Goal: Task Accomplishment & Management: Manage account settings

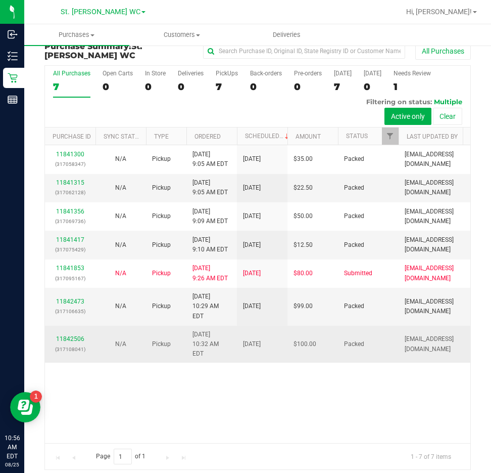
scroll to position [19, 0]
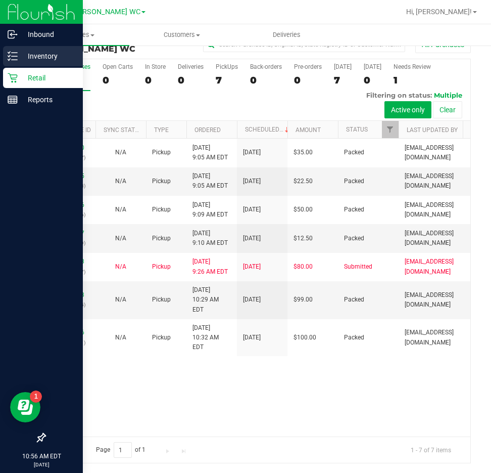
click at [51, 55] on p "Inventory" at bounding box center [48, 56] width 61 height 12
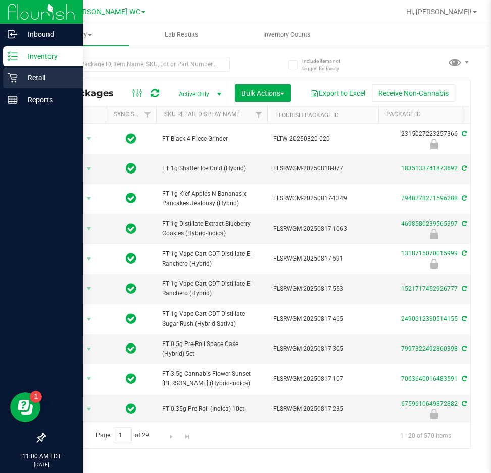
click at [11, 69] on div "Retail" at bounding box center [43, 78] width 80 height 20
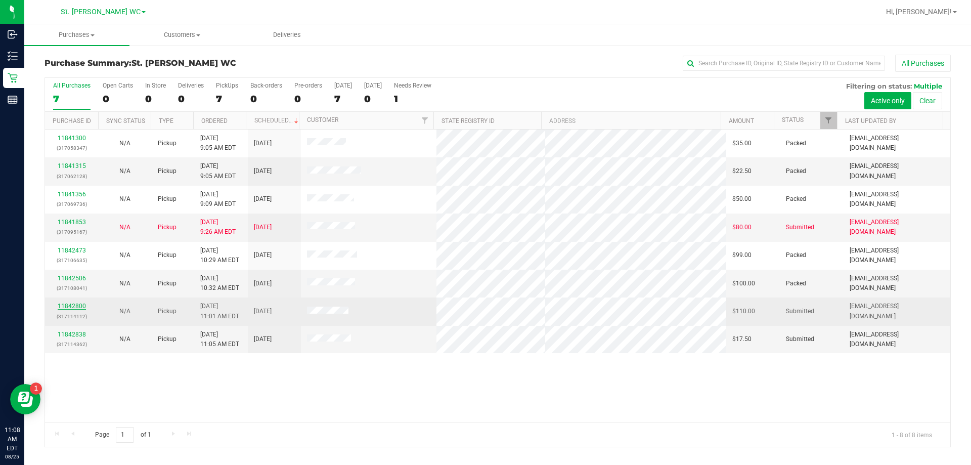
click at [60, 306] on link "11842800" at bounding box center [72, 305] width 28 height 7
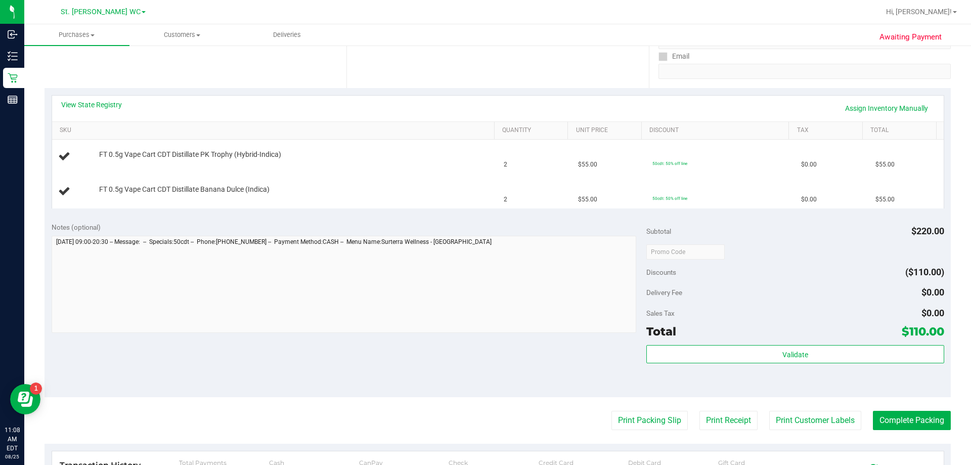
scroll to position [202, 0]
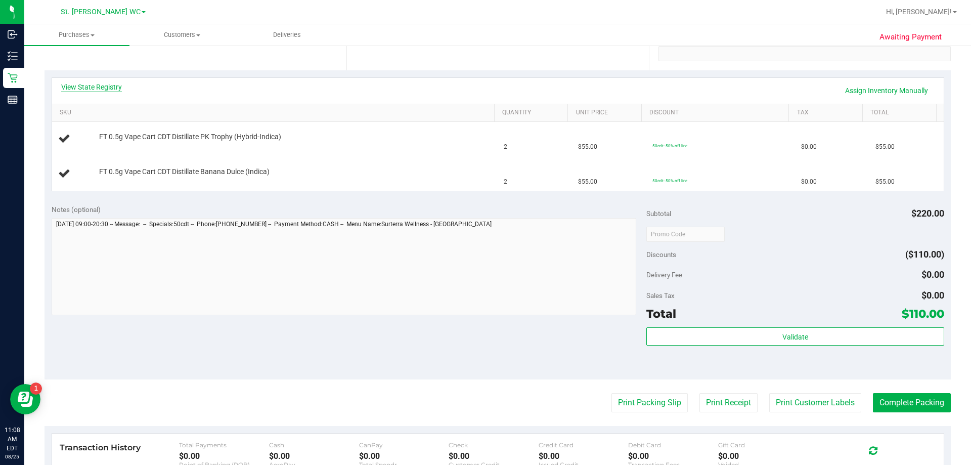
click at [83, 84] on link "View State Registry" at bounding box center [91, 87] width 61 height 10
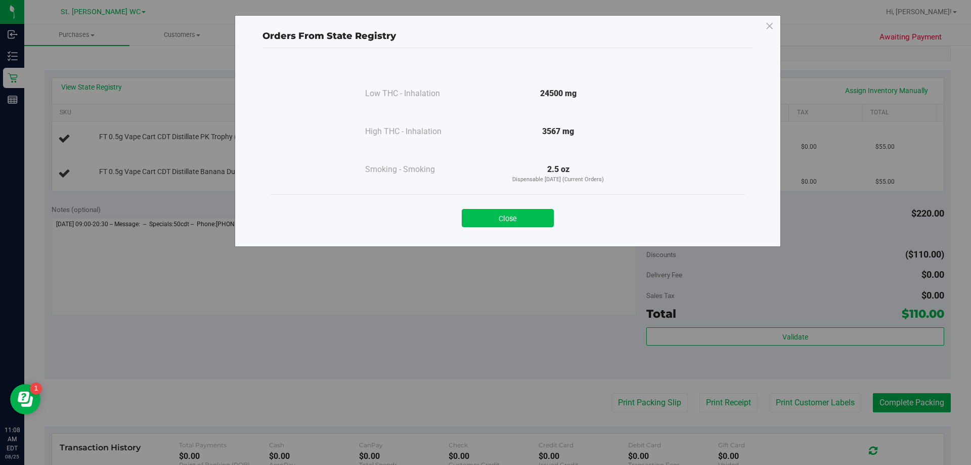
click at [485, 215] on button "Close" at bounding box center [508, 218] width 92 height 18
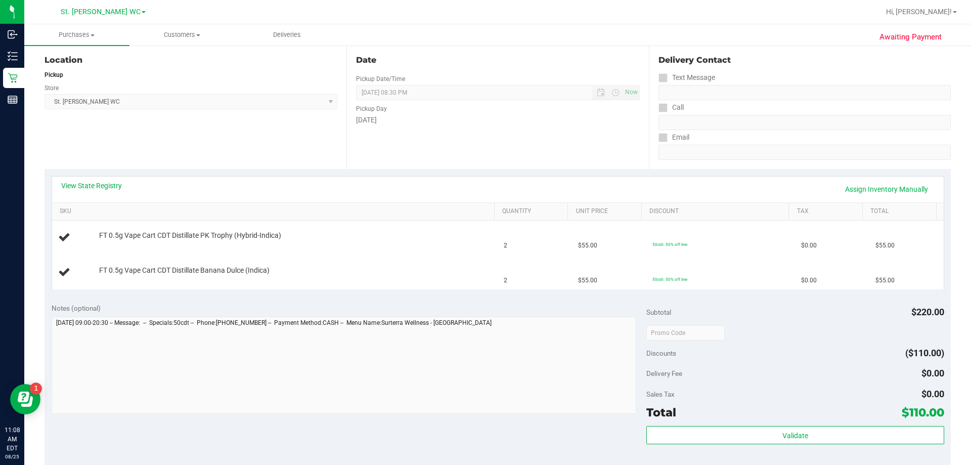
scroll to position [0, 0]
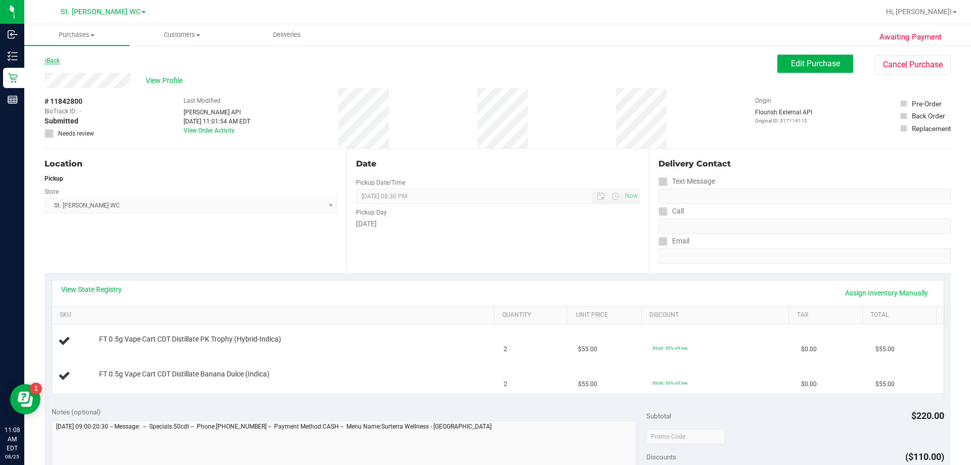
click at [50, 62] on link "Back" at bounding box center [51, 60] width 15 height 7
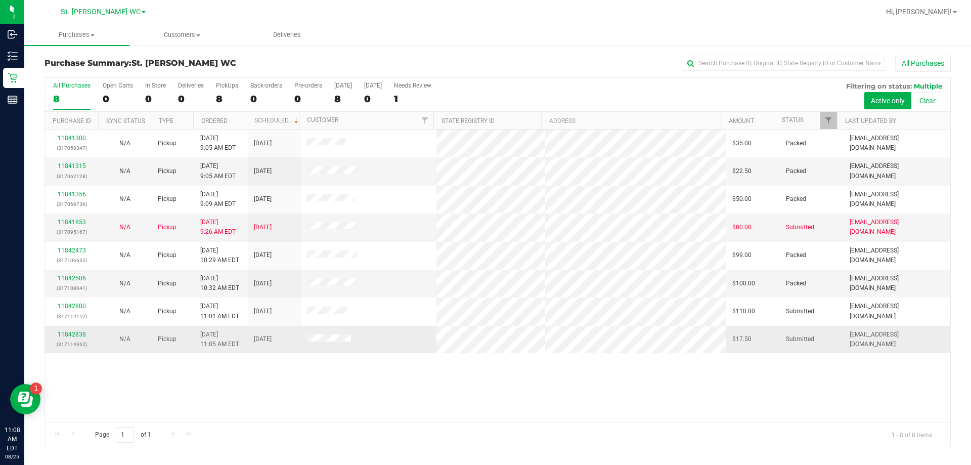
click at [55, 335] on div "11842838 (317114362)" at bounding box center [71, 339] width 41 height 19
click at [63, 333] on link "11842838" at bounding box center [72, 334] width 28 height 7
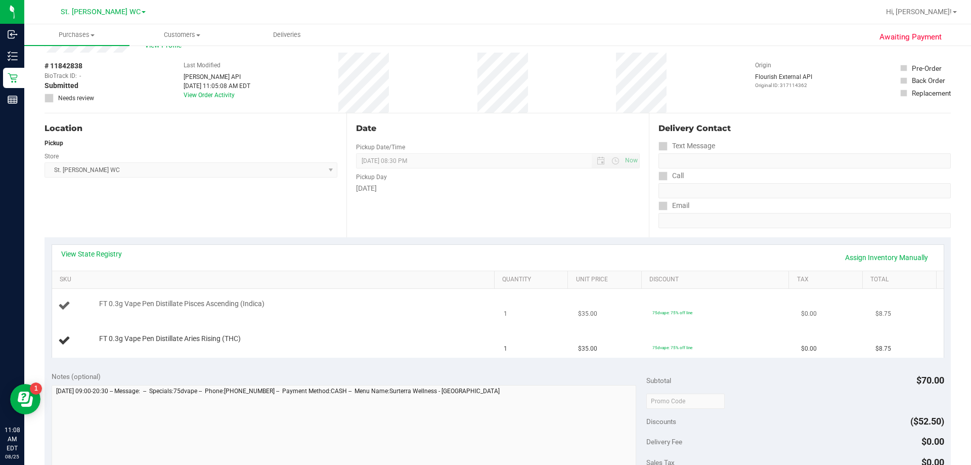
scroll to position [51, 0]
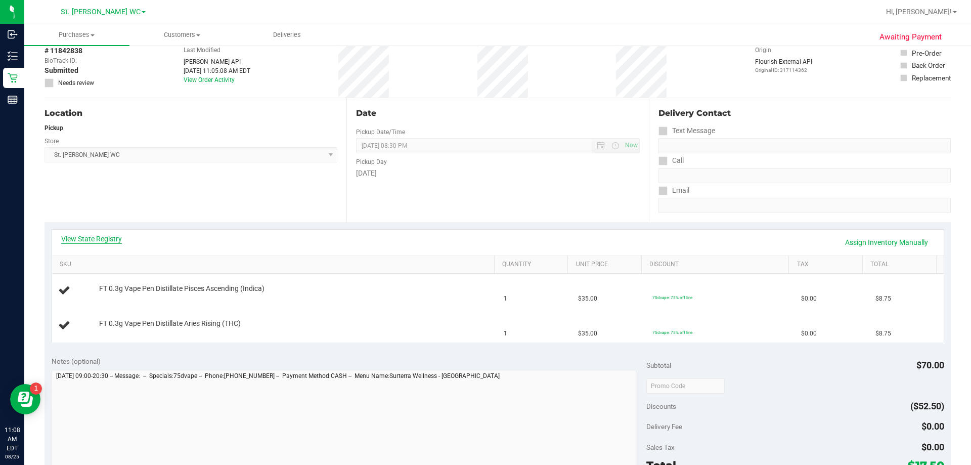
click at [82, 238] on link "View State Registry" at bounding box center [91, 239] width 61 height 10
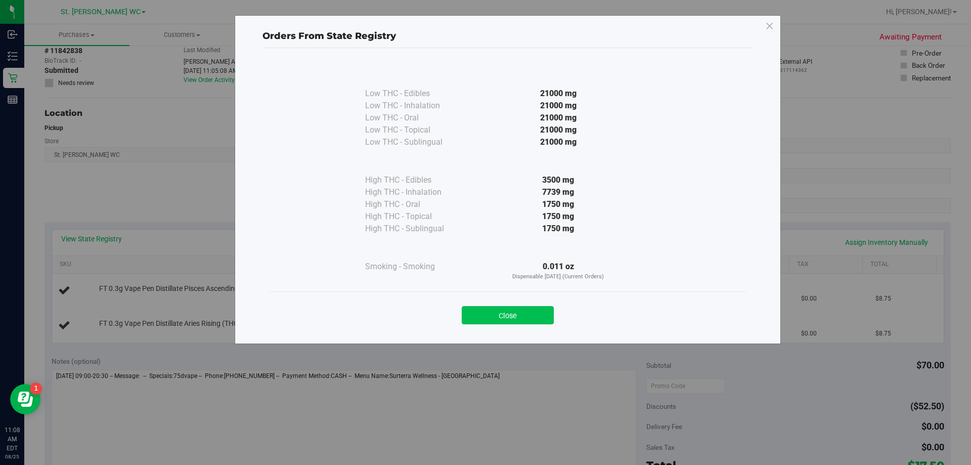
click at [474, 308] on button "Close" at bounding box center [508, 315] width 92 height 18
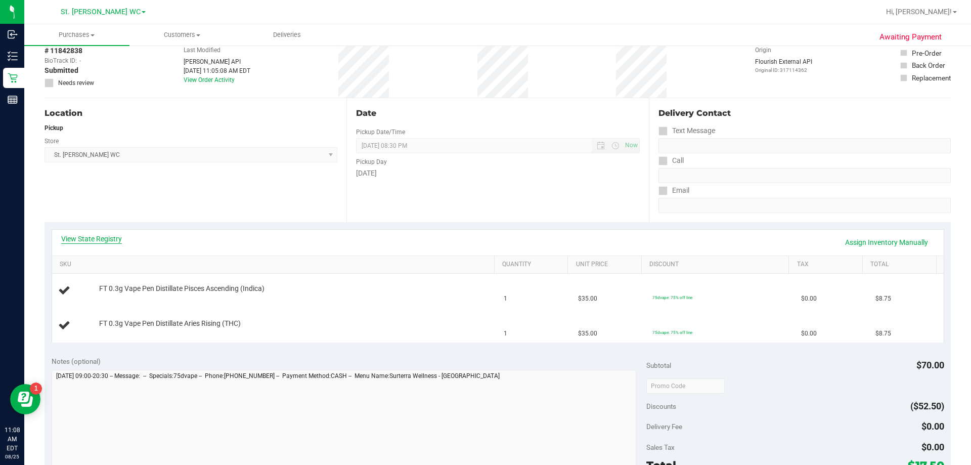
click at [102, 236] on link "View State Registry" at bounding box center [91, 239] width 61 height 10
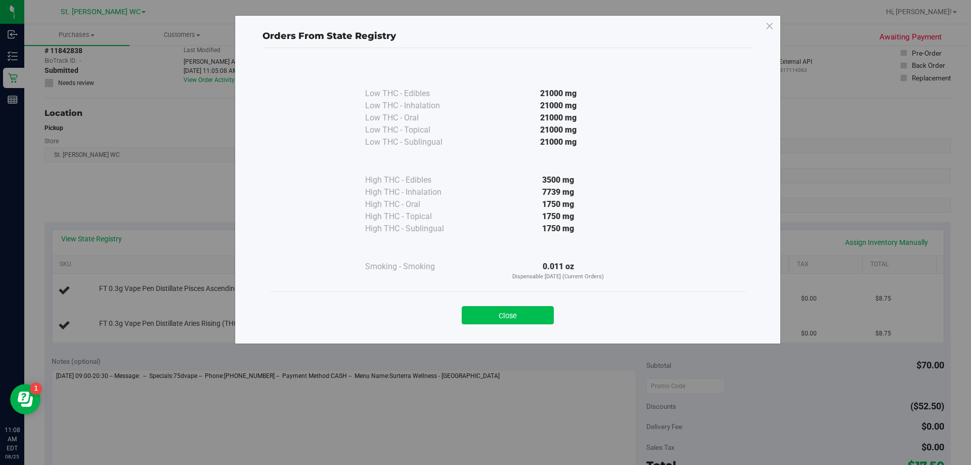
click at [491, 310] on button "Close" at bounding box center [508, 315] width 92 height 18
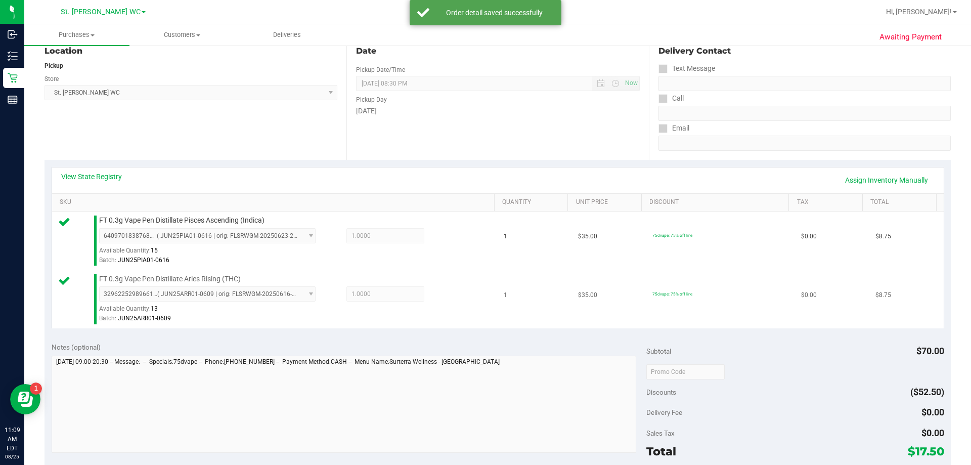
scroll to position [354, 0]
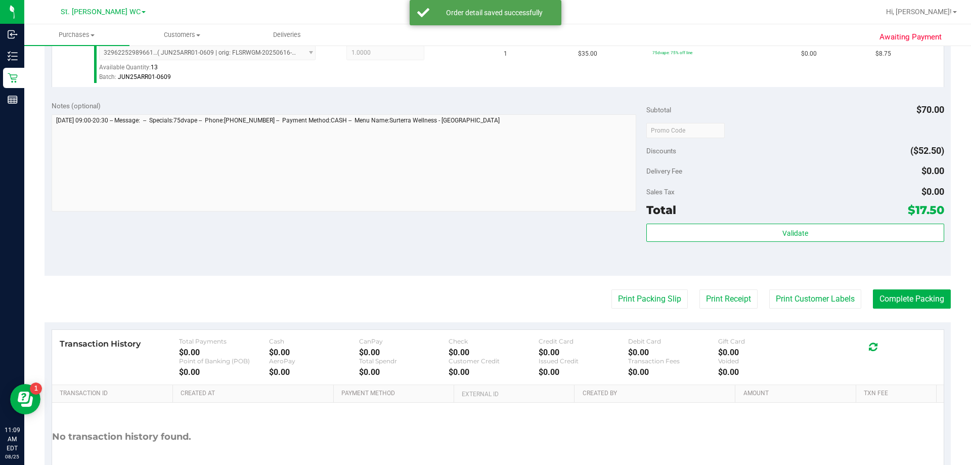
click at [491, 258] on div "Validate" at bounding box center [794, 245] width 297 height 45
click at [491, 243] on div "Validate" at bounding box center [794, 245] width 297 height 45
click at [491, 222] on div "Subtotal $70.00 Discounts ($52.50) Delivery Fee $0.00 Sales Tax $0.00 Total $17…" at bounding box center [794, 185] width 297 height 168
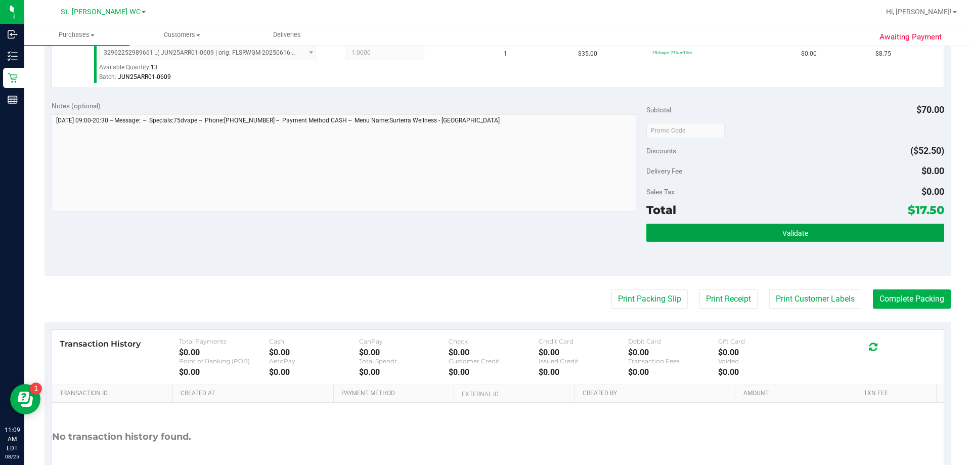
click at [491, 239] on button "Validate" at bounding box center [794, 232] width 297 height 18
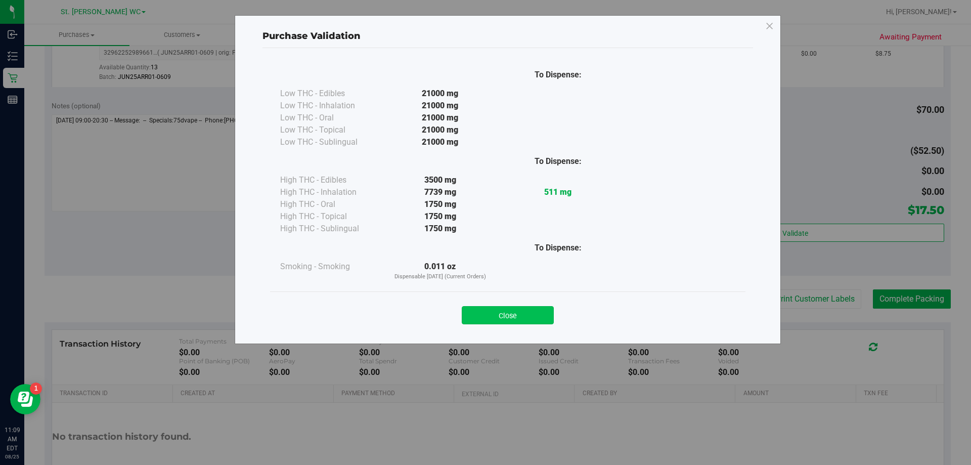
click at [491, 312] on button "Close" at bounding box center [508, 315] width 92 height 18
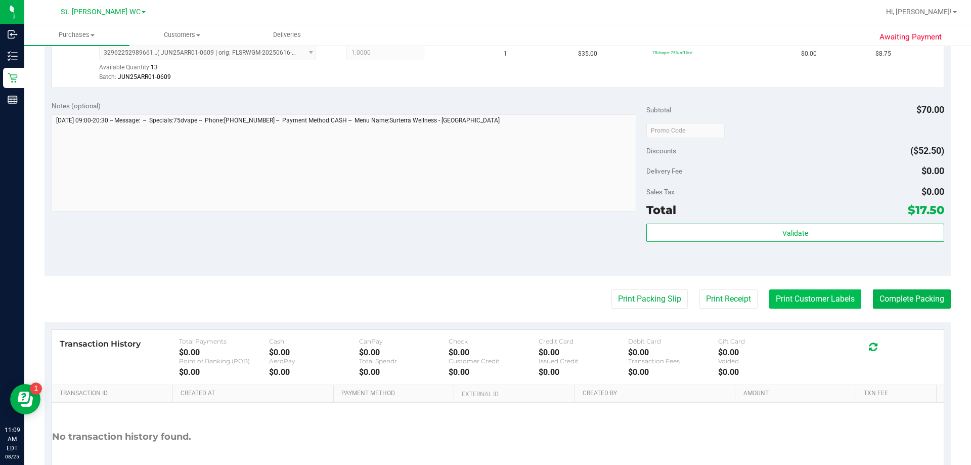
click at [491, 304] on button "Print Customer Labels" at bounding box center [815, 298] width 92 height 19
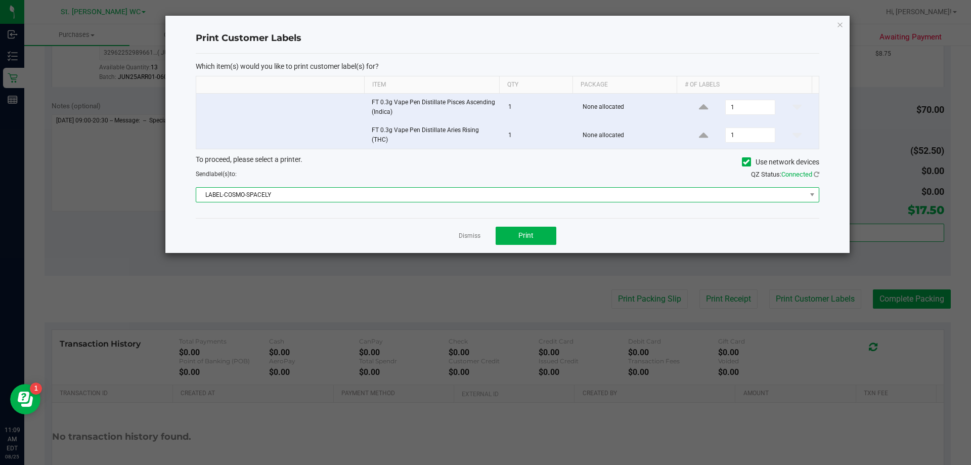
click at [460, 197] on span "LABEL-COSMO-SPACELY" at bounding box center [501, 195] width 610 height 14
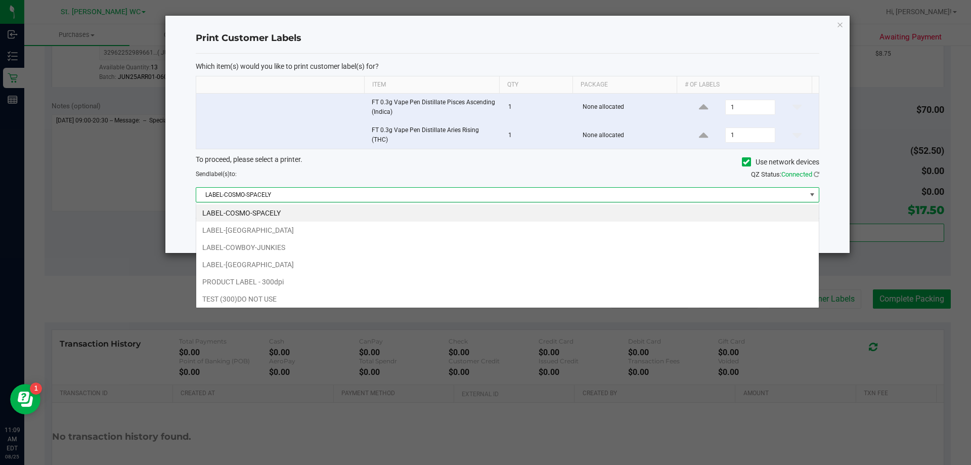
scroll to position [15, 623]
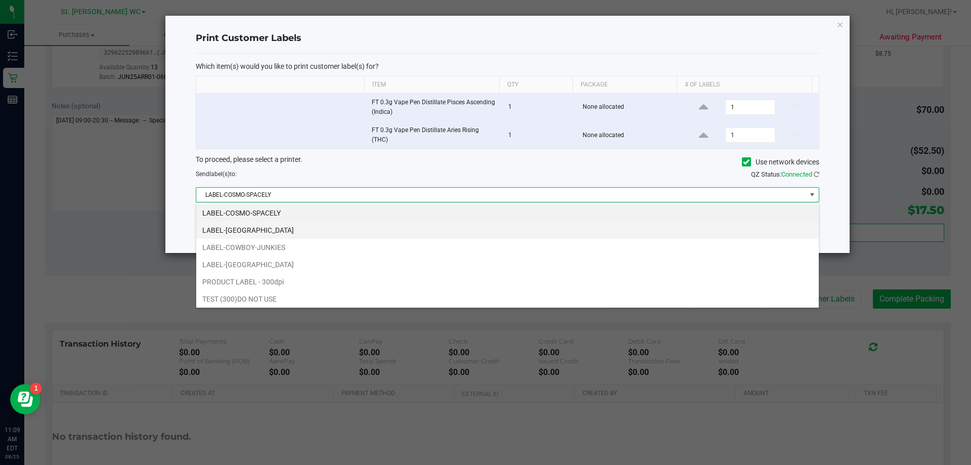
click at [231, 227] on li "LABEL-[GEOGRAPHIC_DATA]" at bounding box center [507, 229] width 622 height 17
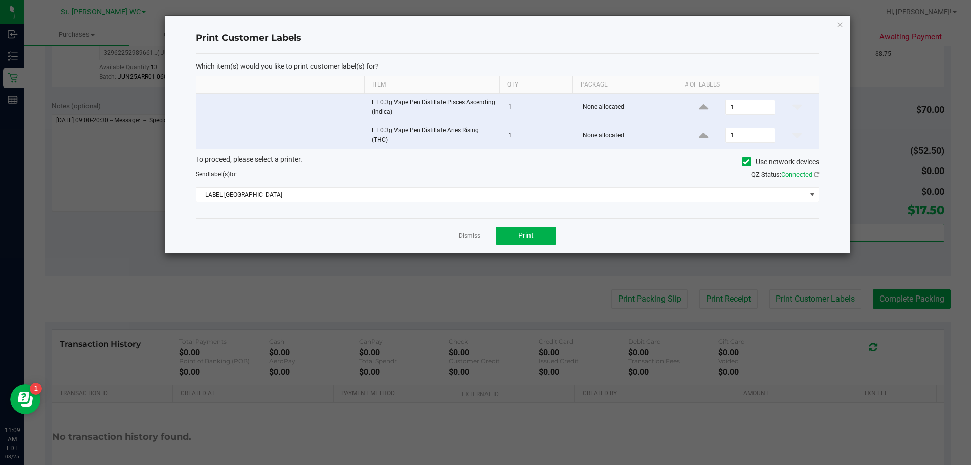
click at [491, 245] on div "Dismiss Print" at bounding box center [507, 235] width 623 height 35
click at [491, 236] on span "Print" at bounding box center [525, 235] width 15 height 8
click at [491, 23] on icon "button" at bounding box center [839, 24] width 7 height 12
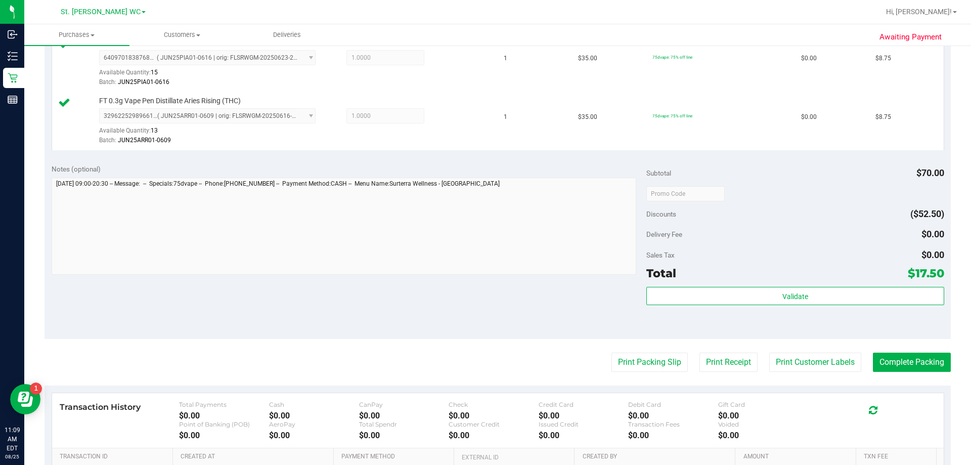
scroll to position [354, 0]
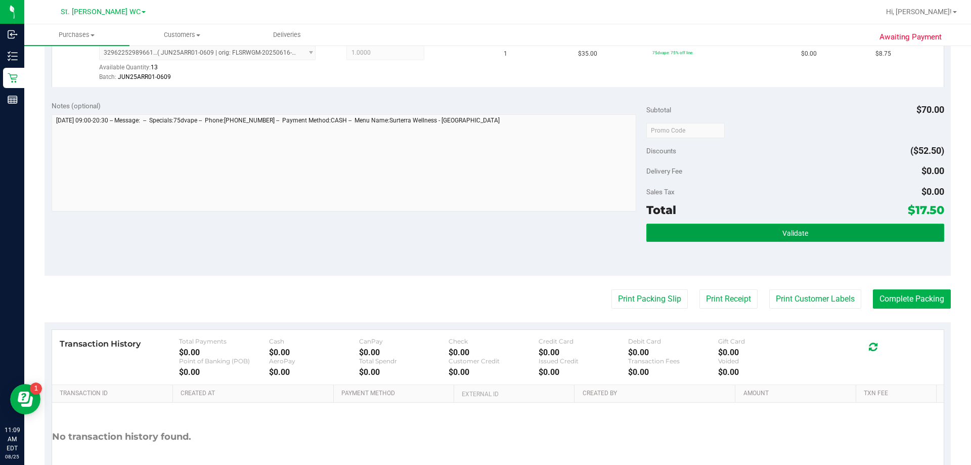
click at [491, 227] on button "Validate" at bounding box center [794, 232] width 297 height 18
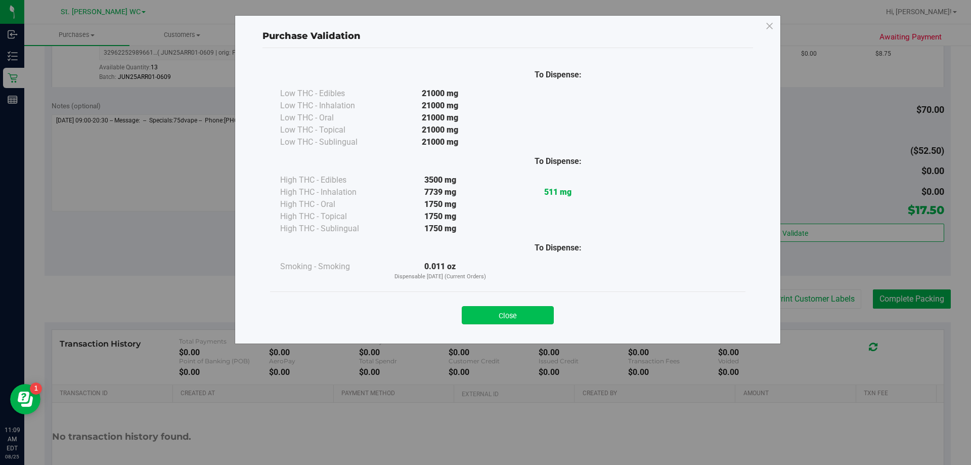
click at [491, 315] on button "Close" at bounding box center [508, 315] width 92 height 18
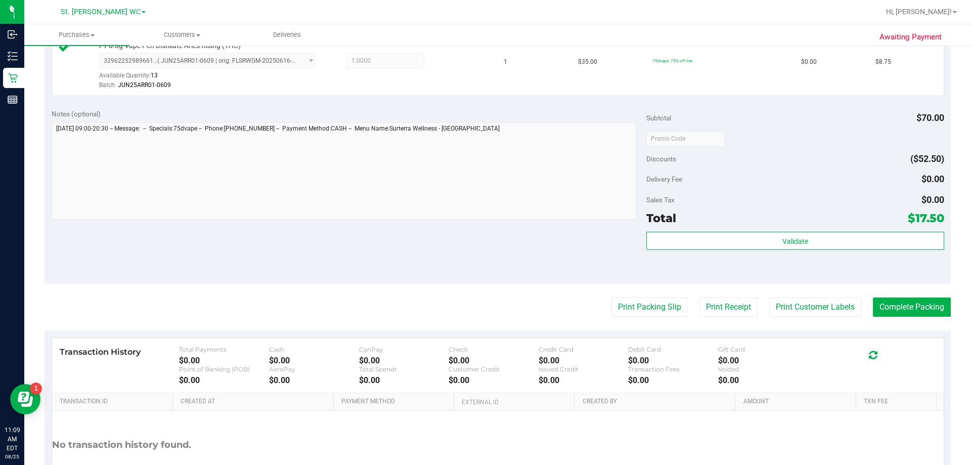
scroll to position [421, 0]
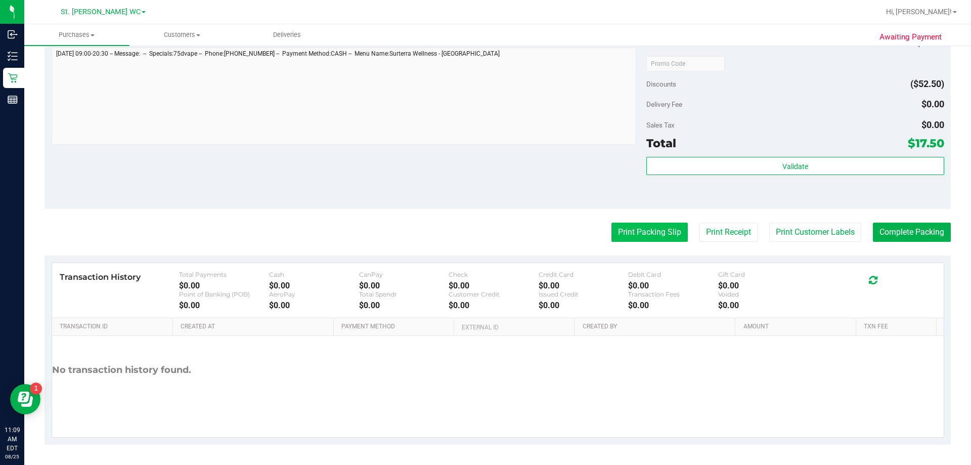
click at [491, 232] on button "Print Packing Slip" at bounding box center [649, 231] width 76 height 19
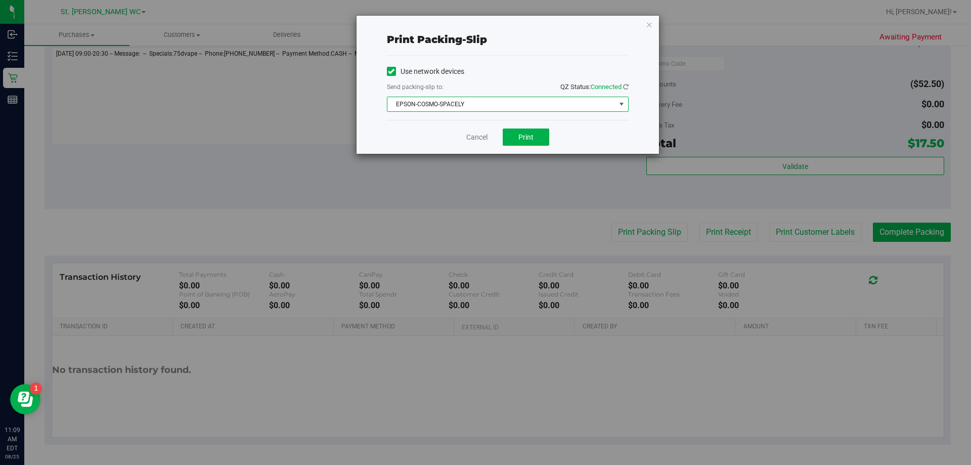
click at [491, 105] on span "EPSON-COSMO-SPACELY" at bounding box center [501, 104] width 228 height 14
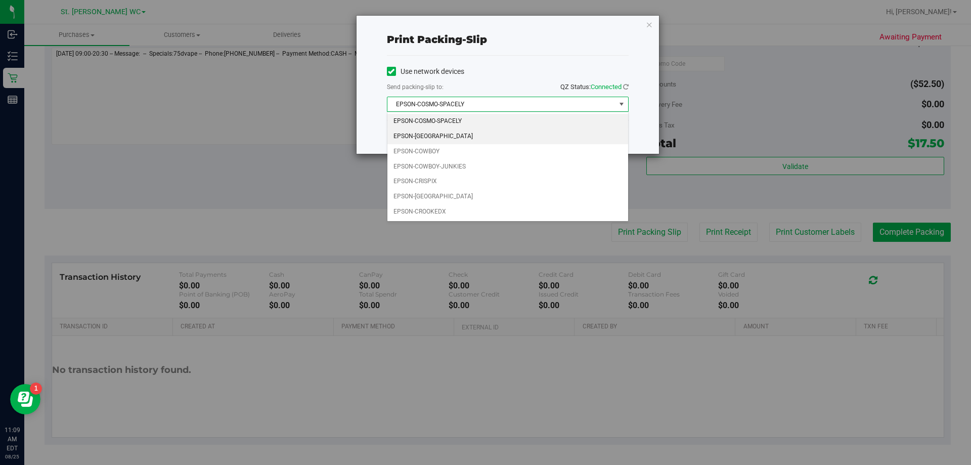
click at [461, 141] on li "EPSON-[GEOGRAPHIC_DATA]" at bounding box center [507, 136] width 241 height 15
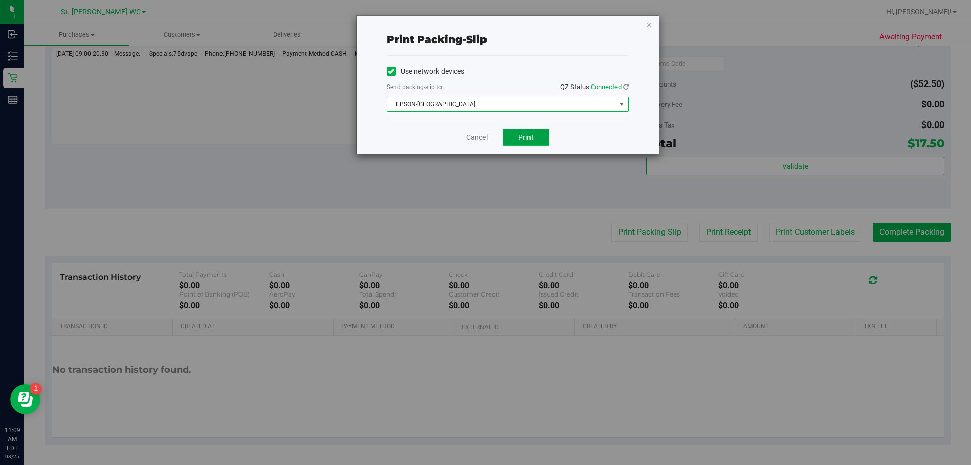
click at [491, 139] on button "Print" at bounding box center [525, 136] width 47 height 17
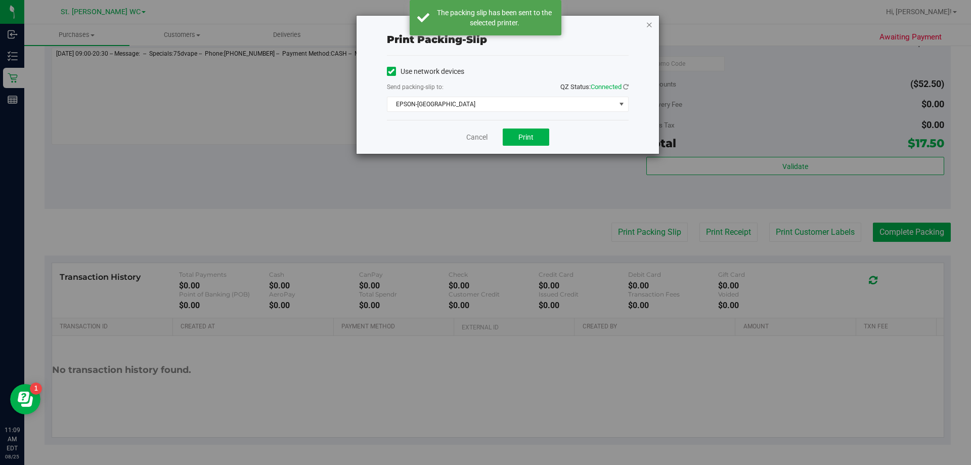
click at [491, 25] on icon "button" at bounding box center [649, 24] width 7 height 12
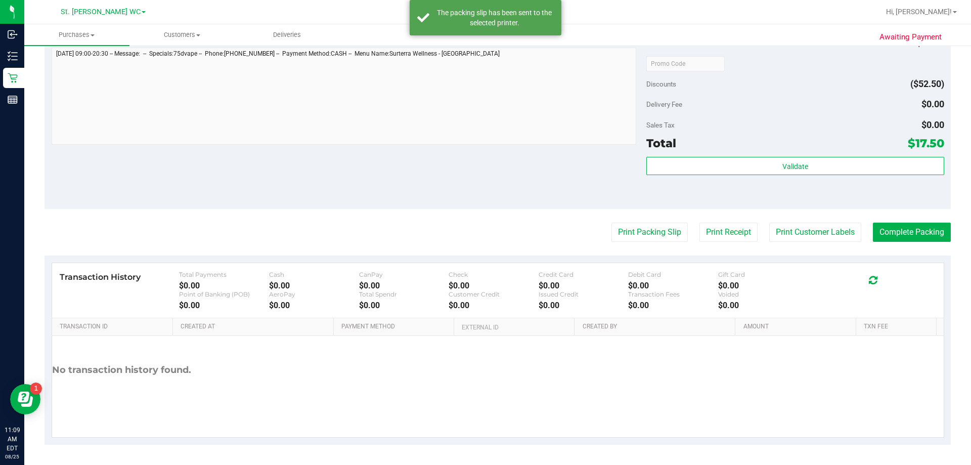
click at [491, 177] on div "Validate" at bounding box center [794, 179] width 297 height 45
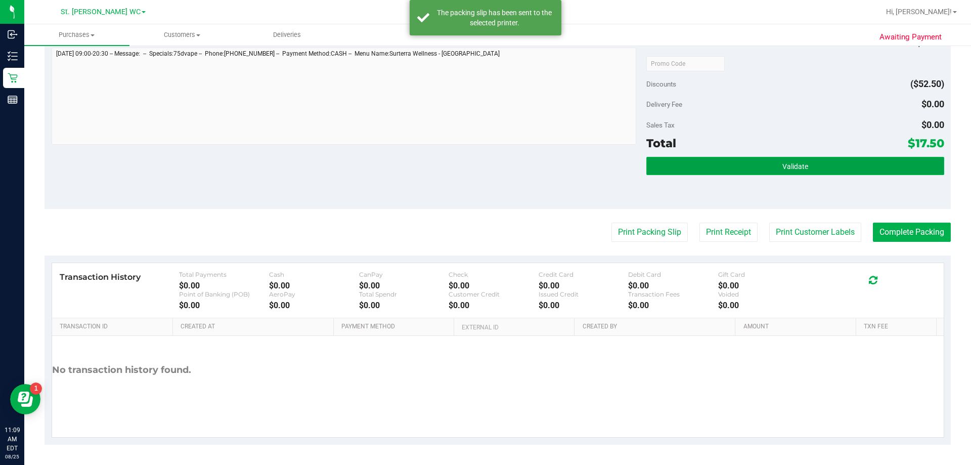
click at [491, 169] on button "Validate" at bounding box center [794, 166] width 297 height 18
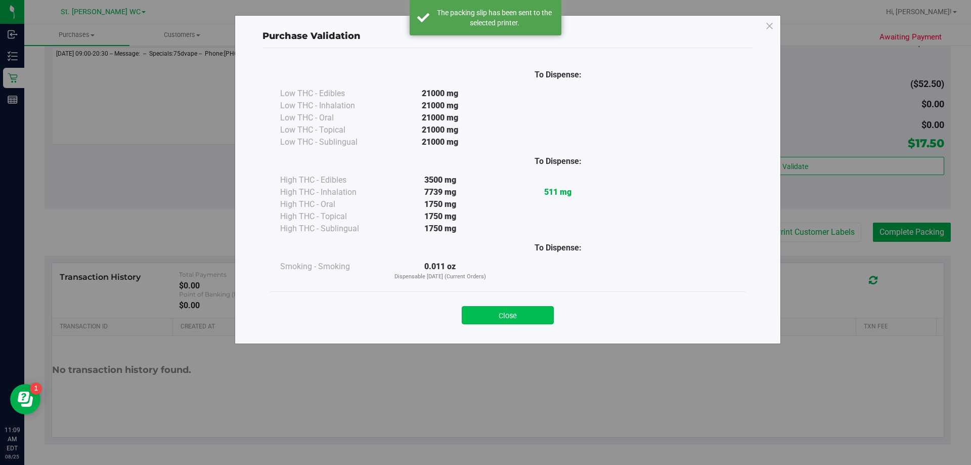
click at [491, 315] on button "Close" at bounding box center [508, 315] width 92 height 18
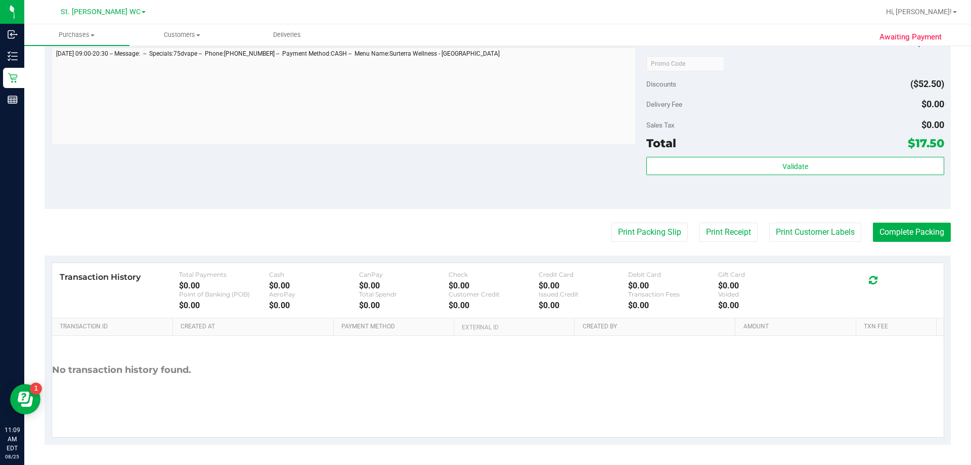
click at [491, 220] on purchase-details "Back Edit Purchase Cancel Purchase View Profile # 11842838 BioTrack ID: - Submi…" at bounding box center [497, 39] width 906 height 810
click at [491, 231] on button "Complete Packing" at bounding box center [911, 231] width 78 height 19
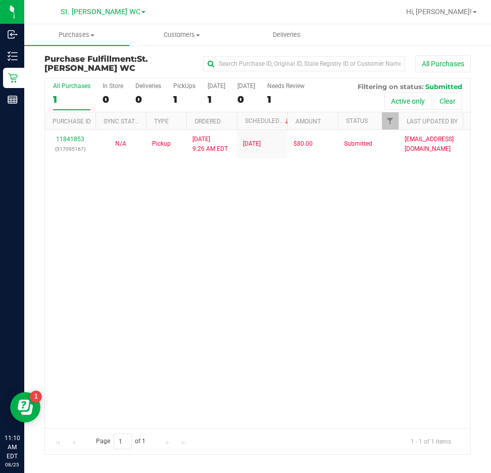
click at [428, 241] on div "11841853 (317095167) N/A Pickup [DATE] 9:26 AM EDT 8/25/2025 $80.00 Submitted […" at bounding box center [258, 279] width 426 height 298
drag, startPoint x: 311, startPoint y: 256, endPoint x: 342, endPoint y: 178, distance: 83.5
click at [311, 241] on div "11841853 (317095167) N/A Pickup [DATE] 9:26 AM EDT 8/25/2025 $80.00 Submitted […" at bounding box center [258, 279] width 426 height 298
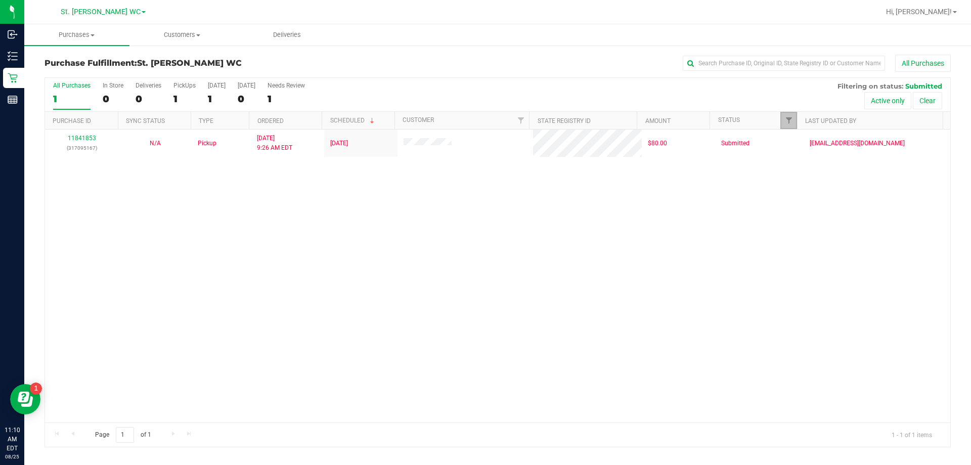
click at [491, 120] on link "Filter" at bounding box center [788, 120] width 17 height 17
click at [220, 86] on div "[DATE]" at bounding box center [217, 85] width 18 height 7
click at [0, 0] on input "Today 1" at bounding box center [0, 0] width 0 height 0
checkbox input "true"
click at [491, 124] on span "Filter" at bounding box center [789, 120] width 8 height 8
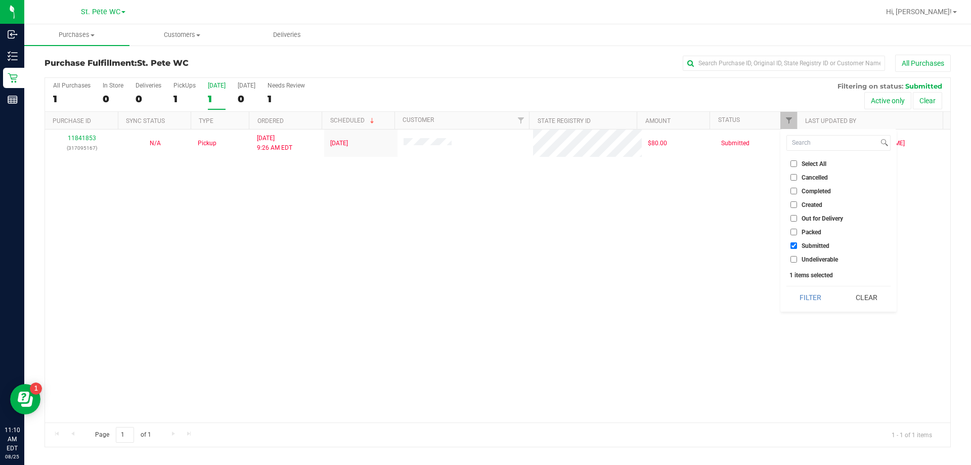
click at [491, 174] on input "Cancelled" at bounding box center [793, 177] width 7 height 7
checkbox input "true"
click at [491, 161] on input "Select All" at bounding box center [793, 163] width 7 height 7
checkbox input "true"
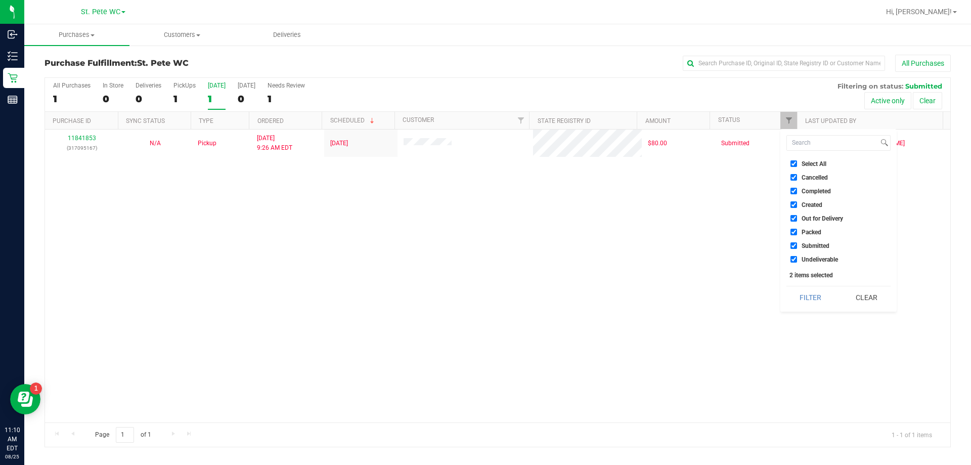
checkbox input "true"
click at [491, 161] on input "Select All" at bounding box center [793, 163] width 7 height 7
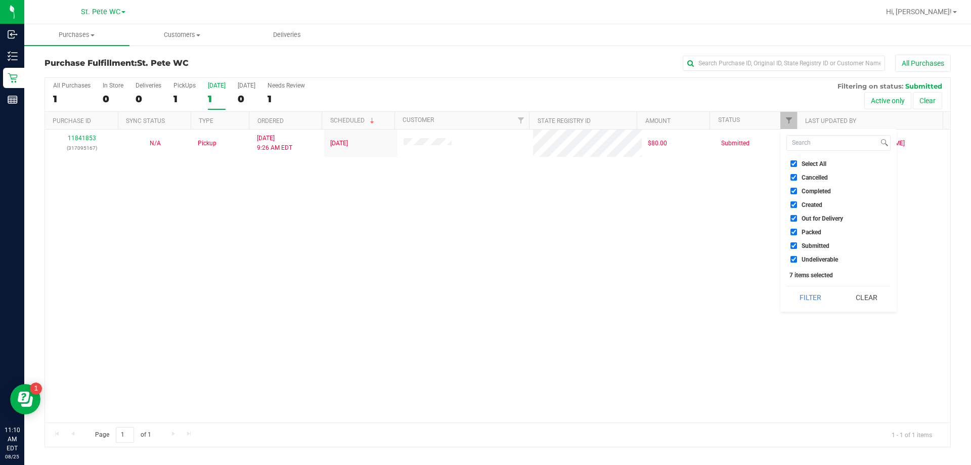
checkbox input "false"
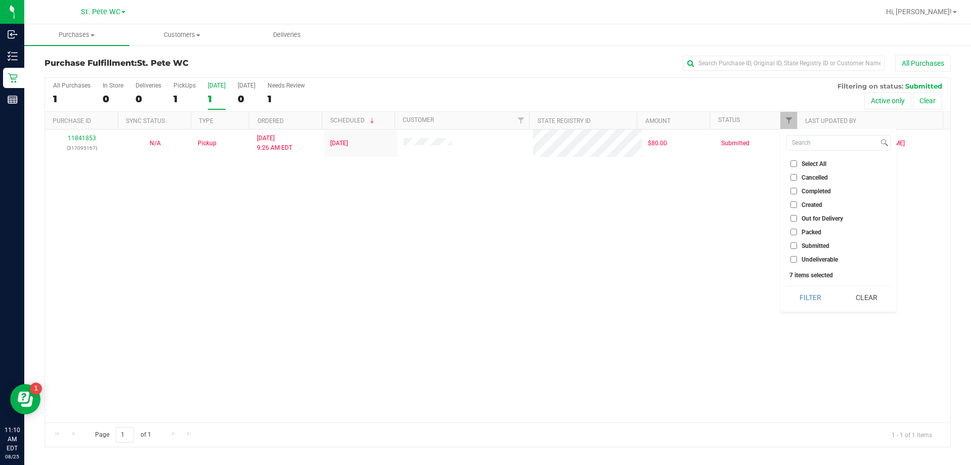
checkbox input "false"
click at [491, 175] on input "Cancelled" at bounding box center [793, 177] width 7 height 7
checkbox input "true"
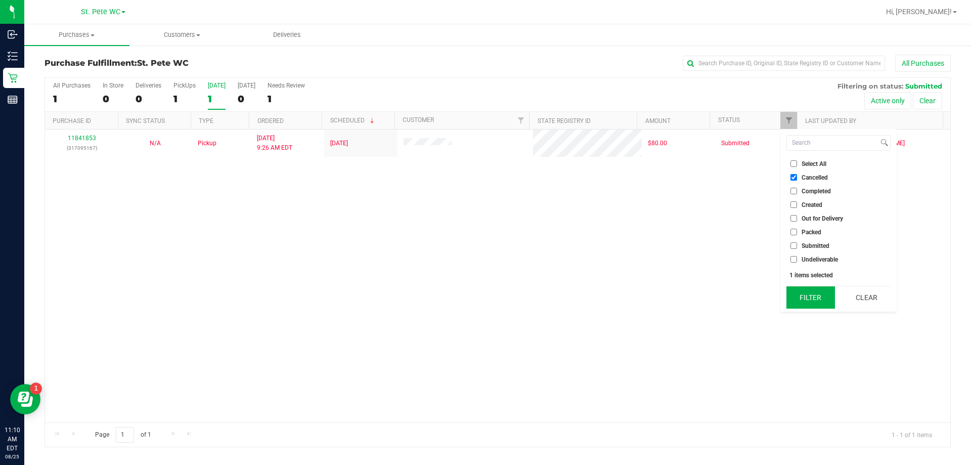
click at [491, 292] on button "Filter" at bounding box center [810, 297] width 49 height 22
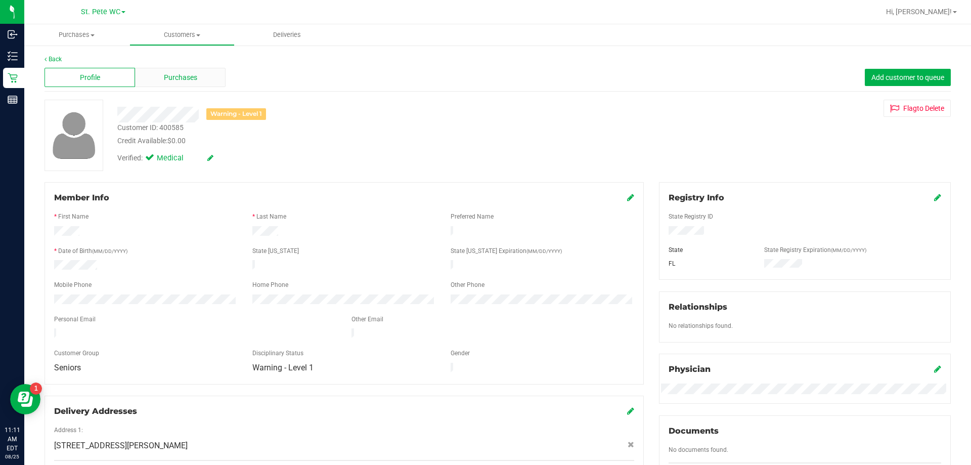
click at [181, 82] on span "Purchases" at bounding box center [180, 77] width 33 height 11
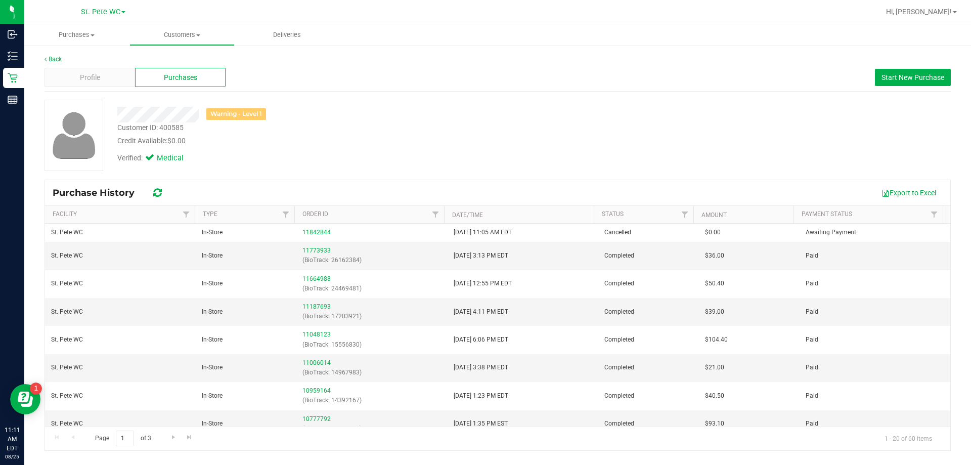
click at [84, 87] on div "Profile Purchases Start New Purchase" at bounding box center [497, 78] width 906 height 28
click at [85, 79] on span "Profile" at bounding box center [90, 77] width 20 height 11
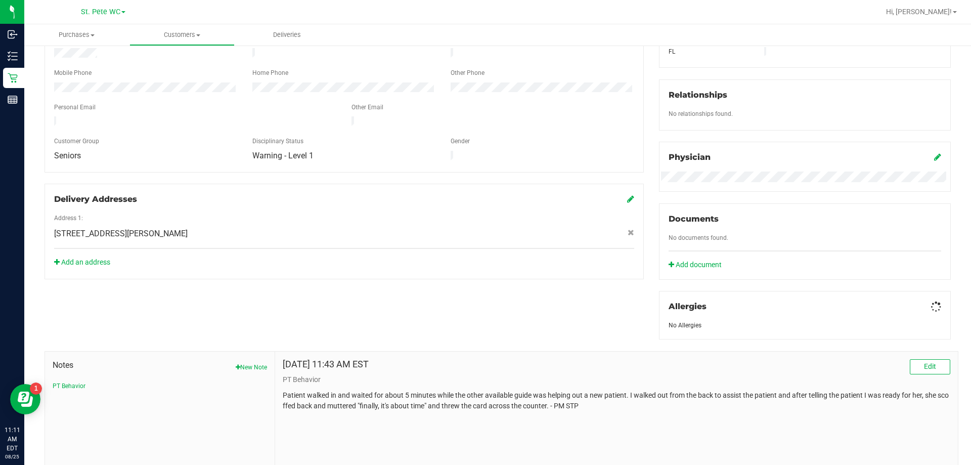
scroll to position [256, 0]
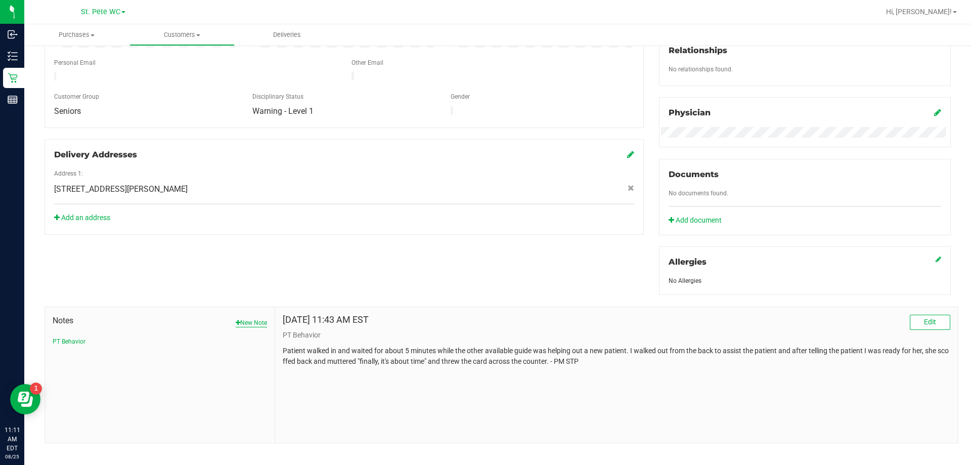
click at [238, 319] on button "New Note" at bounding box center [251, 322] width 31 height 9
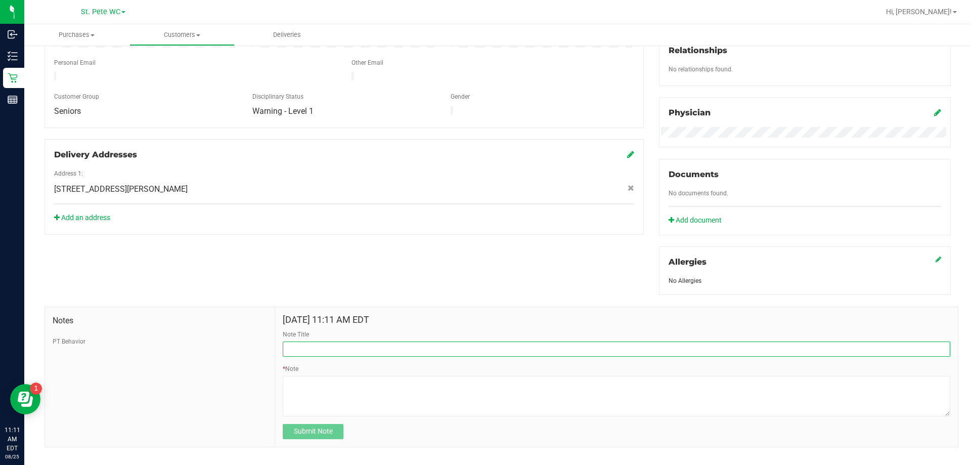
drag, startPoint x: 301, startPoint y: 349, endPoint x: 295, endPoint y: 349, distance: 5.6
click at [300, 349] on input "Note Title" at bounding box center [616, 348] width 667 height 15
type input "Issue with deal"
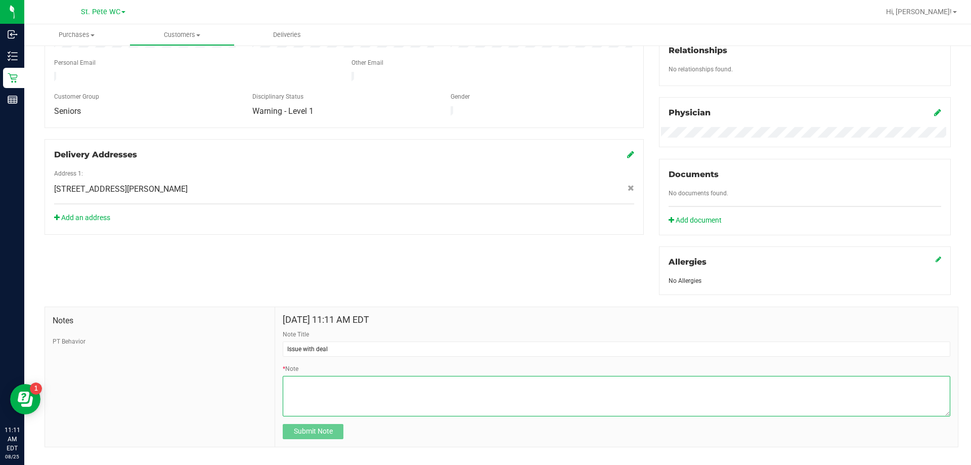
click at [304, 383] on textarea "* Note" at bounding box center [616, 396] width 667 height 40
click at [378, 382] on textarea "* Note" at bounding box center [616, 396] width 667 height 40
click at [382, 382] on textarea "* Note" at bounding box center [616, 396] width 667 height 40
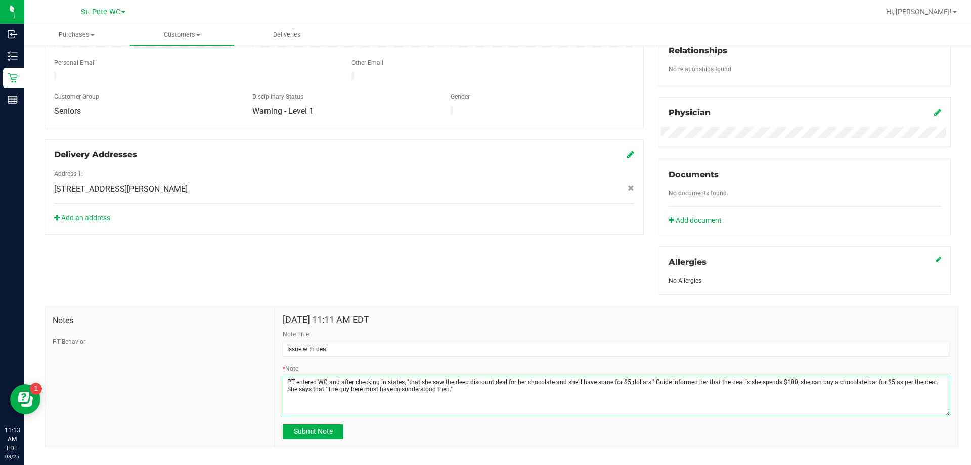
click at [491, 387] on textarea "* Note" at bounding box center [616, 396] width 667 height 40
click at [491, 386] on textarea "* Note" at bounding box center [616, 396] width 667 height 40
click at [491, 378] on textarea "* Note" at bounding box center [616, 396] width 667 height 40
click at [491, 382] on textarea "* Note" at bounding box center [616, 396] width 667 height 40
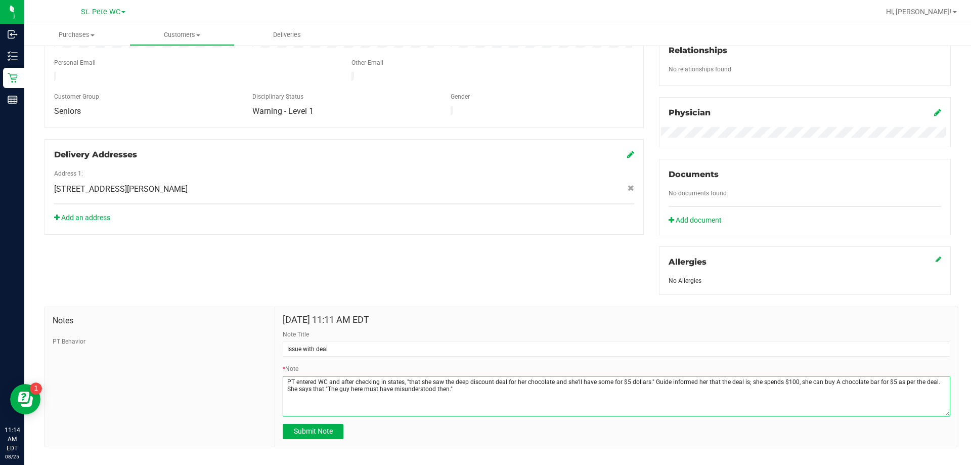
click at [491, 388] on textarea "* Note" at bounding box center [616, 396] width 667 height 40
click at [491, 383] on textarea "* Note" at bounding box center [616, 396] width 667 height 40
click at [466, 394] on textarea "* Note" at bounding box center [616, 396] width 667 height 40
click at [491, 397] on textarea "* Note" at bounding box center [616, 396] width 667 height 40
type textarea "PT entered WC and after checking in states, "that she saw the deep discount dea…"
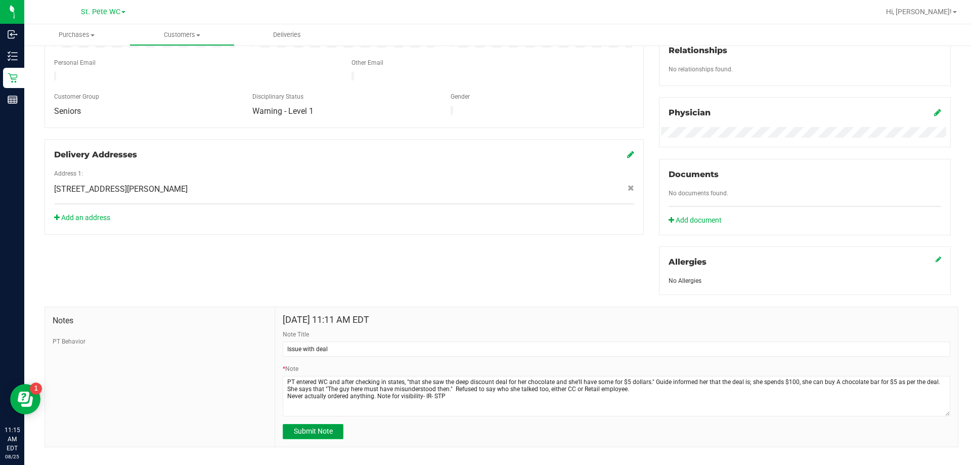
click at [329, 427] on span "Submit Note" at bounding box center [313, 431] width 39 height 8
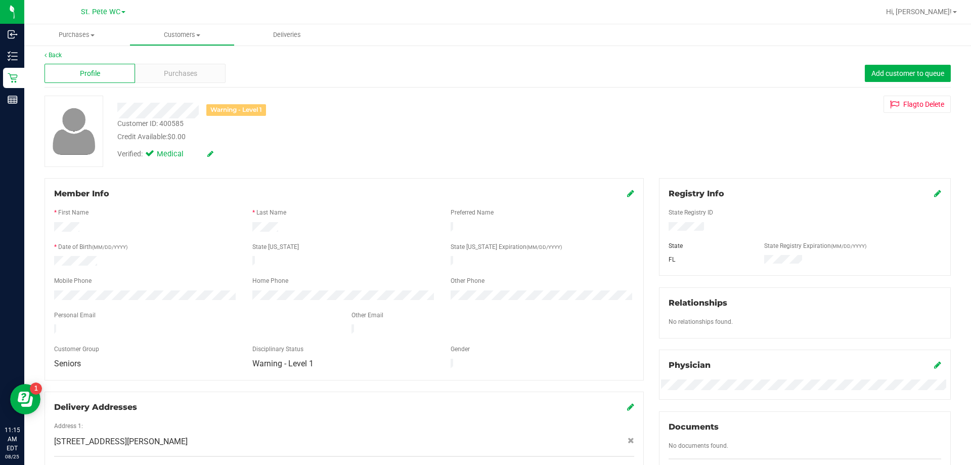
scroll to position [0, 0]
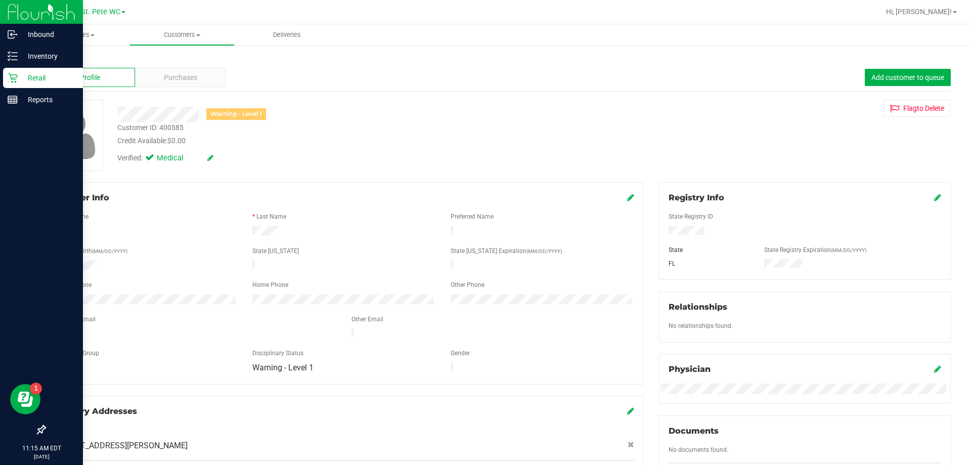
click at [35, 78] on p "Retail" at bounding box center [48, 78] width 61 height 12
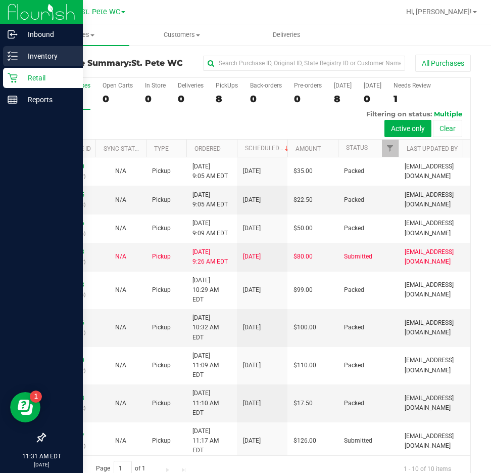
click at [33, 56] on p "Inventory" at bounding box center [48, 56] width 61 height 12
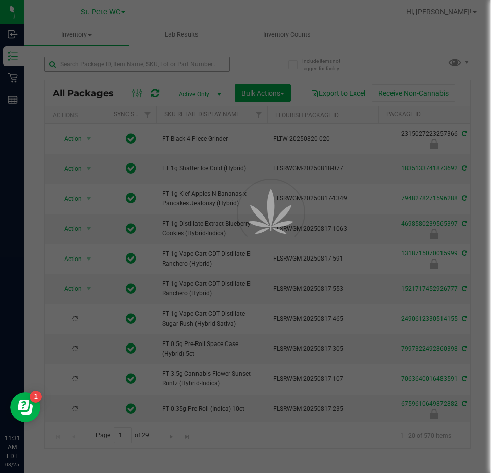
click at [108, 66] on div at bounding box center [245, 236] width 491 height 473
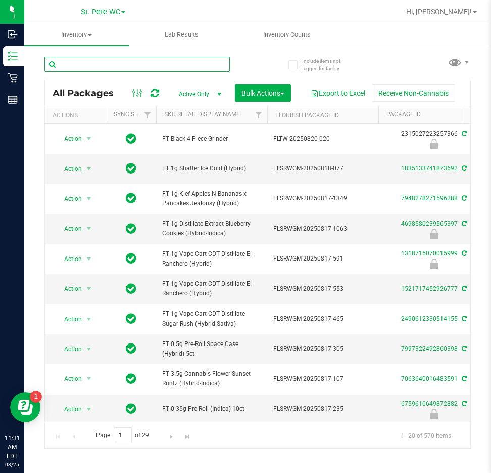
click at [102, 64] on input "text" at bounding box center [137, 64] width 186 height 15
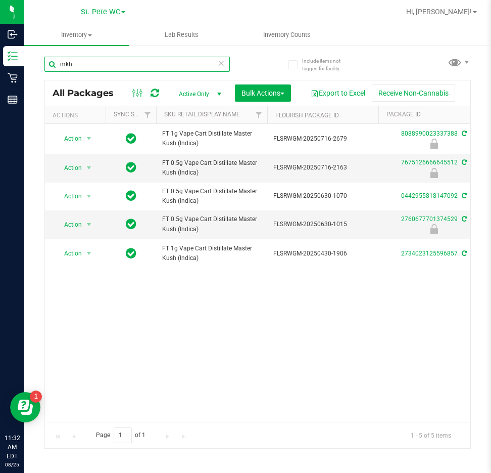
type input "mkh"
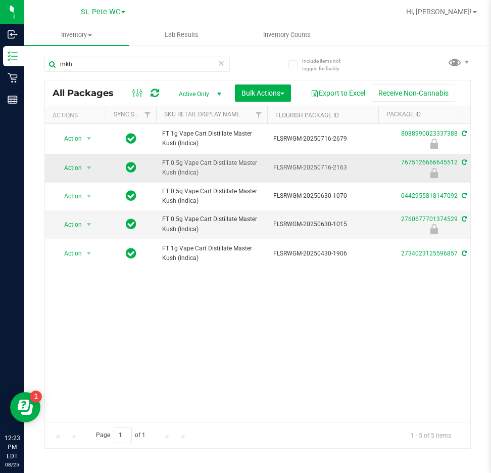
drag, startPoint x: 364, startPoint y: 296, endPoint x: 189, endPoint y: 168, distance: 217.1
click at [355, 290] on div "Action Action Edit attributes Global inventory Locate package Package audit log…" at bounding box center [258, 273] width 426 height 298
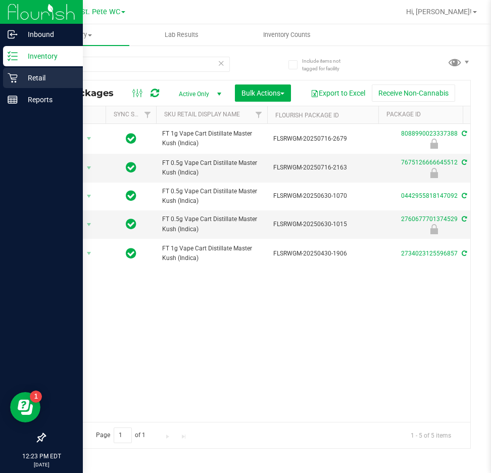
drag, startPoint x: 17, startPoint y: 76, endPoint x: 35, endPoint y: 75, distance: 17.7
click at [17, 76] on icon at bounding box center [13, 78] width 10 height 10
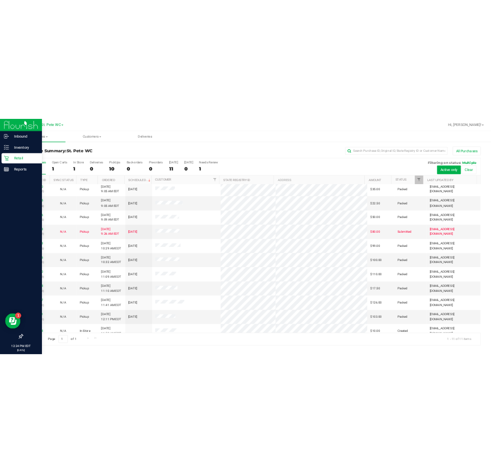
scroll to position [15, 0]
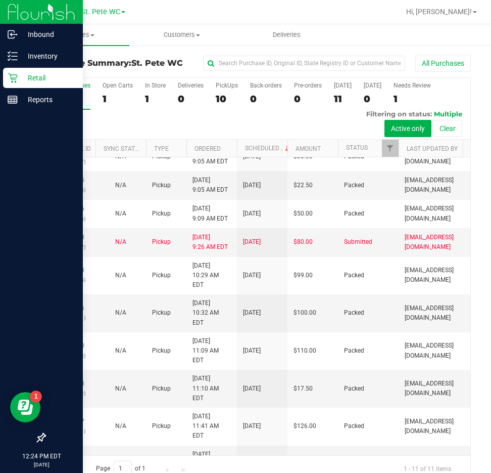
click at [23, 81] on p "Retail" at bounding box center [48, 78] width 61 height 12
click at [22, 77] on p "Retail" at bounding box center [48, 78] width 61 height 12
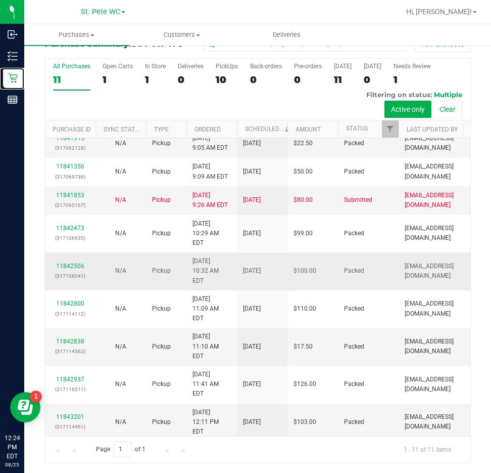
scroll to position [0, 0]
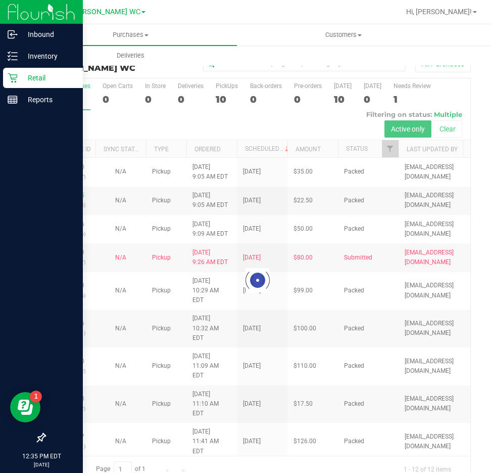
click at [45, 75] on p "Retail" at bounding box center [48, 78] width 61 height 12
click at [47, 48] on div "Inventory" at bounding box center [43, 56] width 80 height 20
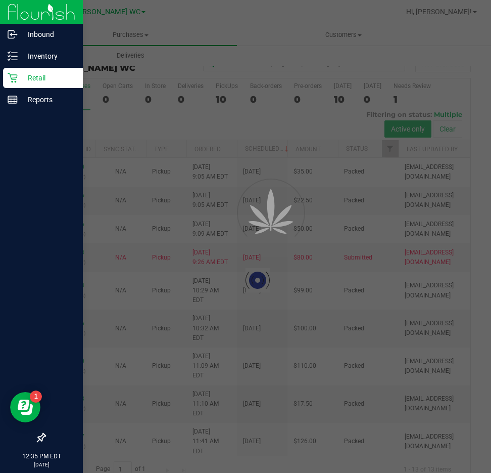
click at [42, 81] on p "Retail" at bounding box center [48, 78] width 61 height 12
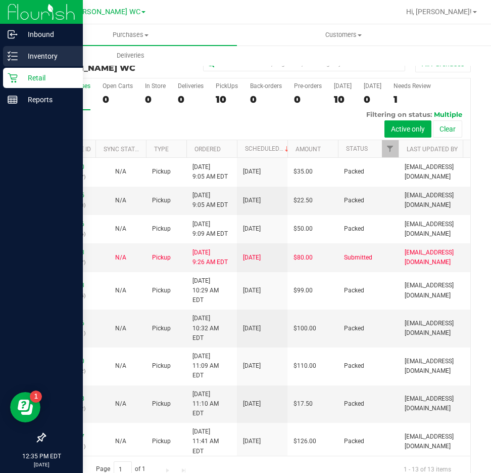
click at [17, 54] on icon at bounding box center [13, 56] width 10 height 10
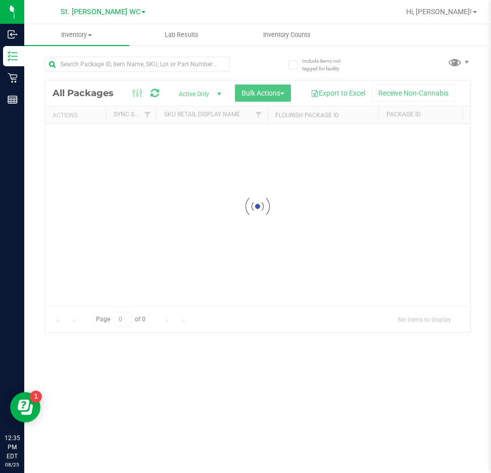
click at [55, 80] on div at bounding box center [258, 206] width 426 height 252
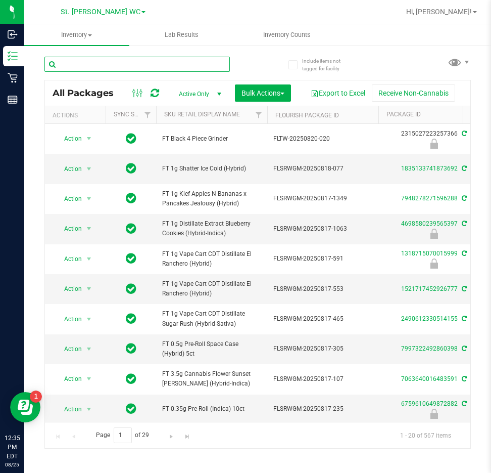
click at [81, 61] on input "text" at bounding box center [137, 64] width 186 height 15
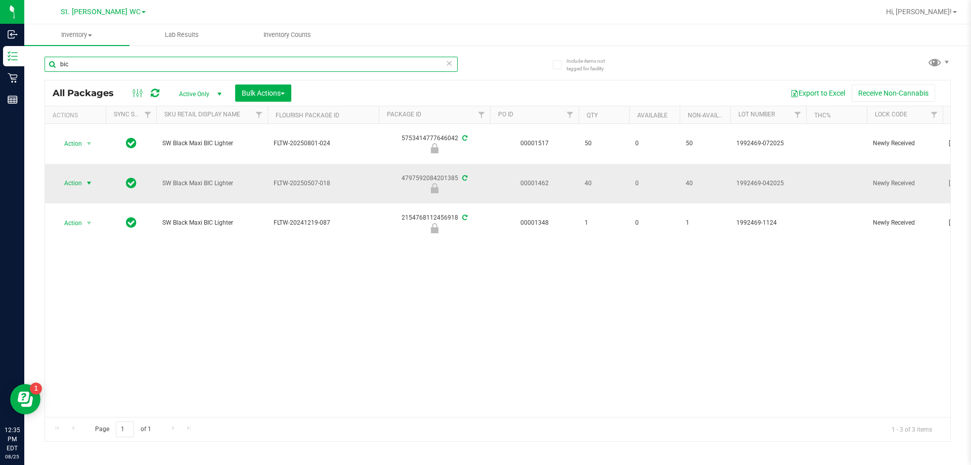
type input "bic"
click at [82, 188] on span "Action" at bounding box center [68, 183] width 27 height 14
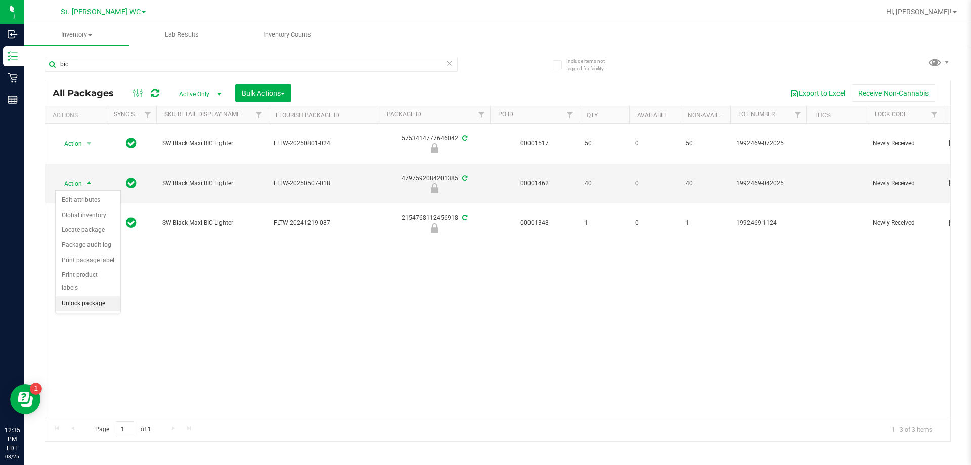
click at [76, 296] on li "Unlock package" at bounding box center [88, 303] width 65 height 15
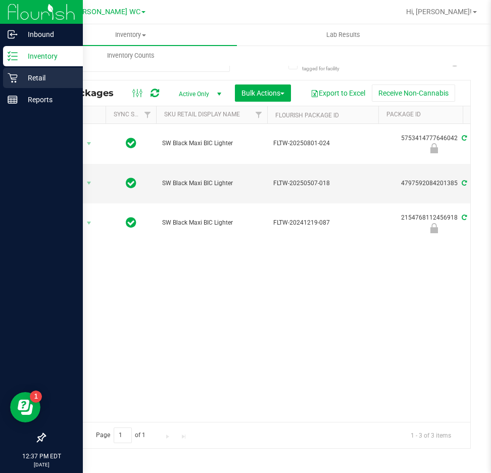
click at [25, 77] on p "Retail" at bounding box center [48, 78] width 61 height 12
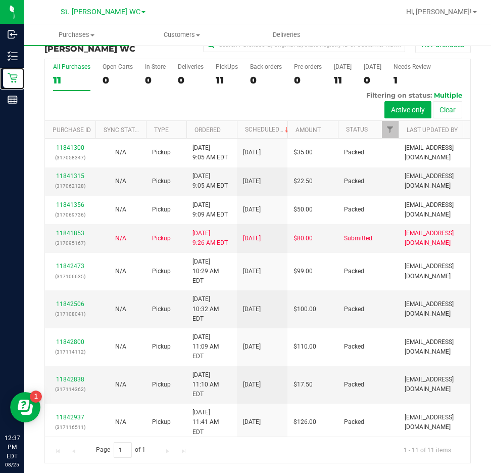
scroll to position [76, 0]
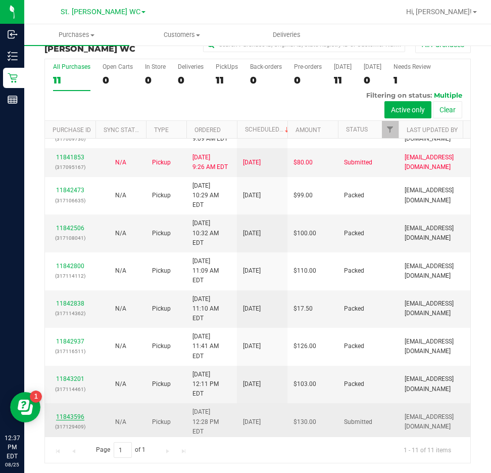
click at [63, 412] on link "11843596" at bounding box center [70, 415] width 28 height 7
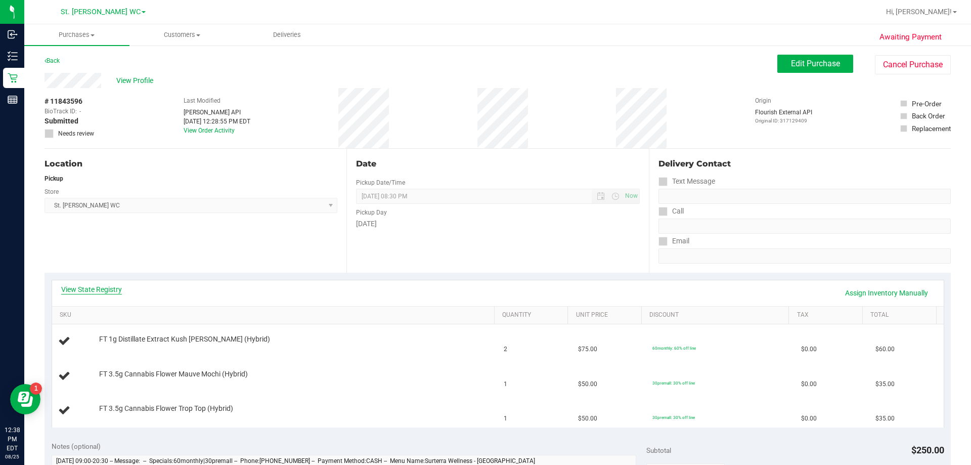
click at [97, 288] on link "View State Registry" at bounding box center [91, 289] width 61 height 10
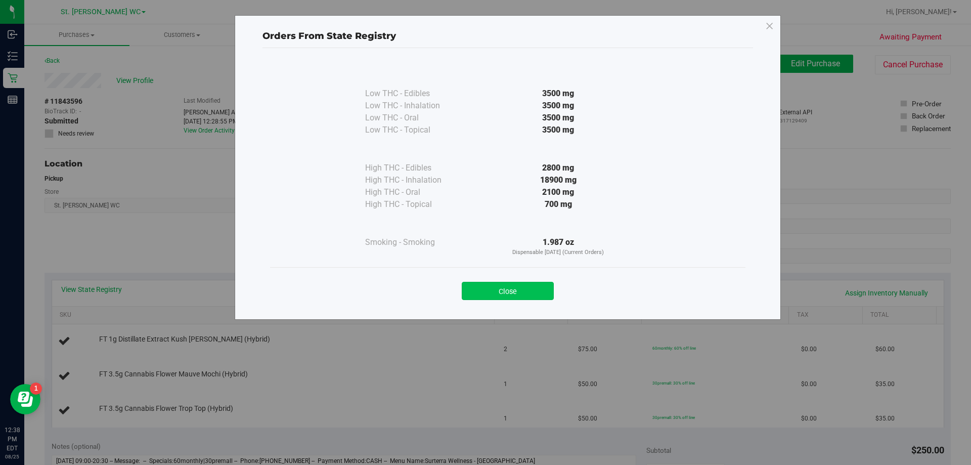
click at [533, 298] on button "Close" at bounding box center [508, 291] width 92 height 18
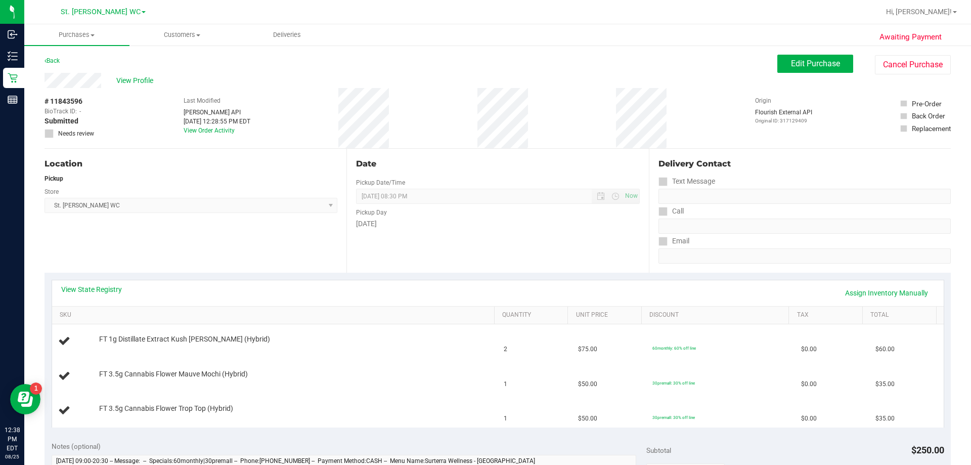
click at [88, 307] on th "SKU" at bounding box center [273, 315] width 442 height 18
click at [97, 298] on div "View State Registry Assign Inventory Manually" at bounding box center [497, 292] width 873 height 17
click at [98, 290] on link "View State Registry" at bounding box center [91, 289] width 61 height 10
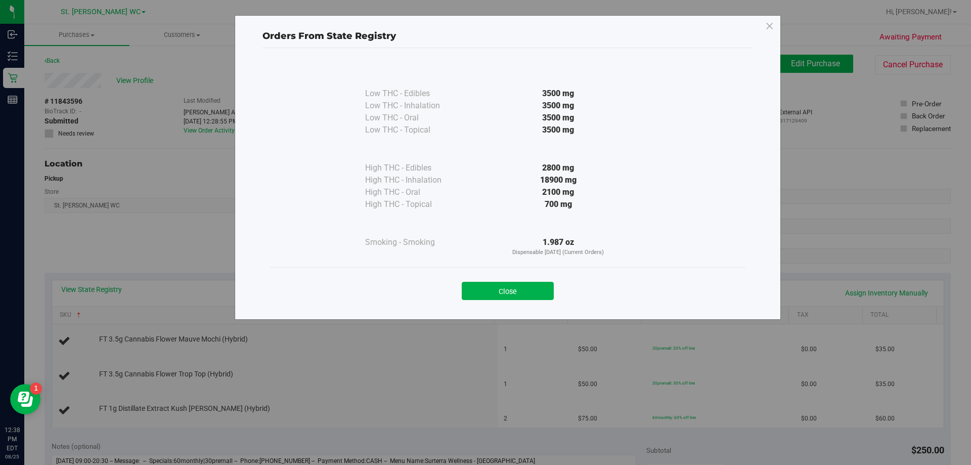
click at [539, 279] on div "Close" at bounding box center [508, 287] width 460 height 25
click at [537, 286] on button "Close" at bounding box center [508, 291] width 92 height 18
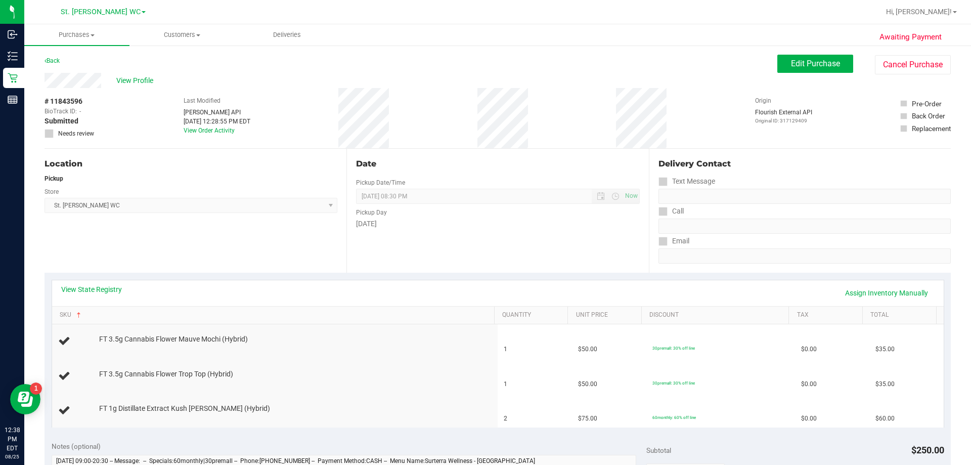
click at [246, 233] on div "Location Pickup Store [GEOGRAPHIC_DATA][PERSON_NAME] WC Select Store [PERSON_NA…" at bounding box center [195, 211] width 302 height 124
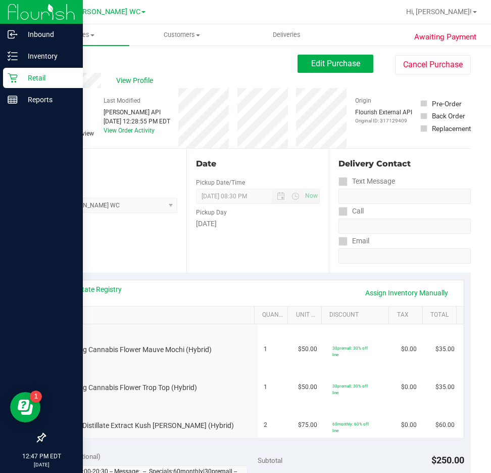
click at [30, 81] on p "Retail" at bounding box center [48, 78] width 61 height 12
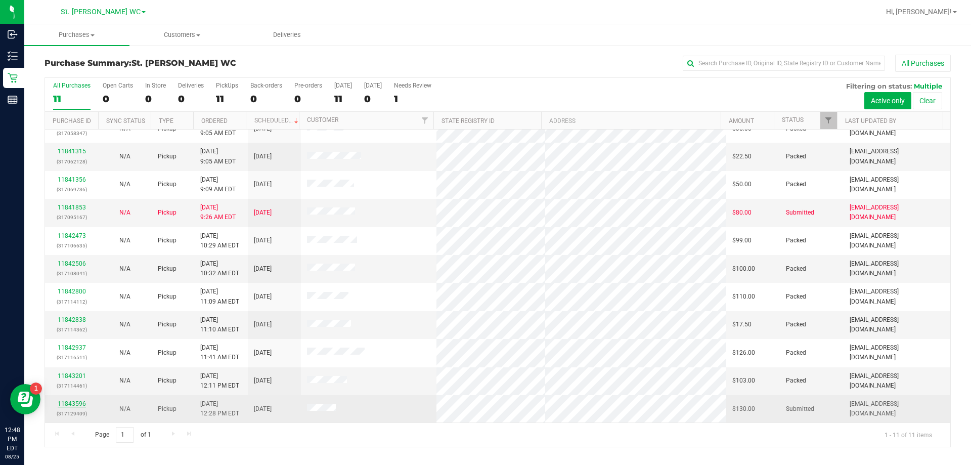
click at [82, 404] on link "11843596" at bounding box center [72, 403] width 28 height 7
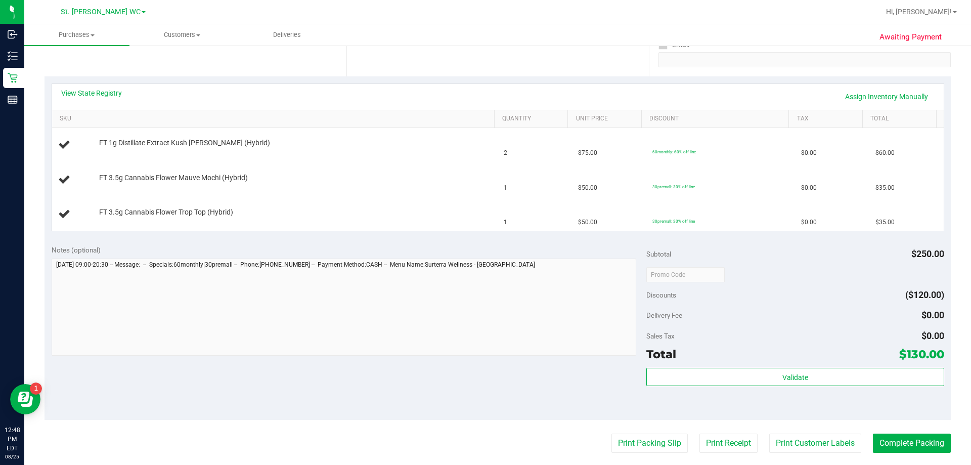
scroll to position [303, 0]
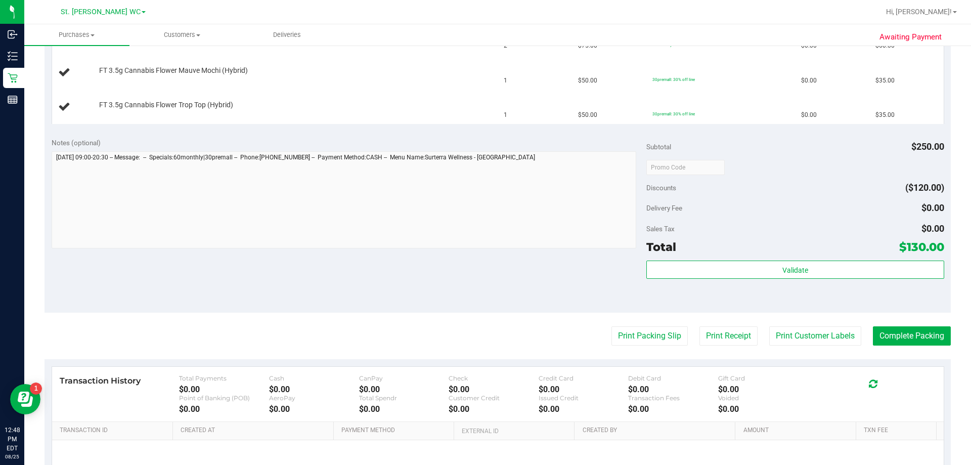
click at [614, 318] on purchase-details "Back Edit Purchase Cancel Purchase View Profile # 11843596 BioTrack ID: - Submi…" at bounding box center [497, 149] width 906 height 797
click at [615, 342] on button "Print Packing Slip" at bounding box center [649, 335] width 76 height 19
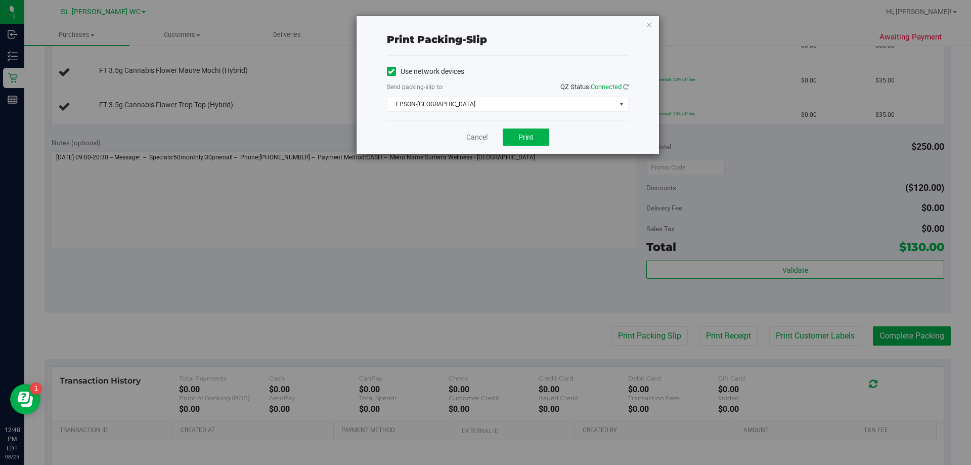
click at [526, 125] on div "Cancel Print" at bounding box center [508, 137] width 242 height 34
click at [526, 132] on button "Print" at bounding box center [525, 136] width 47 height 17
click at [647, 27] on icon "button" at bounding box center [649, 24] width 7 height 12
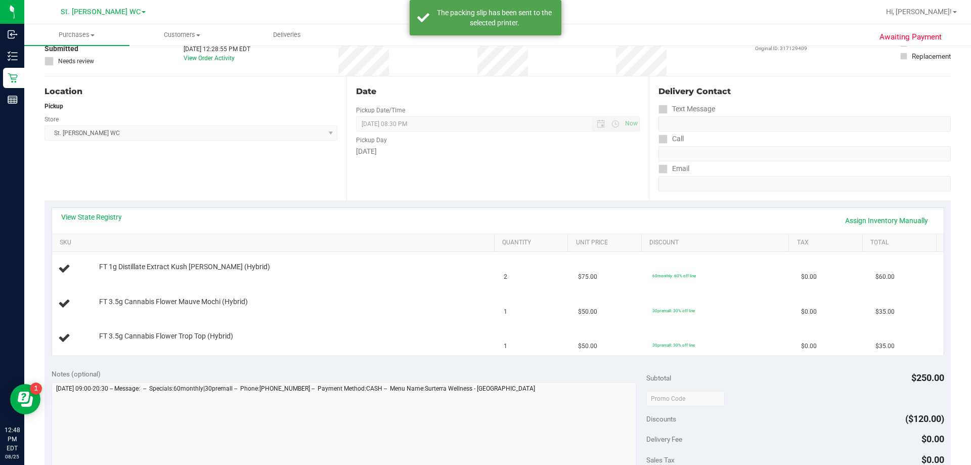
scroll to position [0, 0]
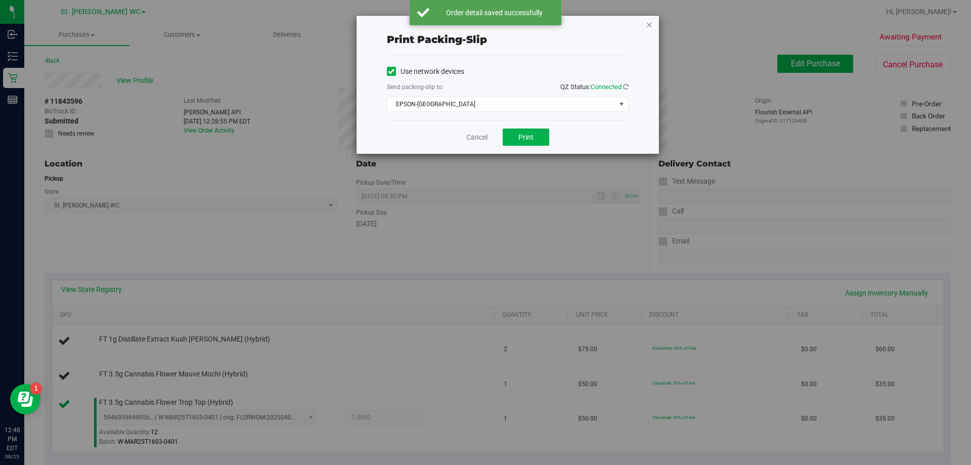
click at [649, 19] on icon "button" at bounding box center [649, 24] width 7 height 12
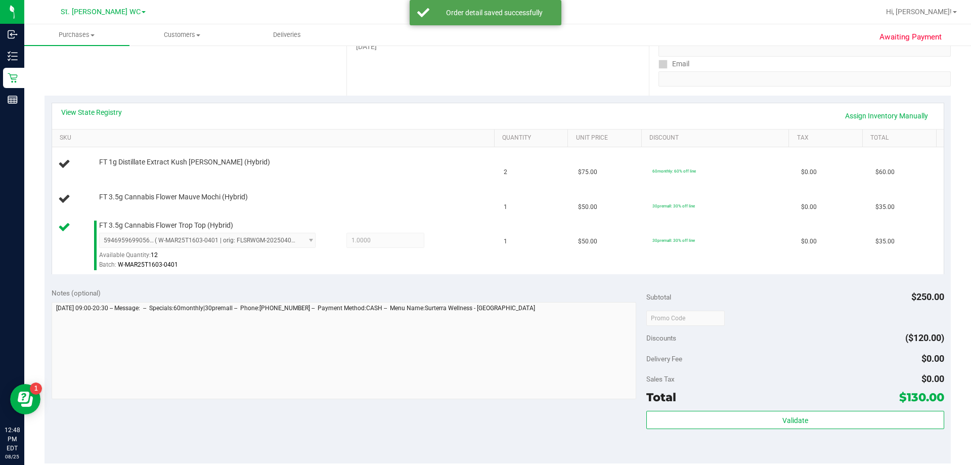
scroll to position [170, 0]
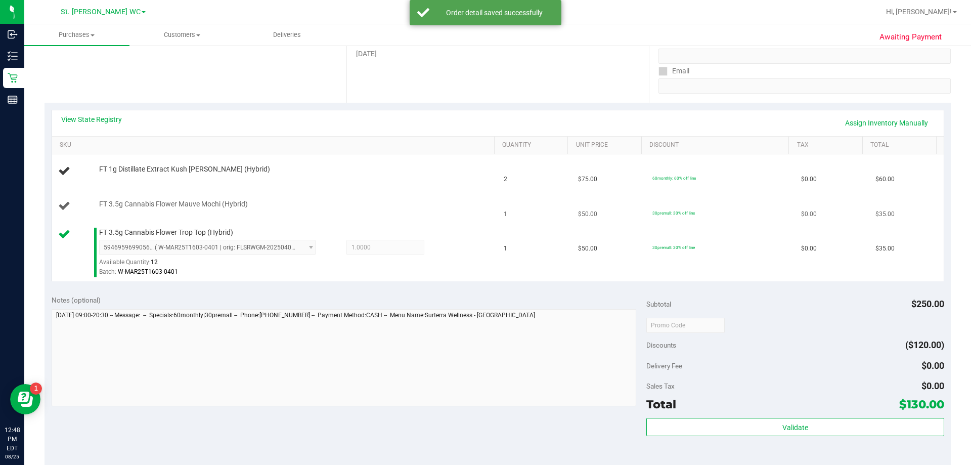
click at [353, 189] on td "FT 3.5g Cannabis Flower Mauve Mochi (Hybrid)" at bounding box center [275, 206] width 446 height 34
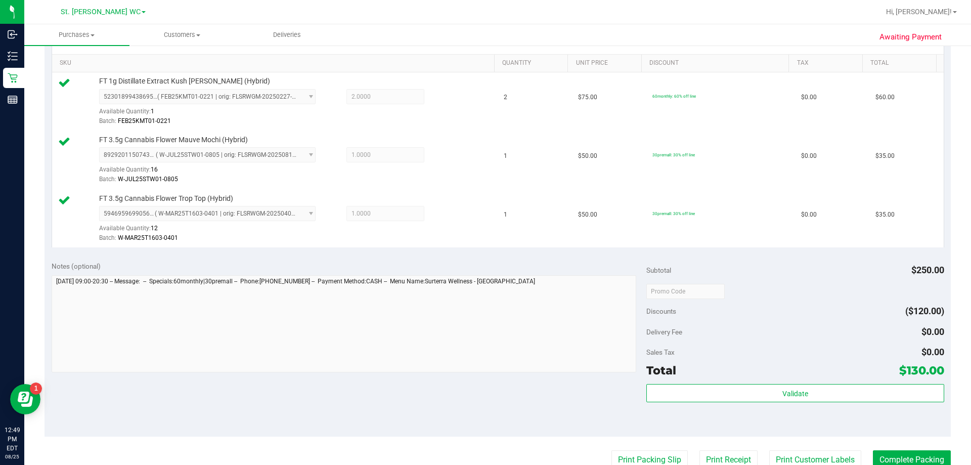
scroll to position [265, 0]
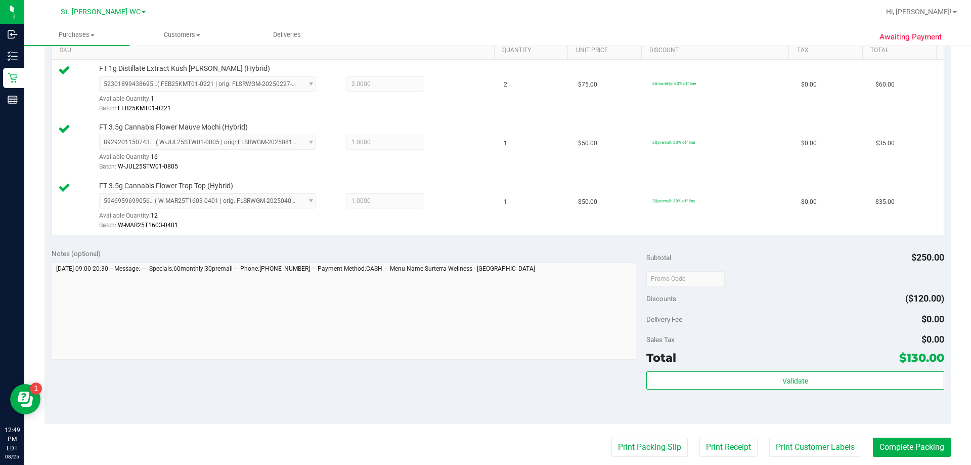
click at [813, 389] on div "Validate" at bounding box center [794, 380] width 297 height 19
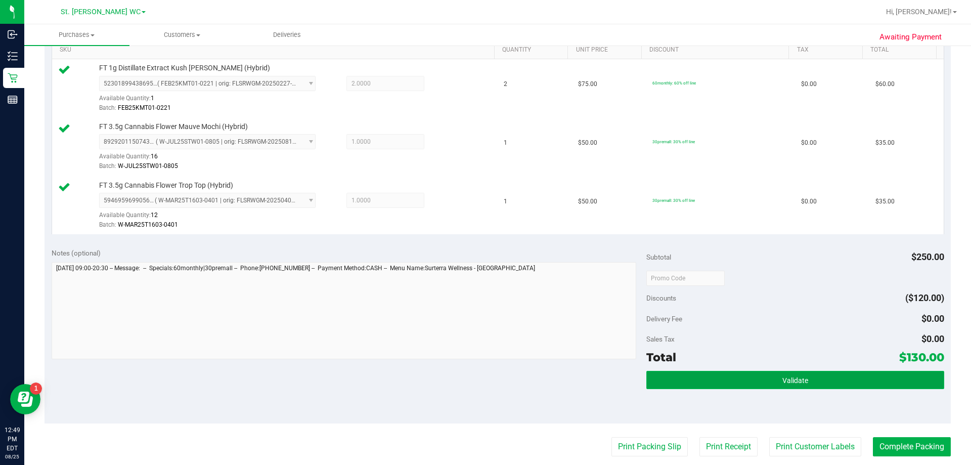
click at [791, 373] on button "Validate" at bounding box center [794, 380] width 297 height 18
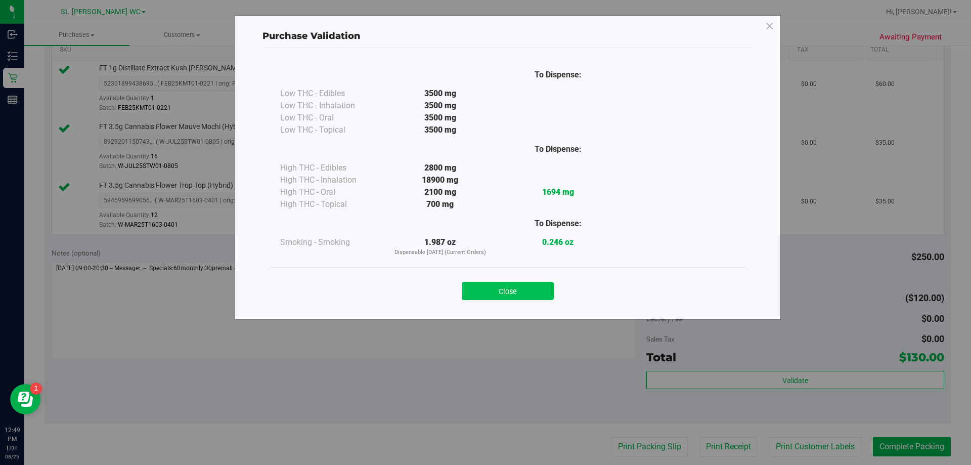
click at [506, 283] on button "Close" at bounding box center [508, 291] width 92 height 18
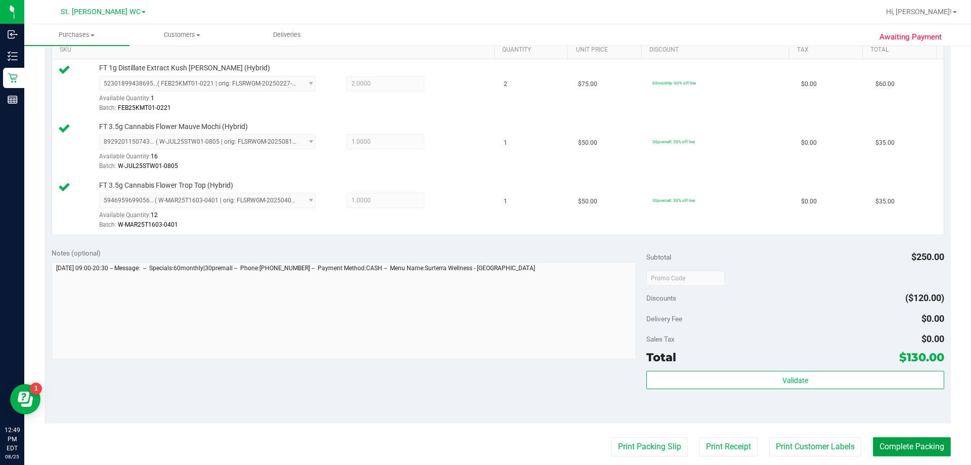
click at [898, 444] on button "Complete Packing" at bounding box center [911, 446] width 78 height 19
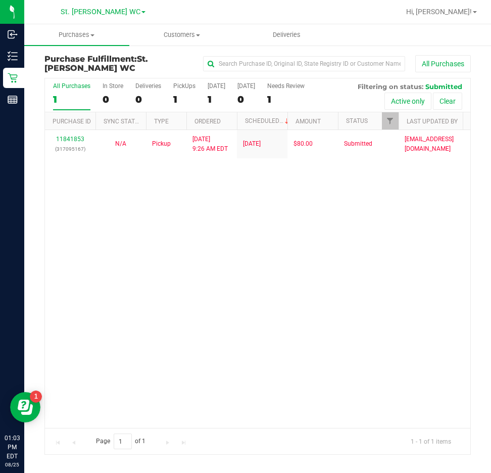
drag, startPoint x: 266, startPoint y: 261, endPoint x: 356, endPoint y: 12, distance: 265.0
click at [271, 230] on div "11841853 (317095167) N/A Pickup [DATE] 9:26 AM EDT 8/25/2025 $80.00 Submitted […" at bounding box center [258, 279] width 426 height 298
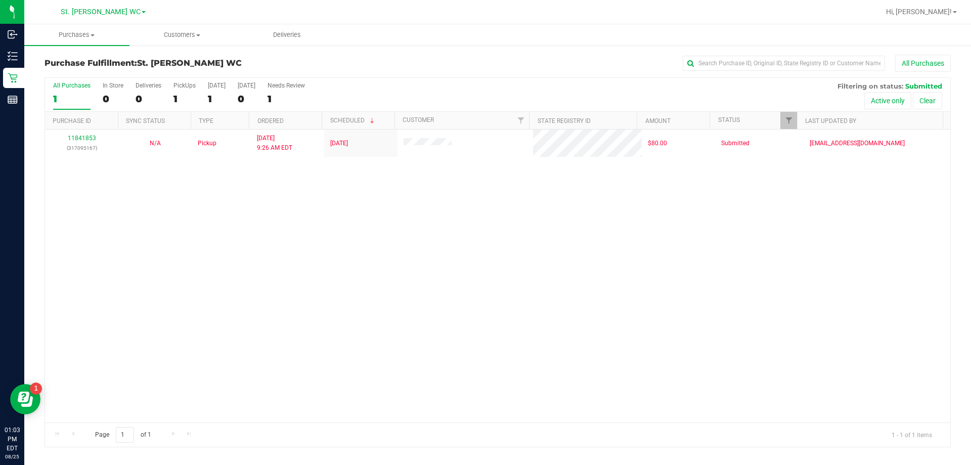
click at [396, 287] on div "11841853 (317095167) N/A Pickup [DATE] 9:26 AM EDT 8/25/2025 $80.00 Submitted […" at bounding box center [497, 275] width 905 height 293
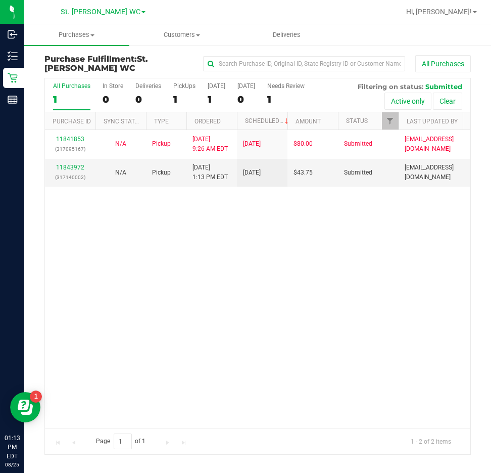
drag, startPoint x: 210, startPoint y: 334, endPoint x: 206, endPoint y: 329, distance: 6.1
click at [208, 333] on div "11841853 (317095167) N/A Pickup [DATE] 9:26 AM EDT 8/25/2025 $80.00 Submitted […" at bounding box center [258, 279] width 426 height 298
click at [55, 166] on div "11843972 (317140002)" at bounding box center [70, 172] width 38 height 19
click at [59, 164] on link "11843972" at bounding box center [70, 167] width 28 height 7
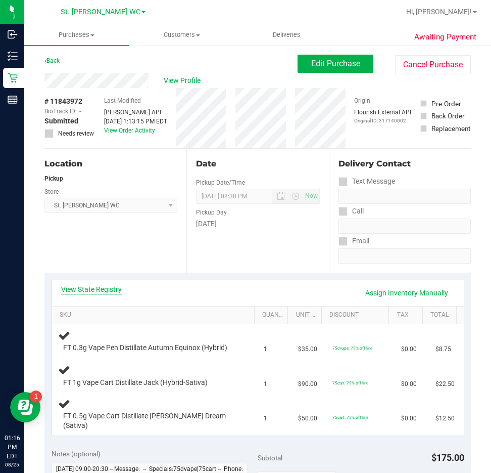
click at [91, 288] on link "View State Registry" at bounding box center [91, 289] width 61 height 10
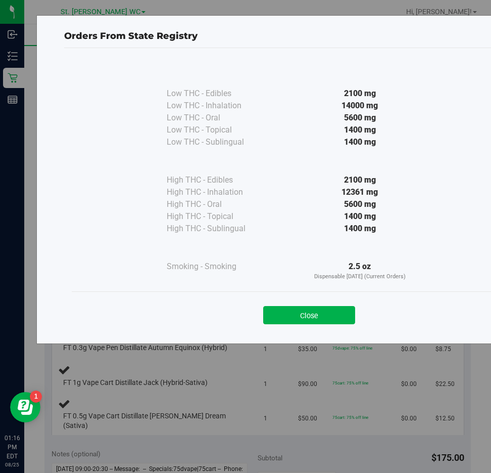
click at [312, 326] on div "Close" at bounding box center [309, 311] width 475 height 41
click at [311, 314] on button "Close" at bounding box center [309, 315] width 92 height 18
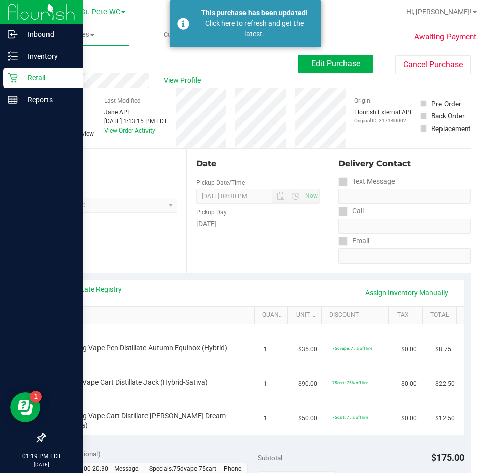
click at [24, 69] on div "Retail" at bounding box center [43, 78] width 80 height 20
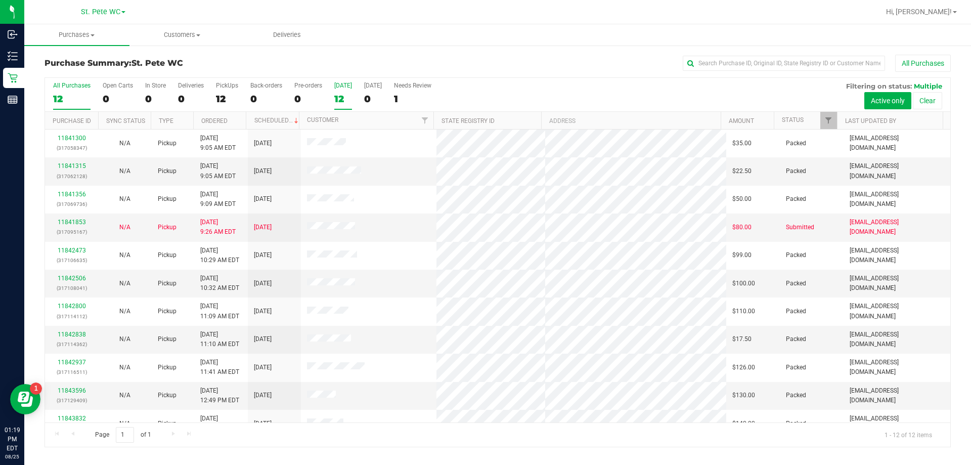
click at [345, 82] on div "[DATE]" at bounding box center [343, 85] width 18 height 7
click at [0, 0] on input "[DATE] 12" at bounding box center [0, 0] width 0 height 0
click at [828, 119] on span "Filter" at bounding box center [828, 120] width 8 height 8
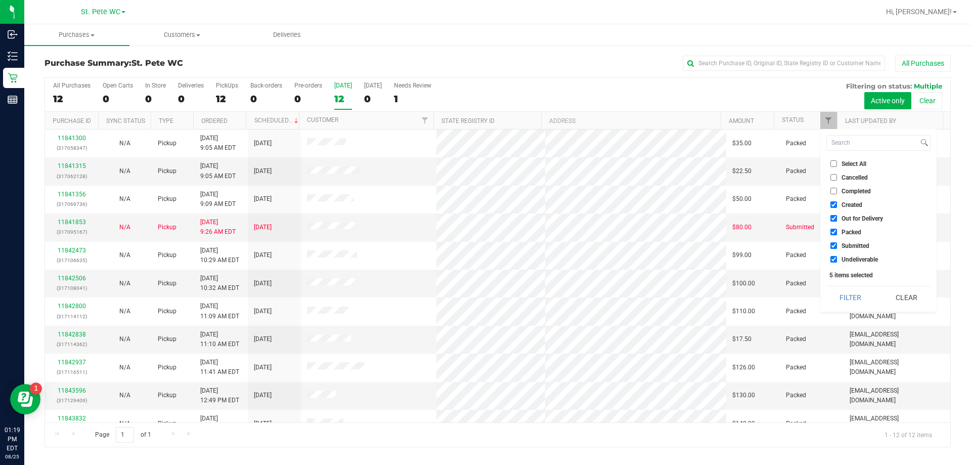
click at [835, 162] on input "Select All" at bounding box center [833, 163] width 7 height 7
checkbox input "true"
click at [835, 162] on input "Select All" at bounding box center [833, 163] width 7 height 7
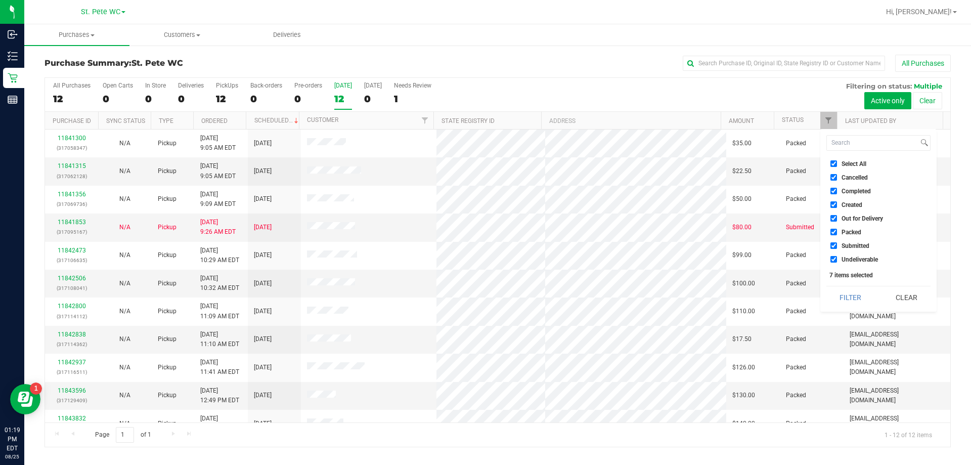
checkbox input "false"
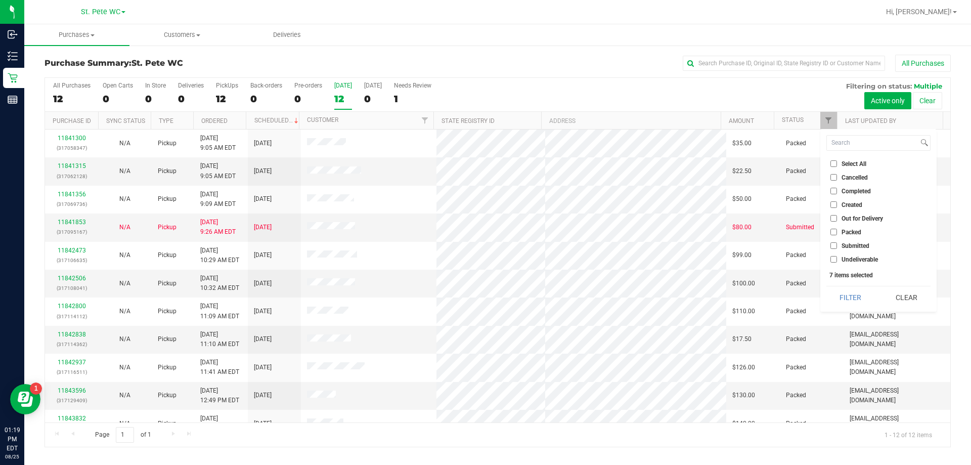
checkbox input "false"
click at [834, 190] on input "Completed" at bounding box center [833, 191] width 7 height 7
checkbox input "true"
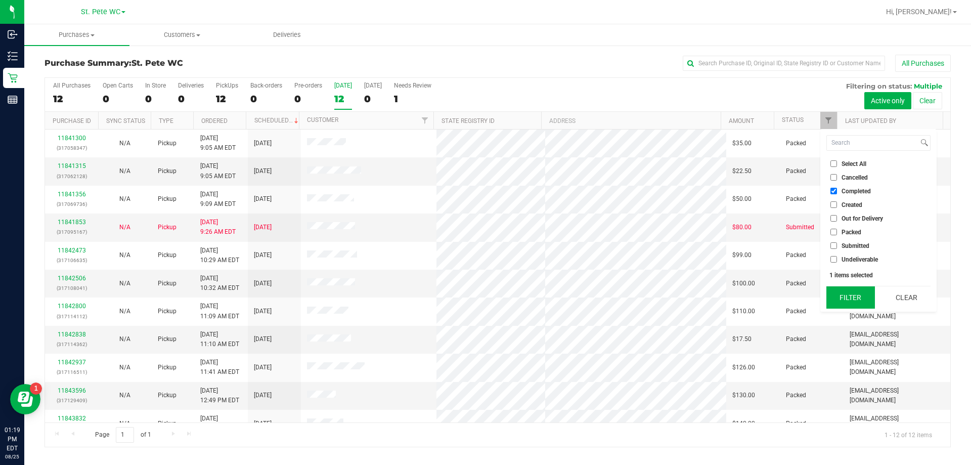
click at [844, 291] on button "Filter" at bounding box center [850, 297] width 49 height 22
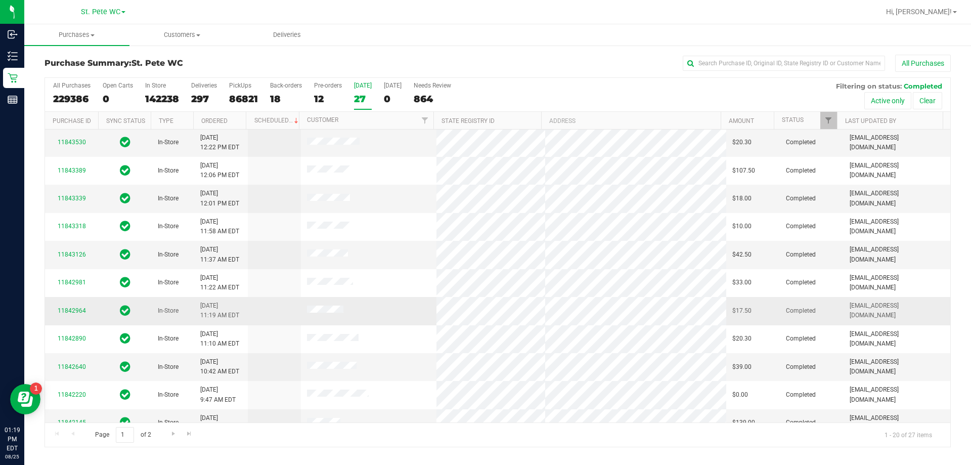
scroll to position [267, 0]
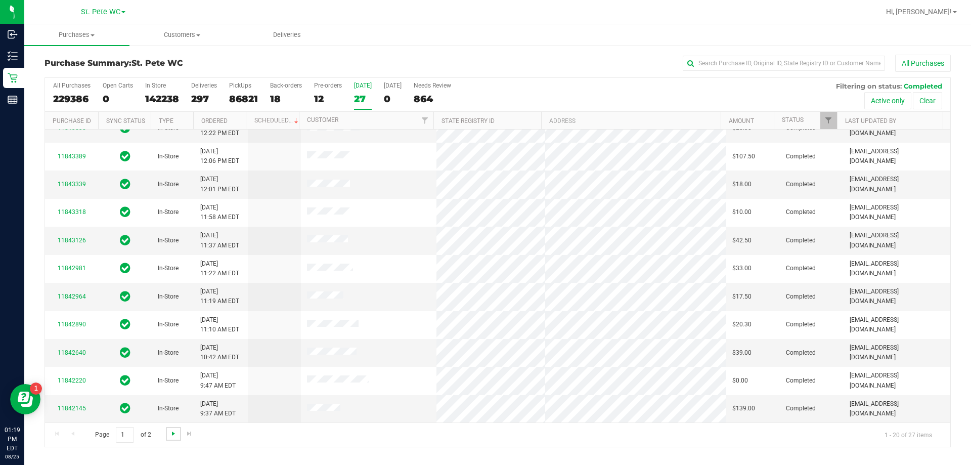
click at [172, 436] on span "Go to the next page" at bounding box center [173, 433] width 8 height 8
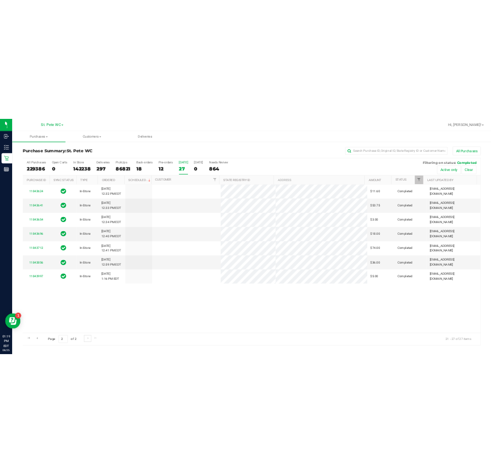
scroll to position [0, 0]
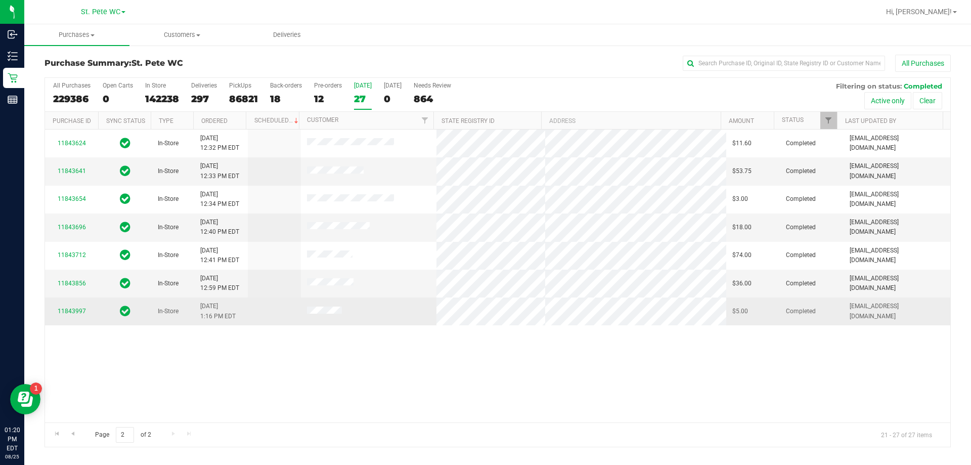
click at [78, 307] on div "11843997" at bounding box center [71, 311] width 41 height 10
click at [78, 311] on link "11843997" at bounding box center [72, 310] width 28 height 7
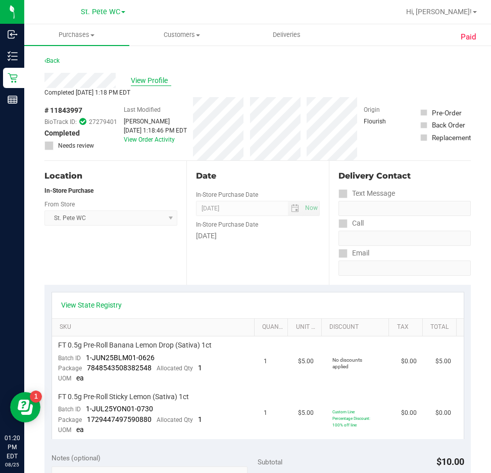
click at [145, 82] on span "View Profile" at bounding box center [151, 80] width 40 height 11
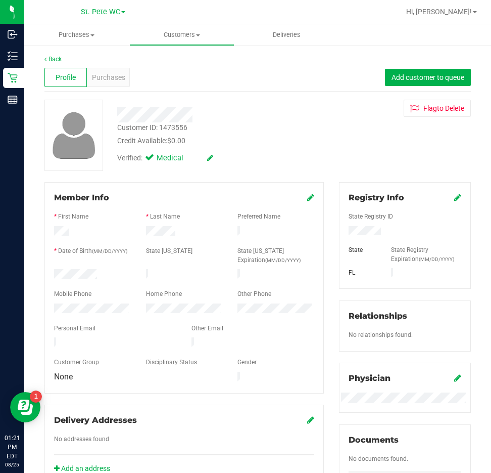
click at [259, 117] on div at bounding box center [220, 115] width 221 height 16
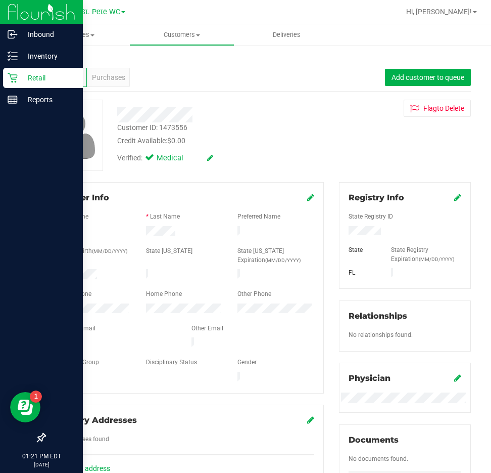
click at [7, 74] on div "Retail" at bounding box center [43, 78] width 80 height 20
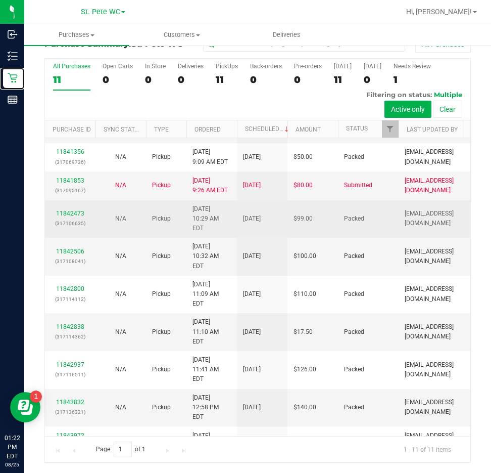
scroll to position [76, 0]
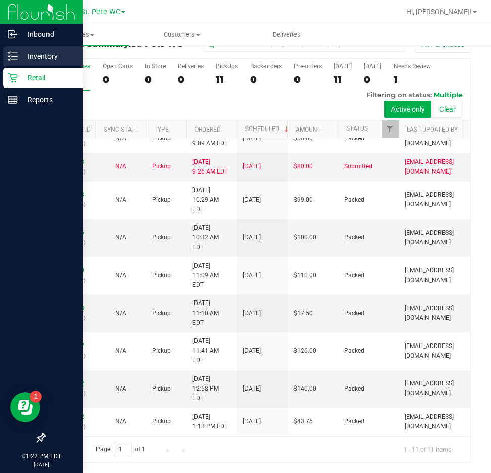
click at [32, 53] on p "Inventory" at bounding box center [48, 56] width 61 height 12
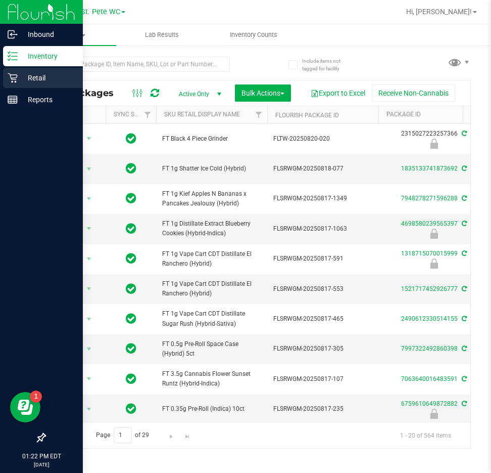
click at [42, 75] on p "Retail" at bounding box center [48, 78] width 61 height 12
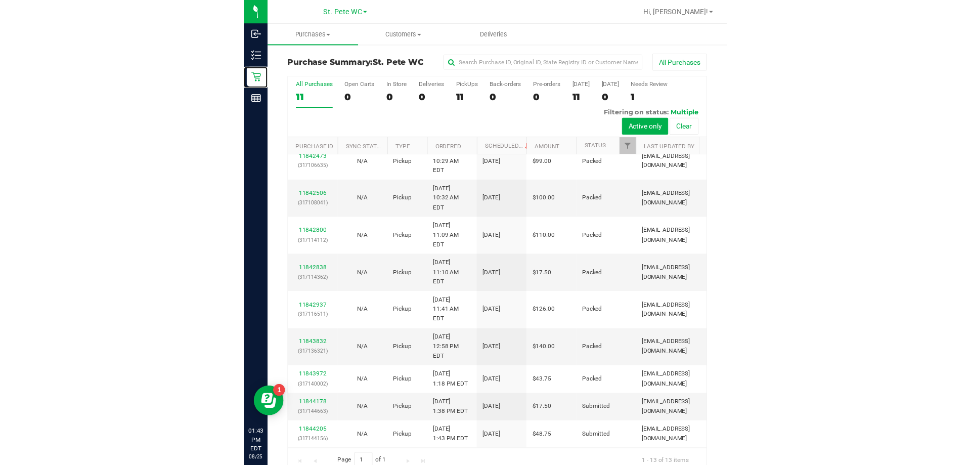
scroll to position [71, 0]
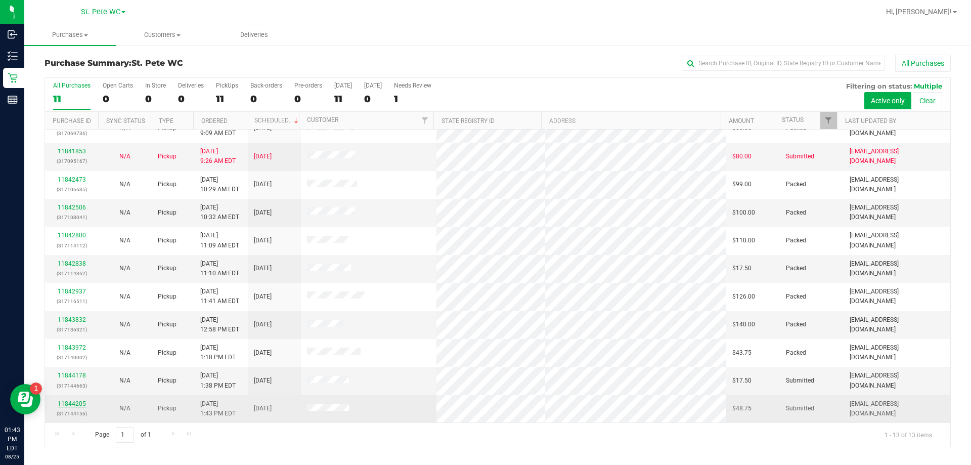
click at [63, 402] on link "11844205" at bounding box center [72, 403] width 28 height 7
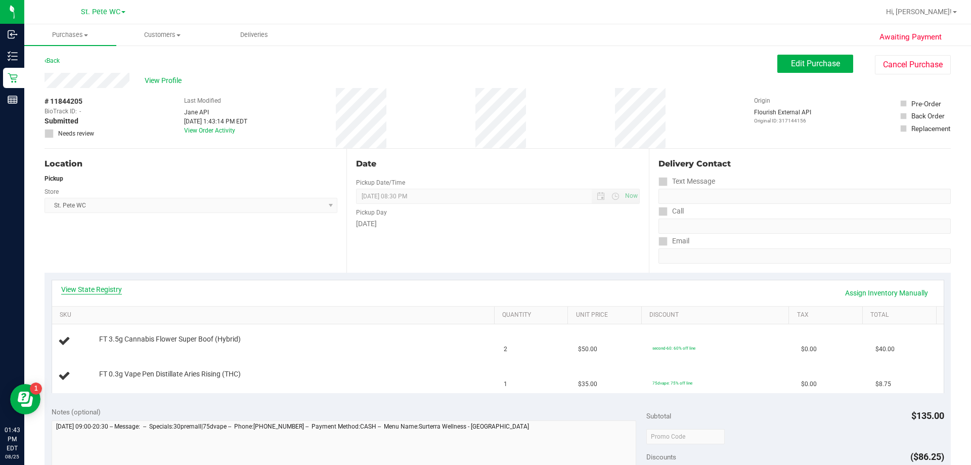
click at [107, 290] on link "View State Registry" at bounding box center [91, 289] width 61 height 10
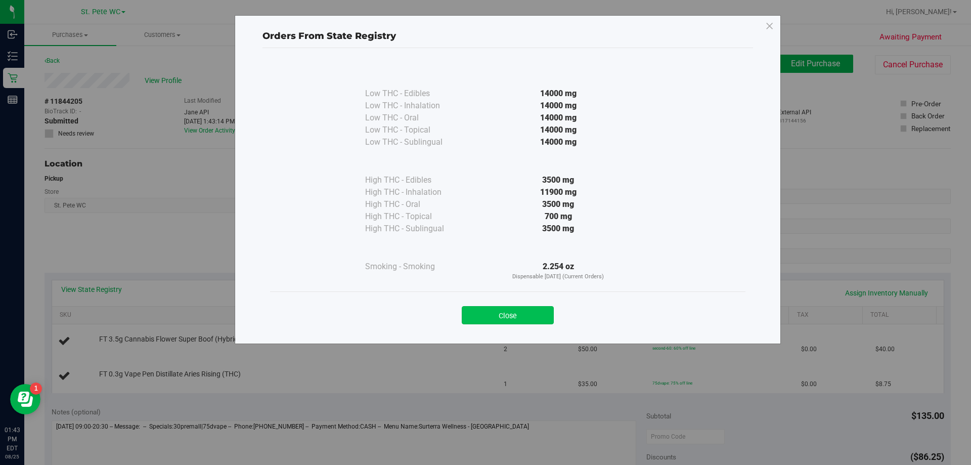
click at [476, 314] on button "Close" at bounding box center [508, 315] width 92 height 18
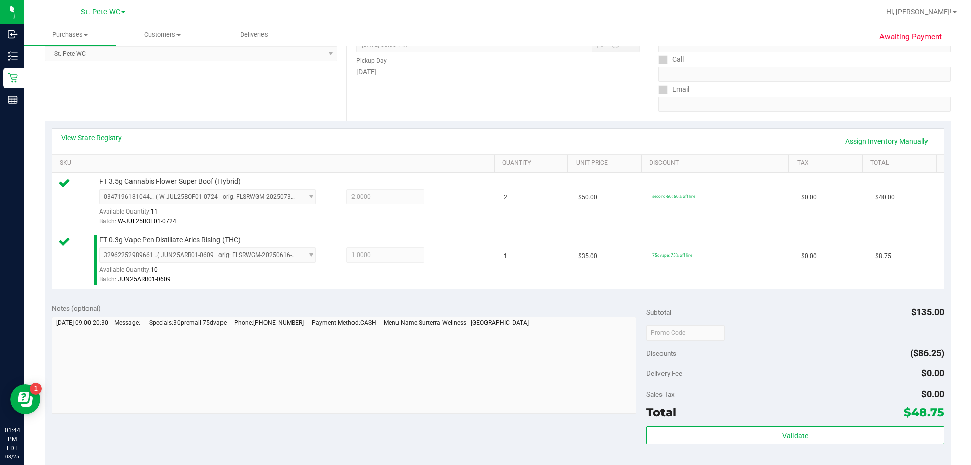
scroll to position [202, 0]
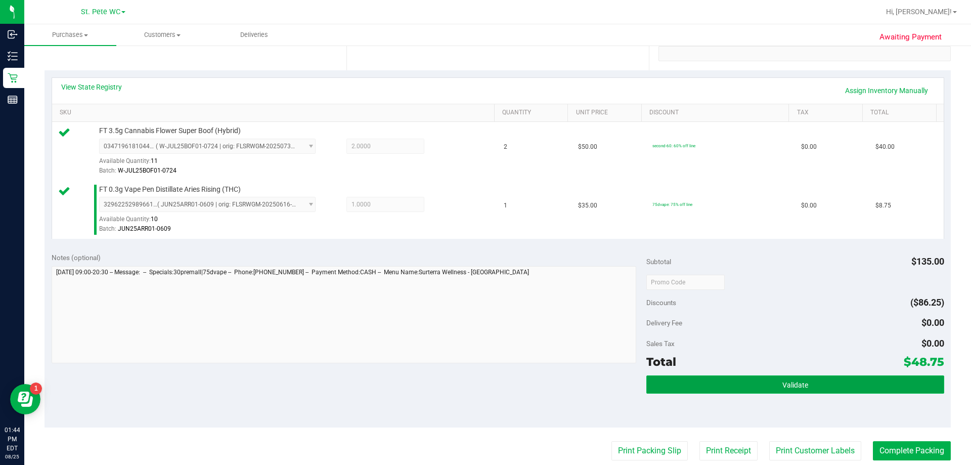
click at [699, 384] on button "Validate" at bounding box center [794, 384] width 297 height 18
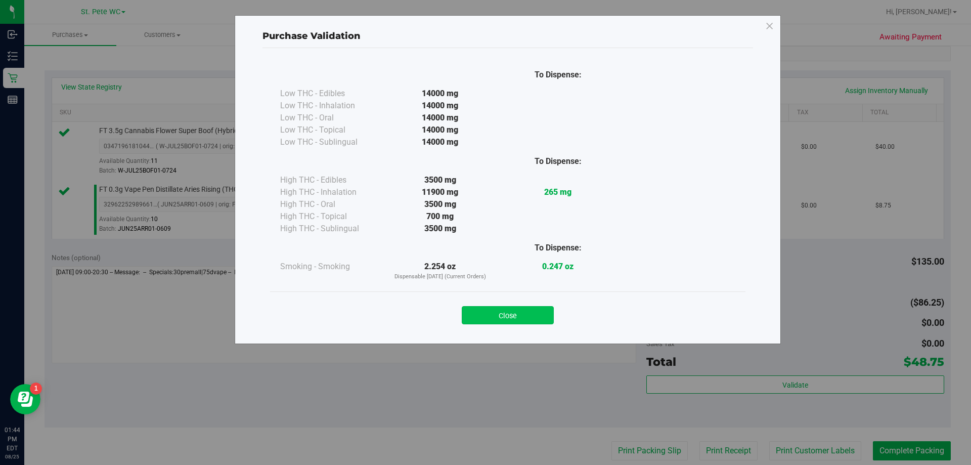
click at [490, 312] on button "Close" at bounding box center [508, 315] width 92 height 18
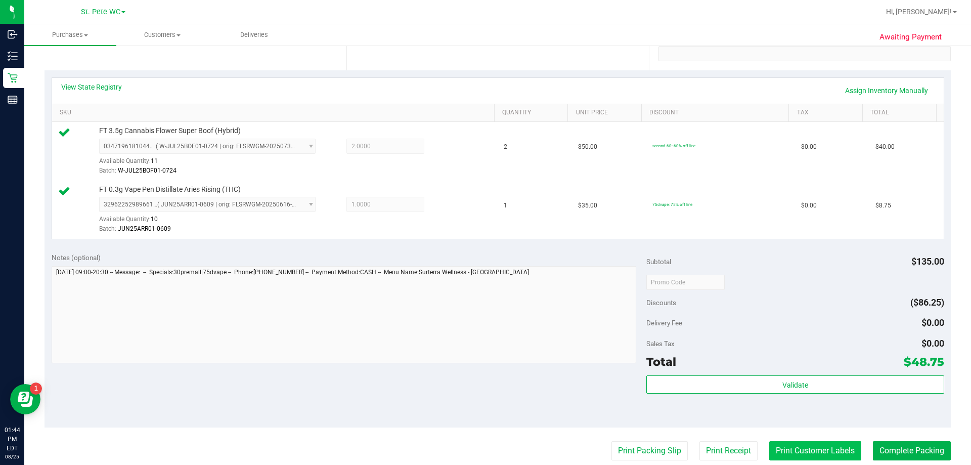
click at [779, 456] on button "Print Customer Labels" at bounding box center [815, 450] width 92 height 19
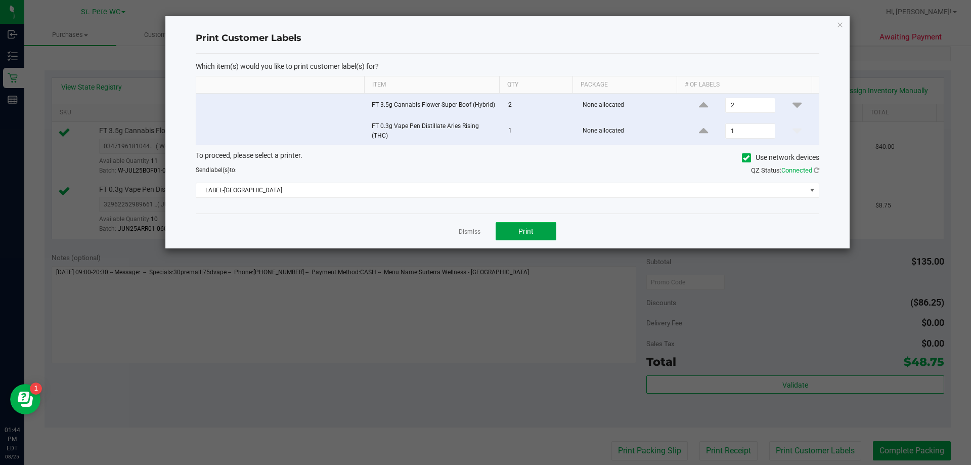
click at [523, 225] on button "Print" at bounding box center [525, 231] width 61 height 18
click at [836, 22] on div "Print Customer Labels Which item(s) would you like to print customer label(s) f…" at bounding box center [507, 132] width 684 height 233
click at [836, 25] on icon "button" at bounding box center [839, 24] width 7 height 12
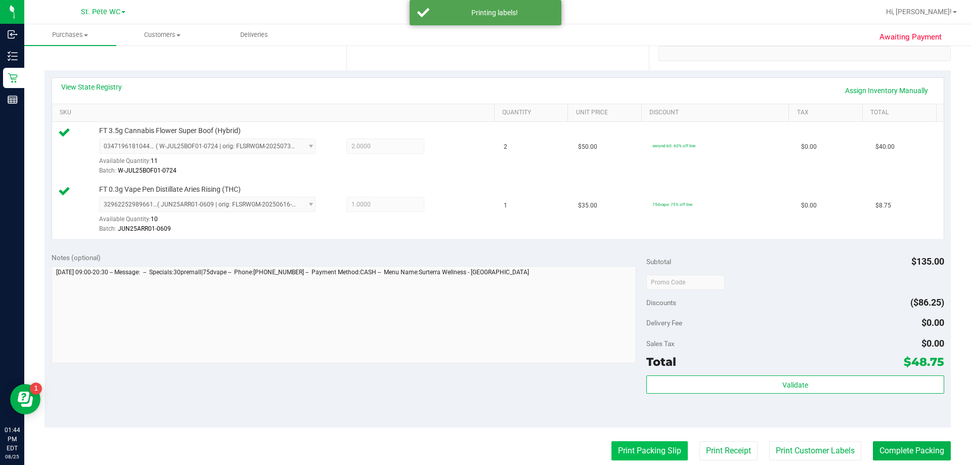
click at [615, 446] on button "Print Packing Slip" at bounding box center [649, 450] width 76 height 19
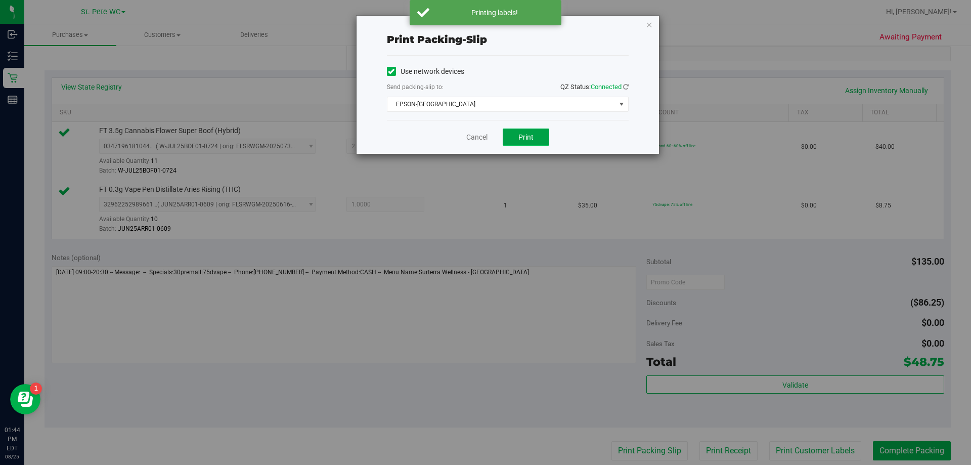
click at [512, 135] on button "Print" at bounding box center [525, 136] width 47 height 17
click at [649, 21] on icon "button" at bounding box center [649, 24] width 7 height 12
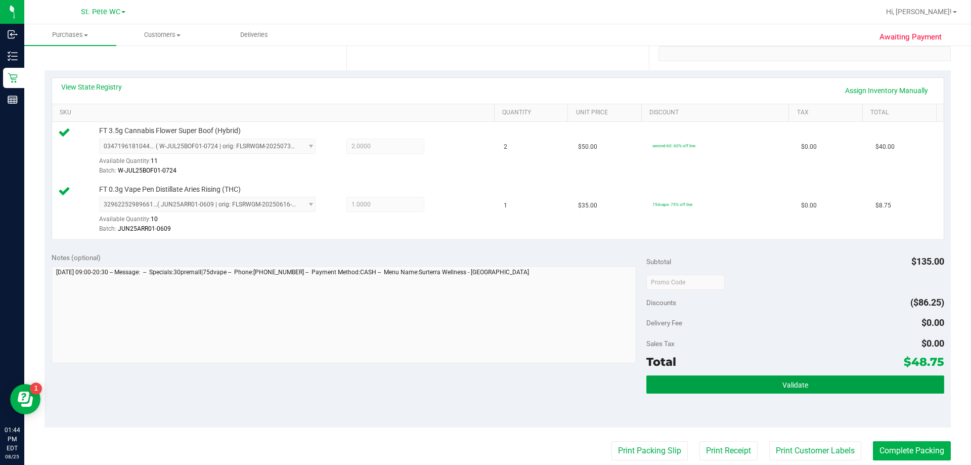
click at [755, 389] on button "Validate" at bounding box center [794, 384] width 297 height 18
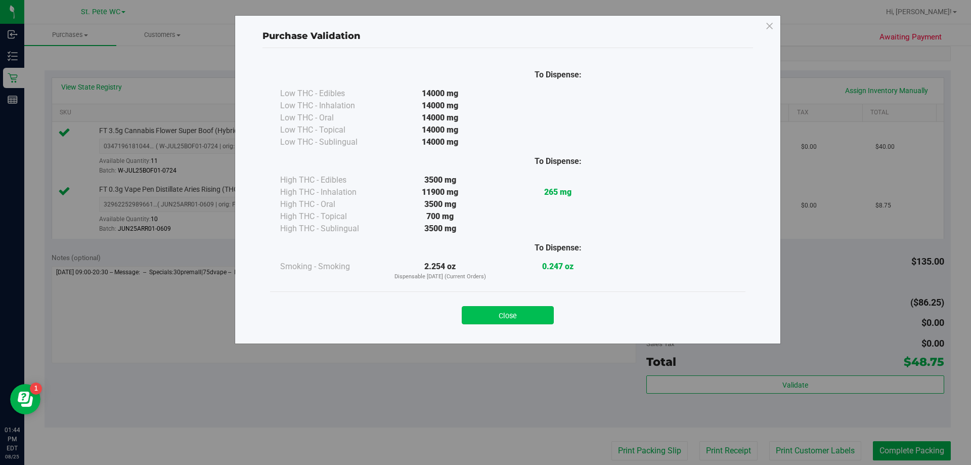
click at [521, 315] on button "Close" at bounding box center [508, 315] width 92 height 18
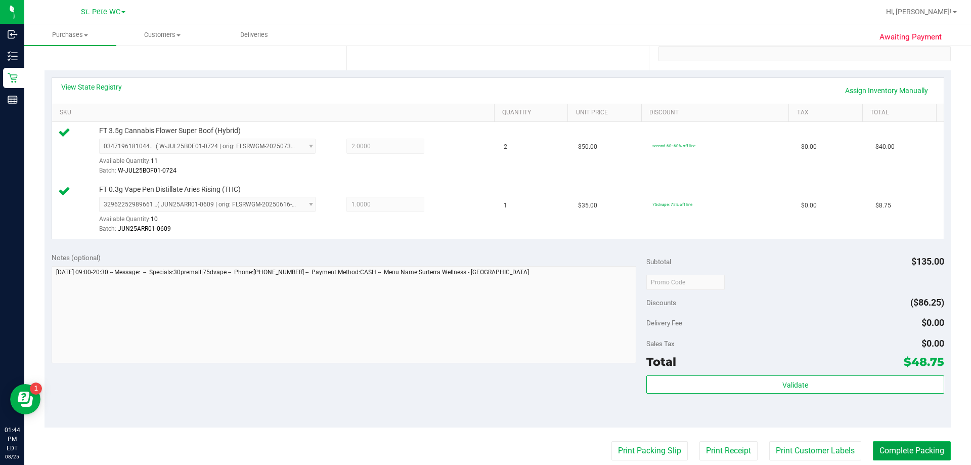
click at [915, 452] on button "Complete Packing" at bounding box center [911, 450] width 78 height 19
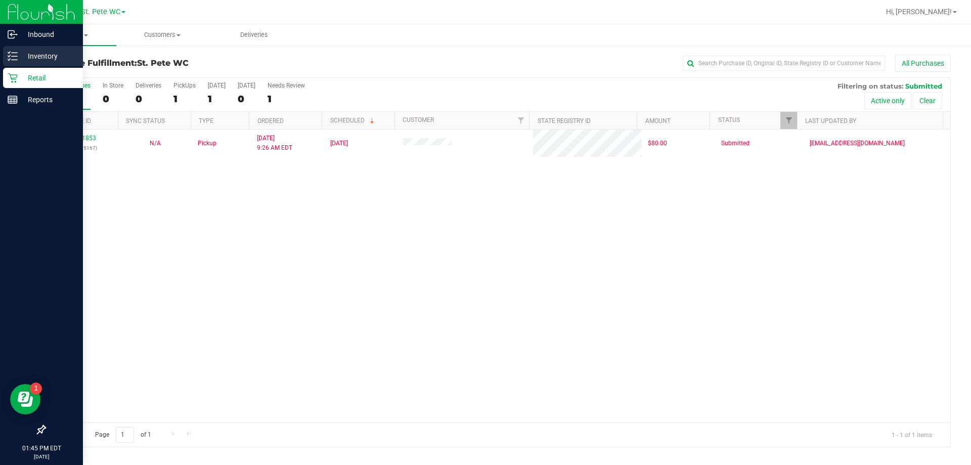
click at [18, 57] on p "Inventory" at bounding box center [48, 56] width 61 height 12
click at [18, 62] on p "Inventory" at bounding box center [48, 56] width 61 height 12
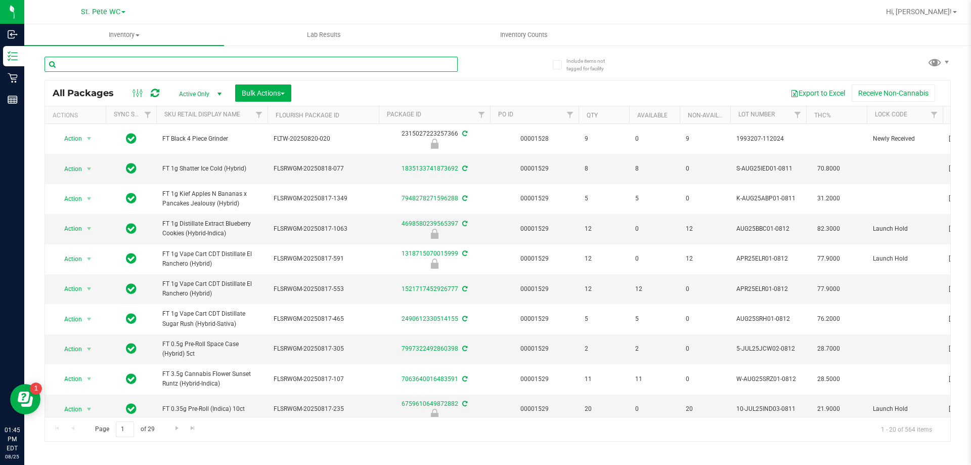
click at [98, 65] on input "text" at bounding box center [250, 64] width 413 height 15
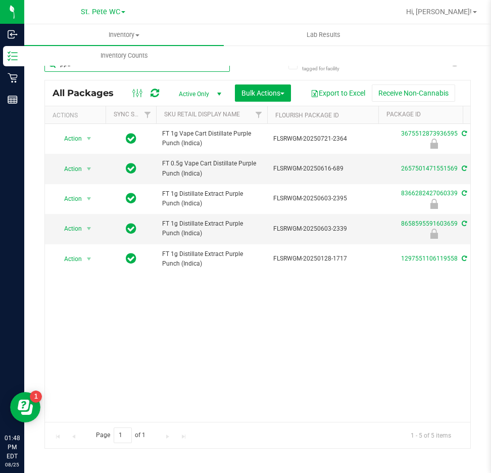
type input "ppu"
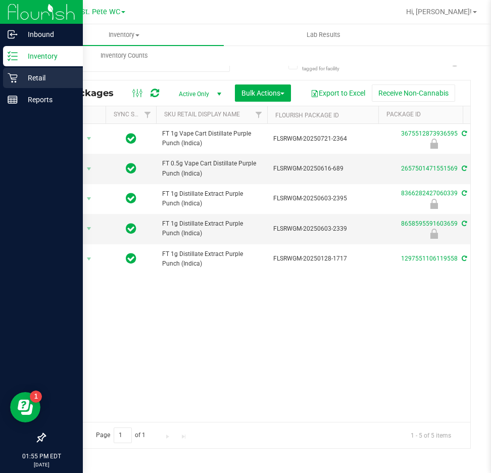
click at [21, 80] on p "Retail" at bounding box center [48, 78] width 61 height 12
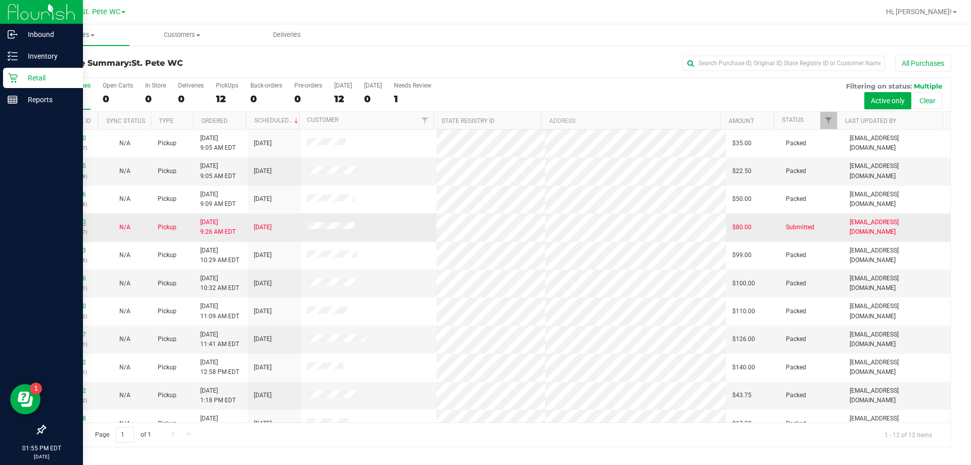
click at [70, 220] on link "11841853" at bounding box center [72, 221] width 28 height 7
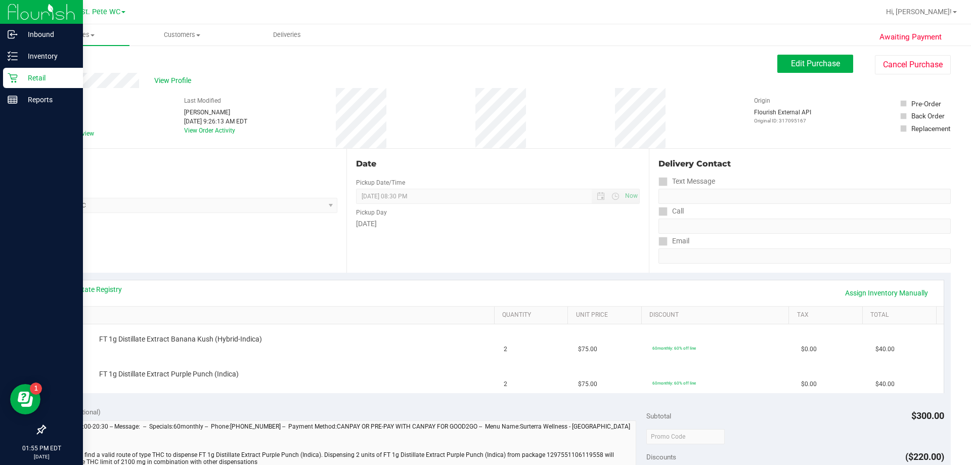
click at [103, 276] on div "View State Registry Assign Inventory Manually SKU Quantity Unit Price Discount …" at bounding box center [497, 335] width 906 height 127
click at [103, 283] on div "View State Registry Assign Inventory Manually" at bounding box center [497, 293] width 891 height 26
click at [104, 288] on link "View State Registry" at bounding box center [91, 289] width 61 height 10
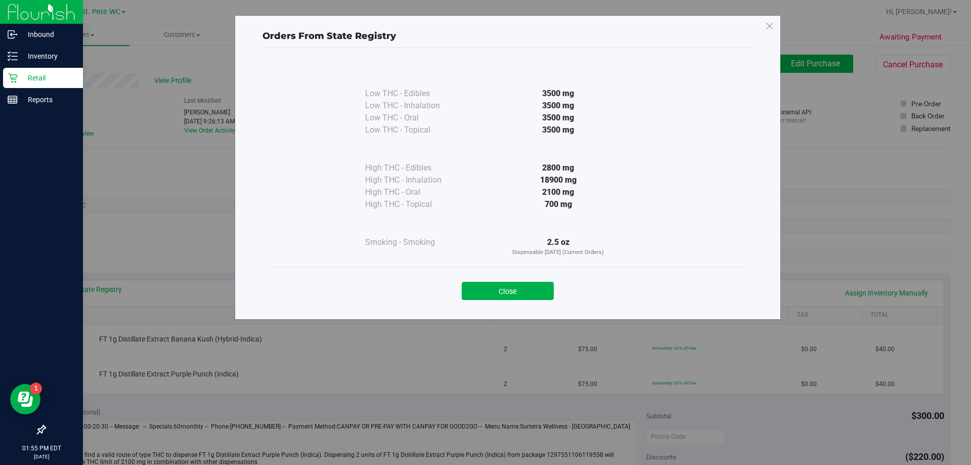
click at [511, 193] on div "2100 mg" at bounding box center [558, 192] width 184 height 12
click at [496, 304] on div "Close" at bounding box center [507, 287] width 475 height 41
click at [490, 288] on button "Close" at bounding box center [508, 291] width 92 height 18
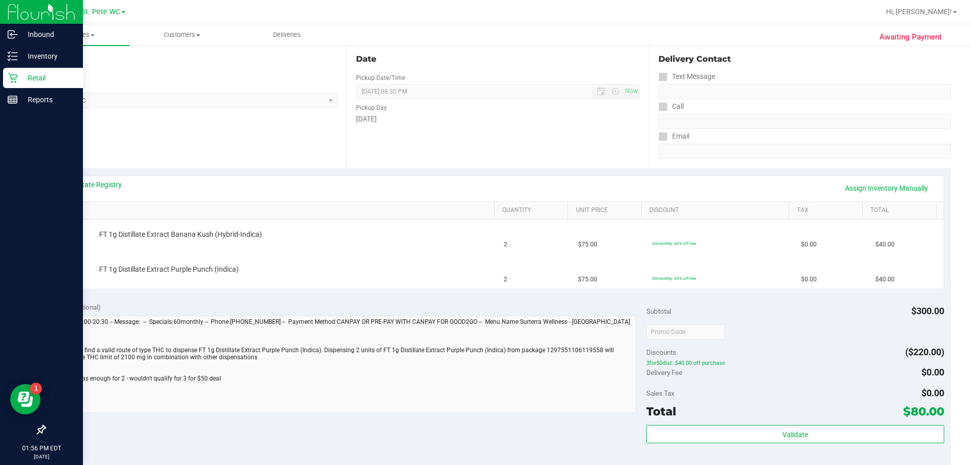
scroll to position [202, 0]
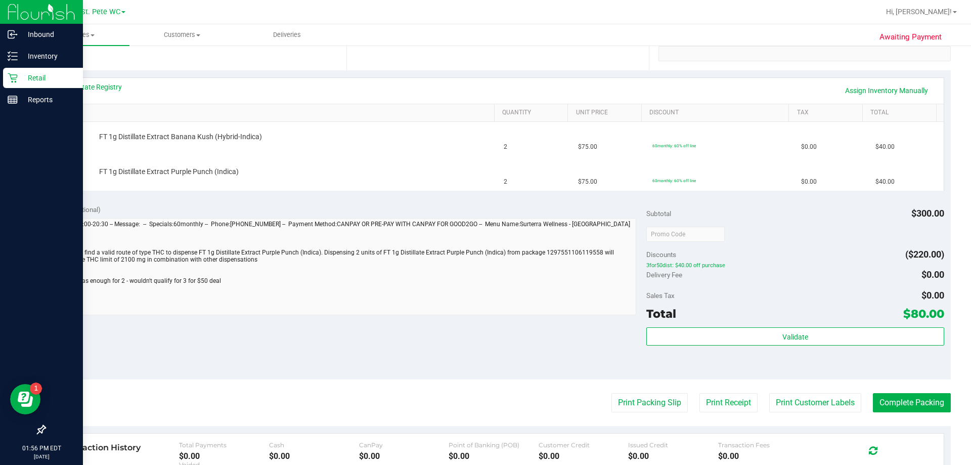
click at [213, 316] on div at bounding box center [344, 268] width 585 height 100
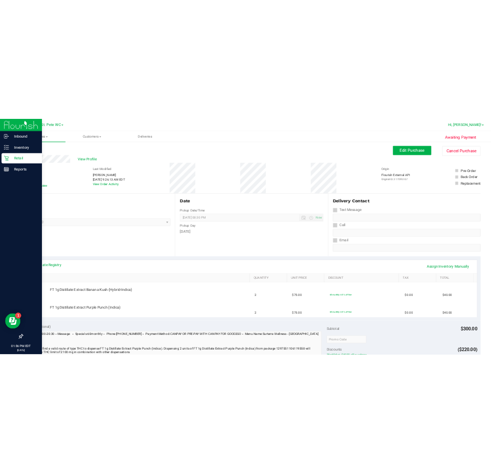
scroll to position [0, 0]
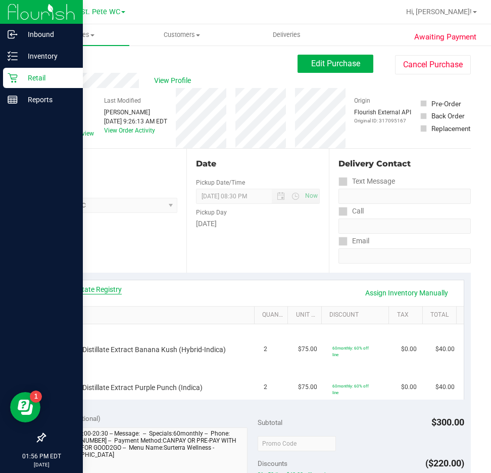
click at [82, 291] on link "View State Registry" at bounding box center [91, 289] width 61 height 10
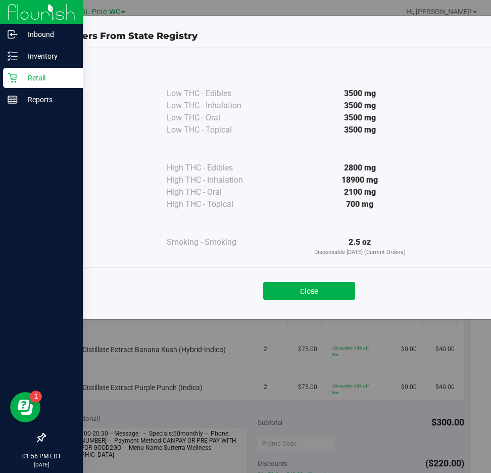
drag, startPoint x: 389, startPoint y: 197, endPoint x: 322, endPoint y: 197, distance: 66.7
click at [322, 197] on div "2100 mg" at bounding box center [360, 192] width 184 height 12
click at [367, 194] on div "2100 mg" at bounding box center [360, 192] width 184 height 12
click at [318, 205] on div "700 mg" at bounding box center [360, 204] width 184 height 12
drag, startPoint x: 318, startPoint y: 243, endPoint x: 370, endPoint y: 243, distance: 51.6
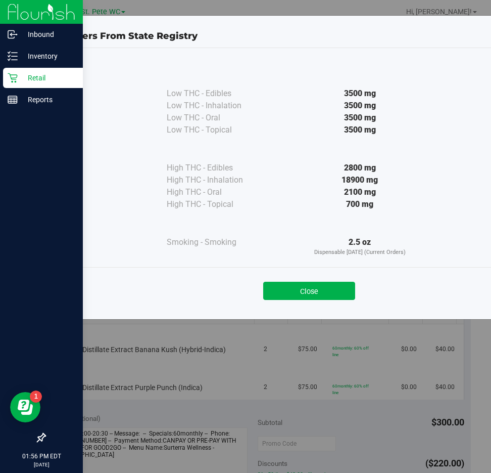
click at [367, 243] on div "2.5 oz Dispensable [DATE] (Current Orders)" at bounding box center [360, 246] width 184 height 21
click at [387, 239] on div "2.5 oz Dispensable [DATE] (Current Orders)" at bounding box center [360, 246] width 184 height 21
click at [313, 302] on div "Close" at bounding box center [309, 287] width 475 height 41
click at [314, 292] on button "Close" at bounding box center [309, 291] width 92 height 18
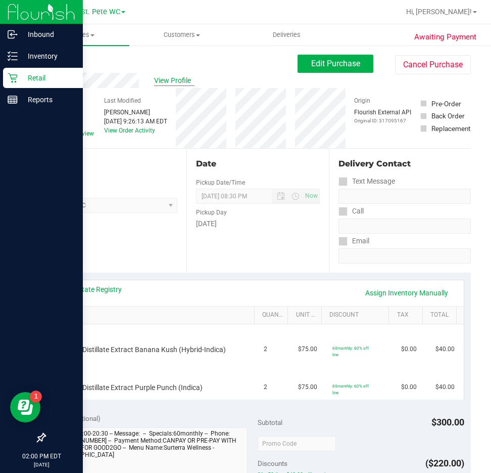
click at [167, 78] on span "View Profile" at bounding box center [174, 80] width 40 height 11
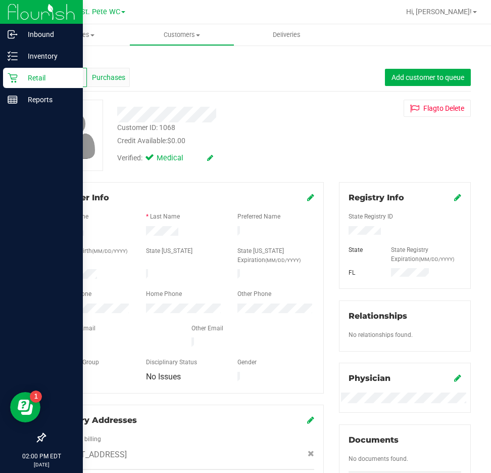
click at [116, 69] on div "Purchases" at bounding box center [108, 77] width 42 height 19
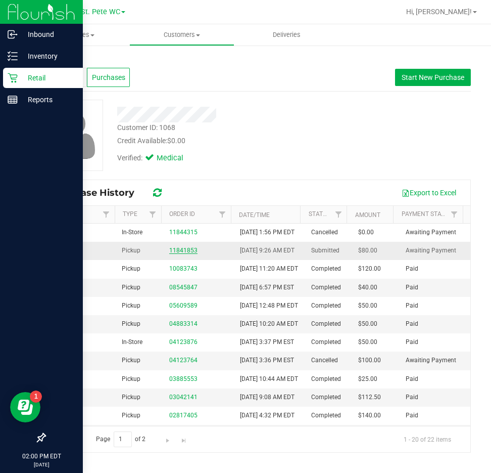
click at [181, 254] on link "11841853" at bounding box center [183, 250] width 28 height 7
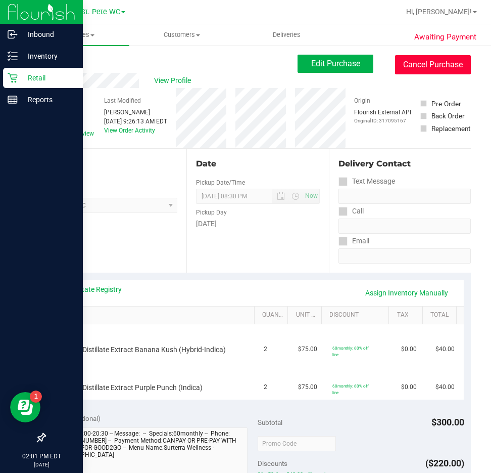
click at [415, 62] on button "Cancel Purchase" at bounding box center [433, 64] width 76 height 19
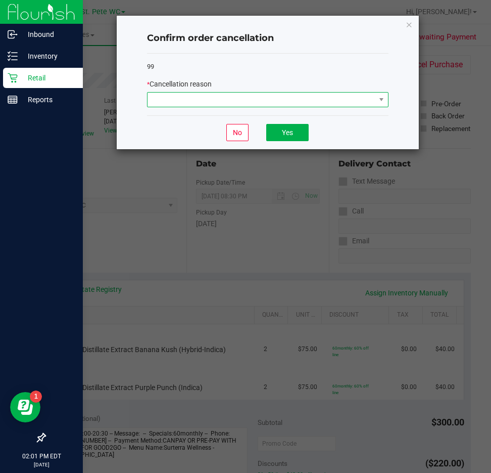
click at [286, 104] on span at bounding box center [262, 100] width 228 height 14
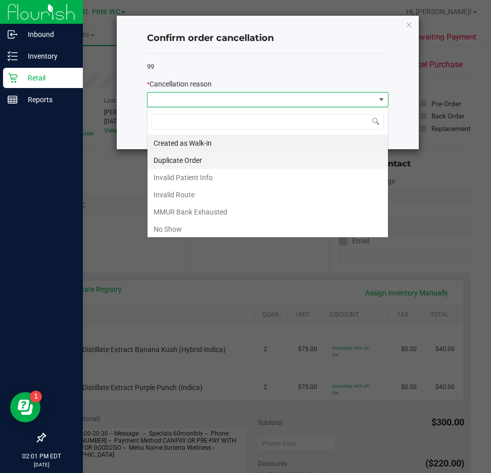
scroll to position [15, 242]
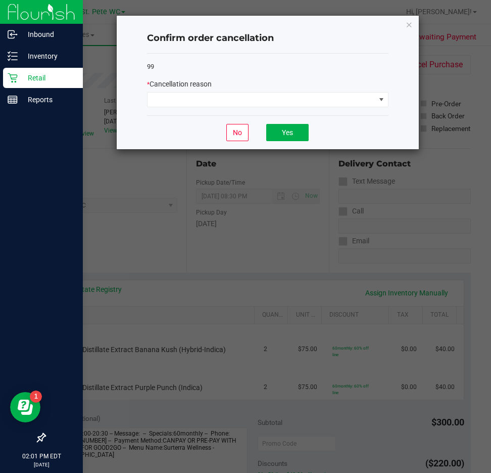
click at [408, 34] on div "Confirm order cancellation 99 * Cancellation reason No Yes" at bounding box center [268, 82] width 302 height 133
click at [407, 26] on icon "Close" at bounding box center [409, 24] width 7 height 12
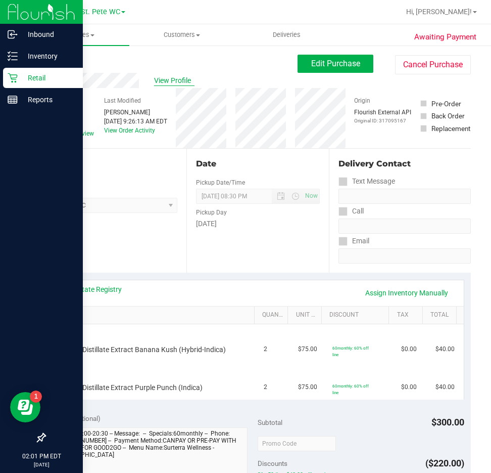
click at [162, 77] on span "View Profile" at bounding box center [174, 80] width 40 height 11
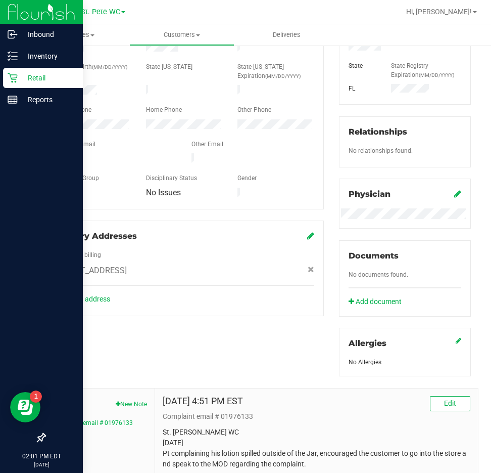
scroll to position [273, 0]
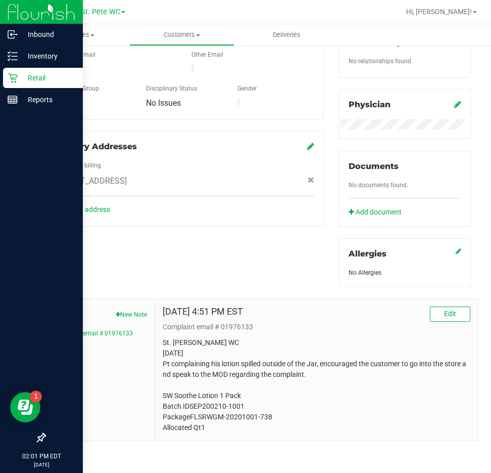
click at [302, 372] on p "St. [PERSON_NAME] WC [DATE] Pt complaining his lotion spilled outside of the Ja…" at bounding box center [317, 385] width 308 height 96
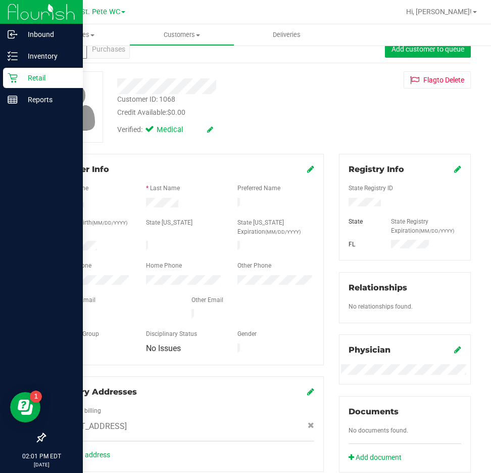
scroll to position [0, 0]
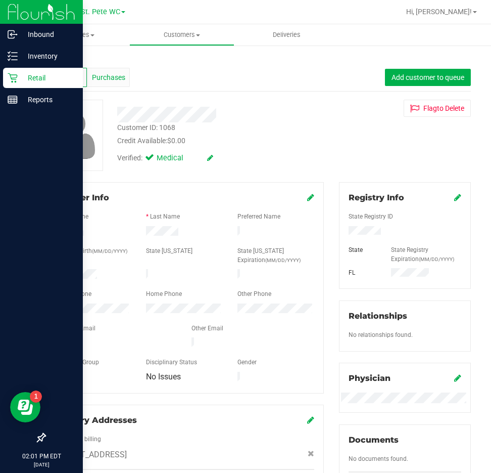
click at [118, 77] on span "Purchases" at bounding box center [108, 77] width 33 height 11
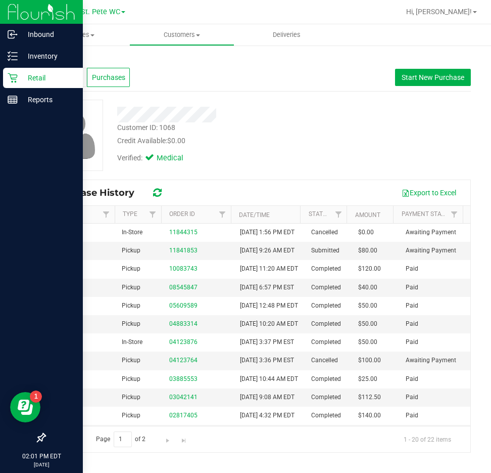
click at [78, 78] on div "Profile" at bounding box center [65, 77] width 42 height 19
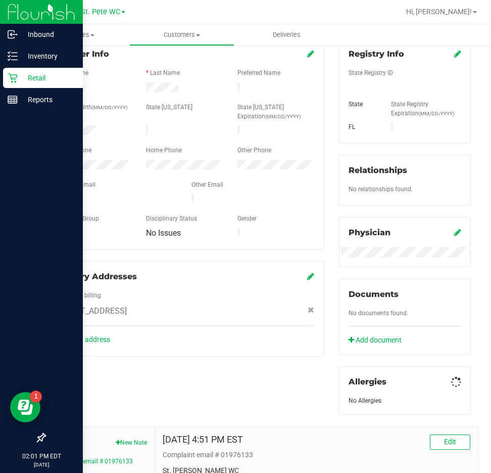
scroll to position [273, 0]
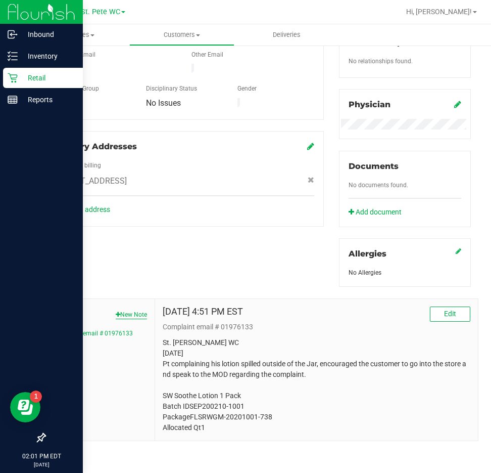
click at [131, 310] on button "New Note" at bounding box center [131, 314] width 31 height 9
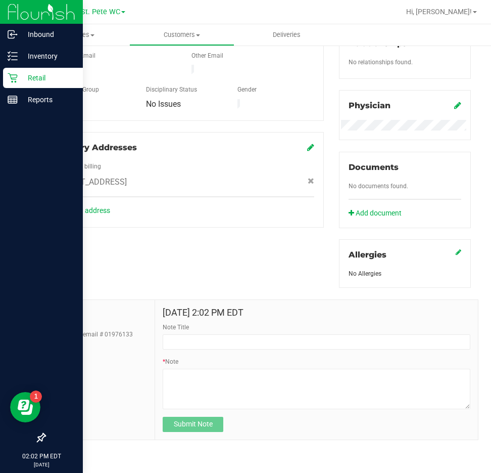
scroll to position [271, 0]
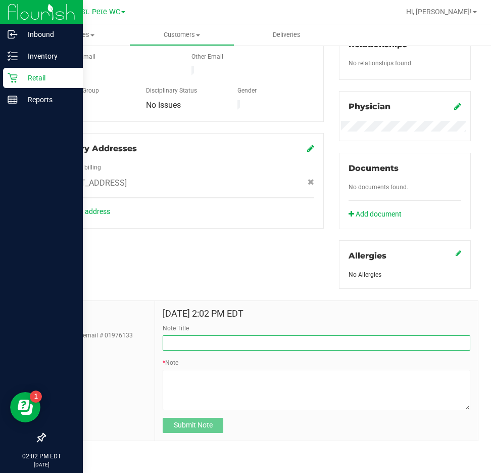
click at [244, 336] on input "Note Title" at bounding box center [317, 342] width 308 height 15
type input "Distillate discount"
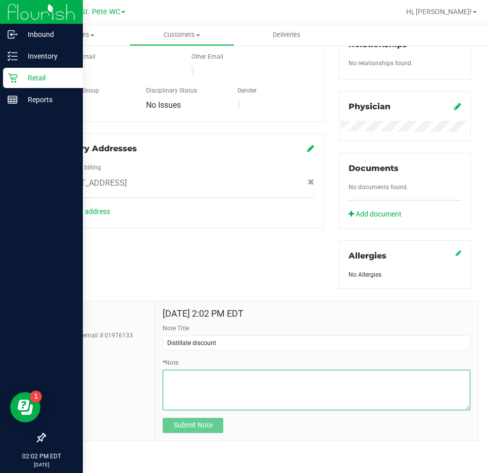
click at [246, 402] on textarea "* Note" at bounding box center [317, 390] width 308 height 40
click at [294, 380] on textarea "* Note" at bounding box center [317, 390] width 308 height 40
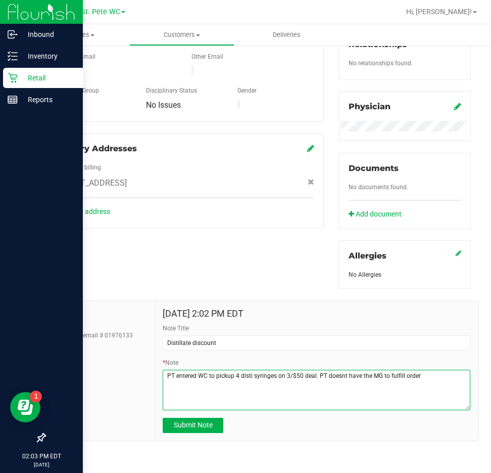
click at [342, 378] on textarea "* Note" at bounding box center [317, 390] width 308 height 40
click at [421, 380] on textarea "* Note" at bounding box center [317, 390] width 308 height 40
click at [312, 376] on textarea "* Note" at bounding box center [317, 390] width 308 height 40
click at [372, 396] on textarea "* Note" at bounding box center [317, 390] width 308 height 40
click at [363, 389] on textarea "* Note" at bounding box center [317, 390] width 308 height 40
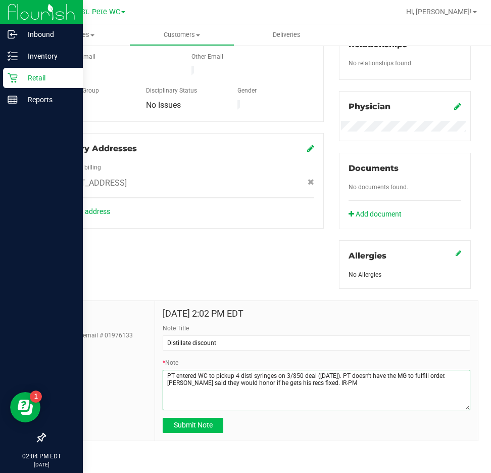
type textarea "PT entered WC to pickup 4 disti syringes on 3/$50 deal ([DATE]). PT doesn't hav…"
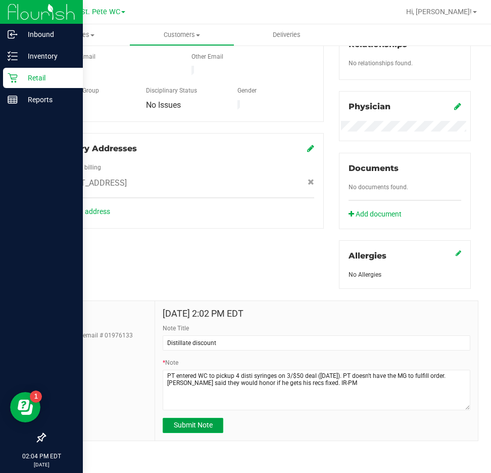
click at [205, 422] on span "Submit Note" at bounding box center [193, 425] width 39 height 8
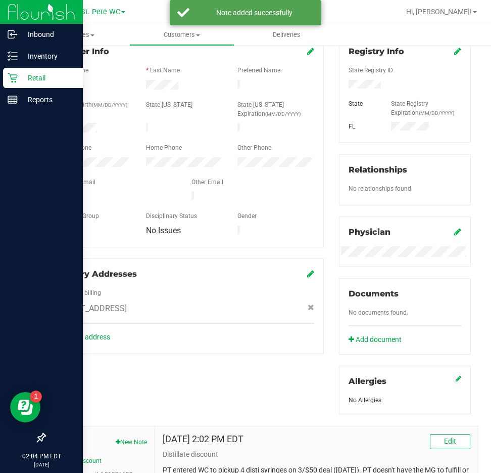
scroll to position [0, 0]
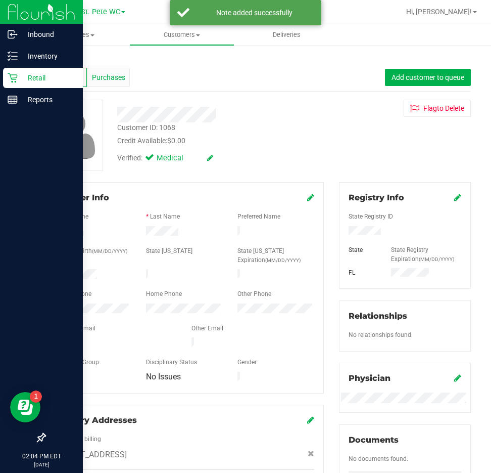
click at [122, 75] on span "Purchases" at bounding box center [108, 77] width 33 height 11
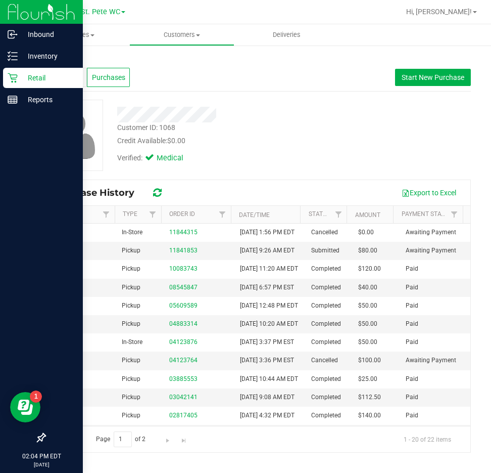
click at [17, 75] on icon at bounding box center [13, 78] width 10 height 10
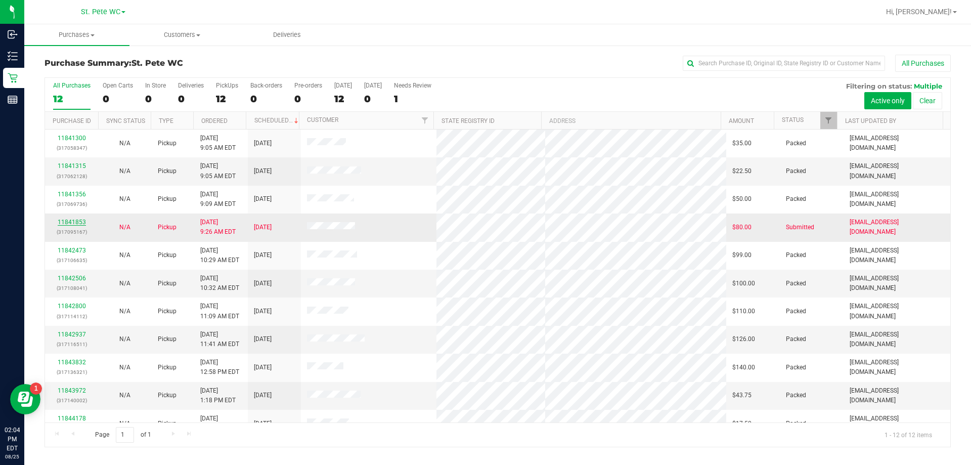
click at [74, 219] on link "11841853" at bounding box center [72, 221] width 28 height 7
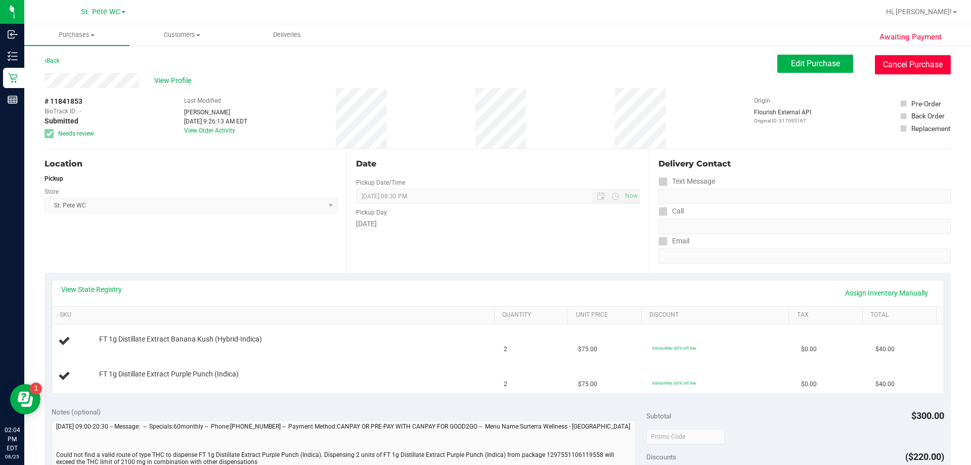
click at [907, 62] on button "Cancel Purchase" at bounding box center [912, 64] width 76 height 19
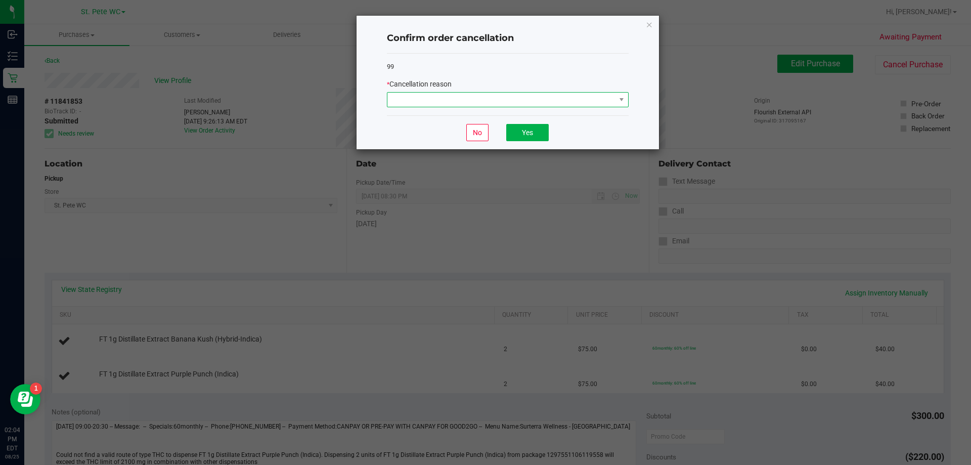
click at [516, 101] on span at bounding box center [501, 100] width 228 height 14
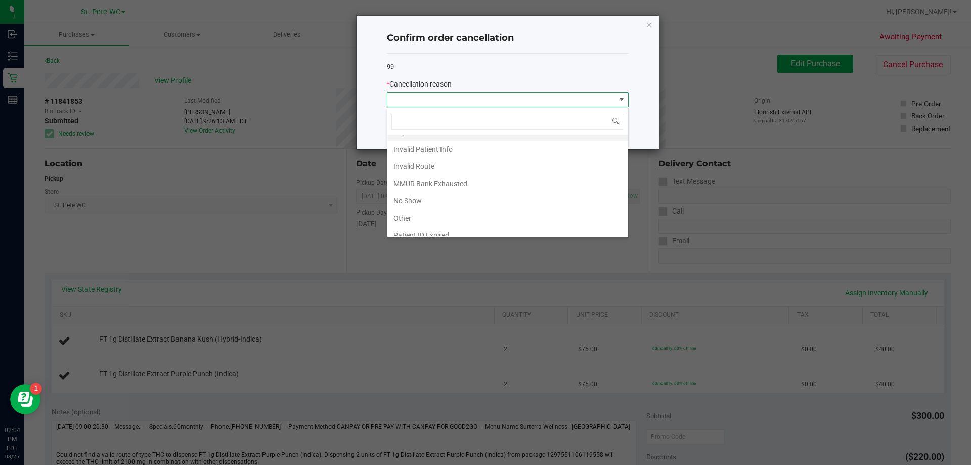
scroll to position [54, 0]
click at [435, 155] on li "MMUR Bank Exhausted" at bounding box center [507, 158] width 241 height 17
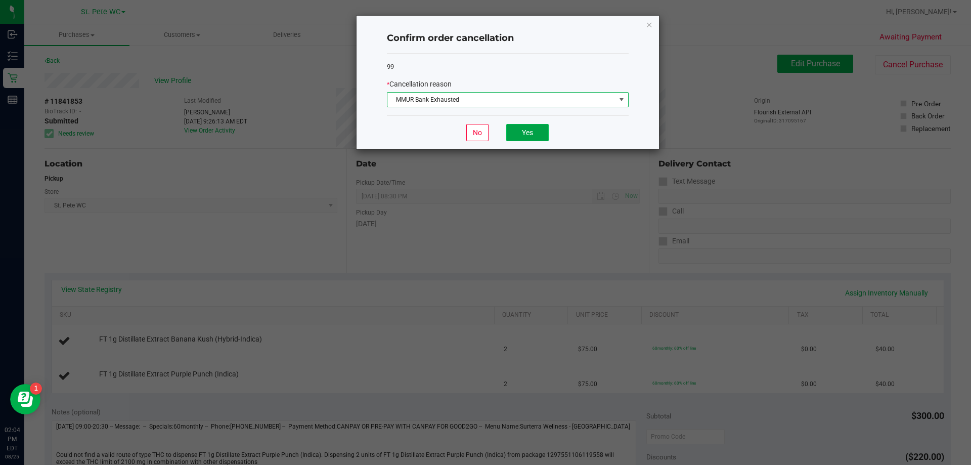
click at [535, 128] on button "Yes" at bounding box center [527, 132] width 42 height 17
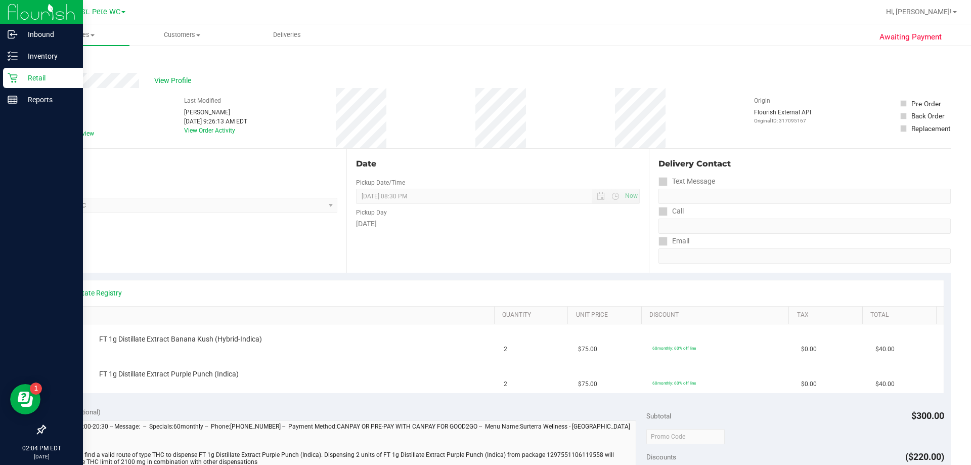
click at [34, 73] on p "Retail" at bounding box center [48, 78] width 61 height 12
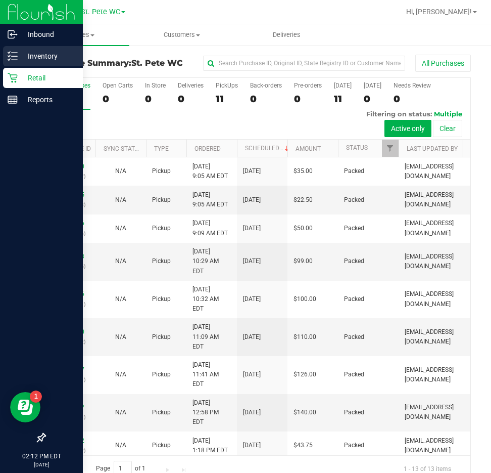
click at [36, 49] on div "Inventory" at bounding box center [43, 56] width 80 height 20
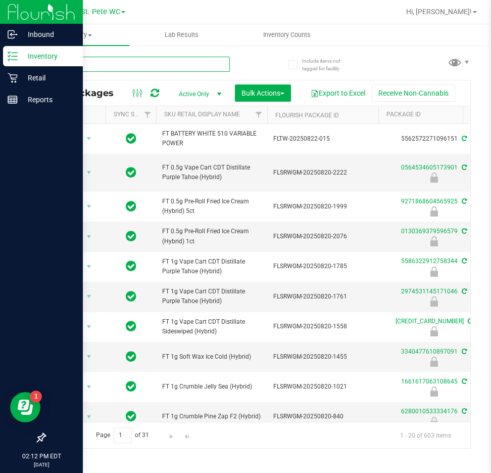
drag, startPoint x: 74, startPoint y: 67, endPoint x: 78, endPoint y: 62, distance: 6.5
click at [78, 62] on input "text" at bounding box center [137, 64] width 186 height 15
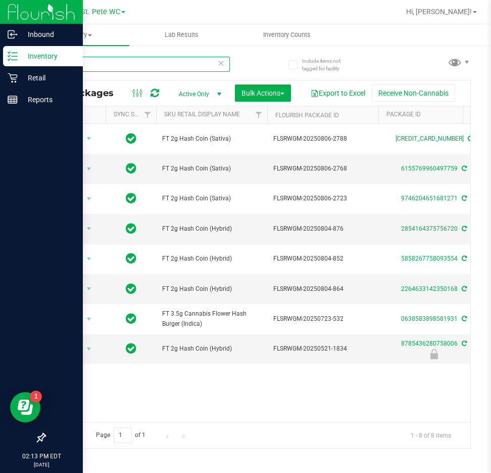
type input "hash"
click at [225, 64] on input "hash" at bounding box center [137, 64] width 186 height 15
click at [222, 64] on icon at bounding box center [221, 63] width 7 height 12
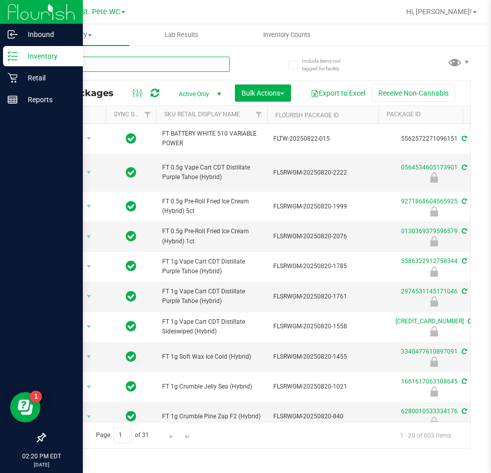
click at [134, 63] on input "text" at bounding box center [137, 64] width 186 height 15
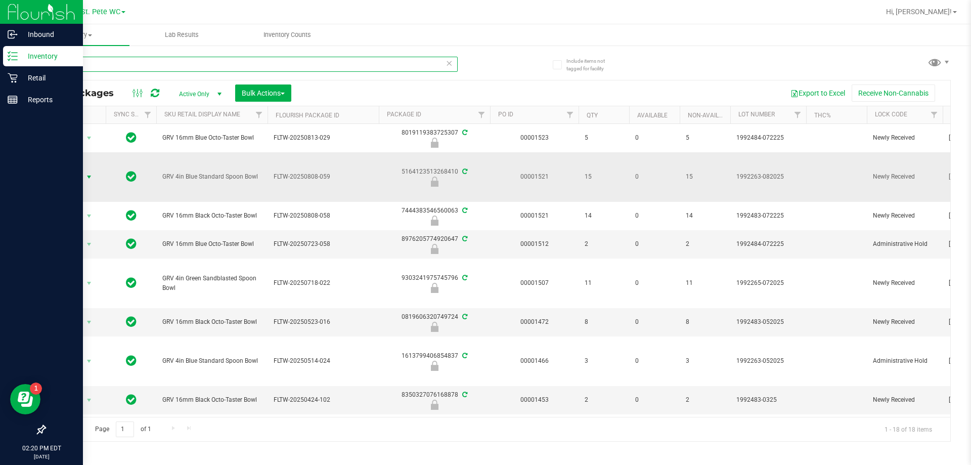
type input "grav"
click at [81, 176] on span "Action" at bounding box center [68, 177] width 27 height 14
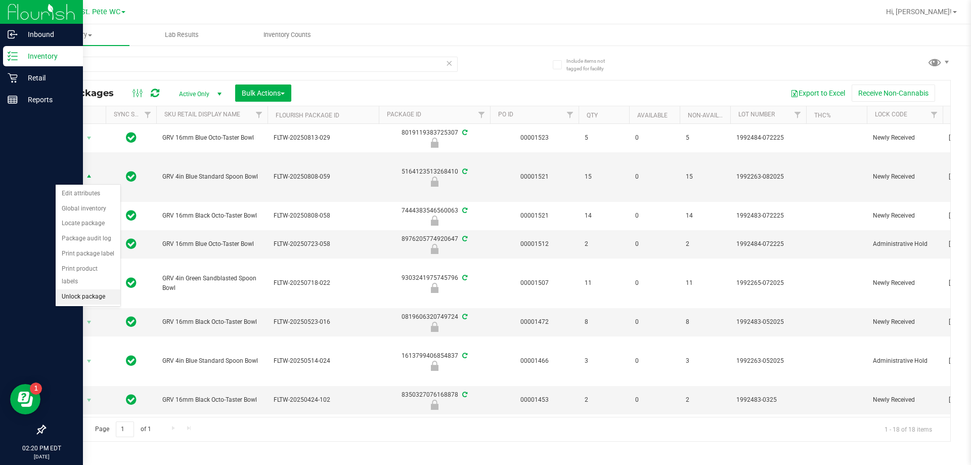
click at [93, 289] on li "Unlock package" at bounding box center [88, 296] width 65 height 15
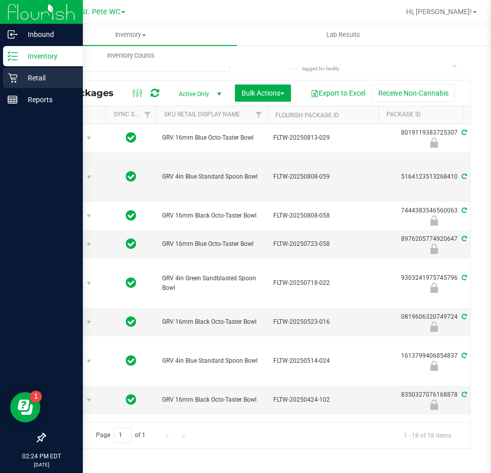
click at [13, 73] on icon at bounding box center [13, 78] width 10 height 10
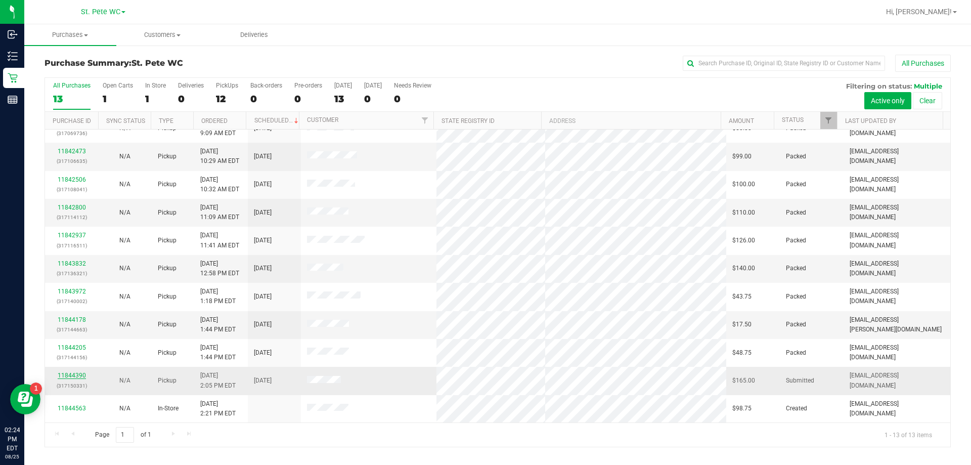
click at [65, 373] on link "11844390" at bounding box center [72, 375] width 28 height 7
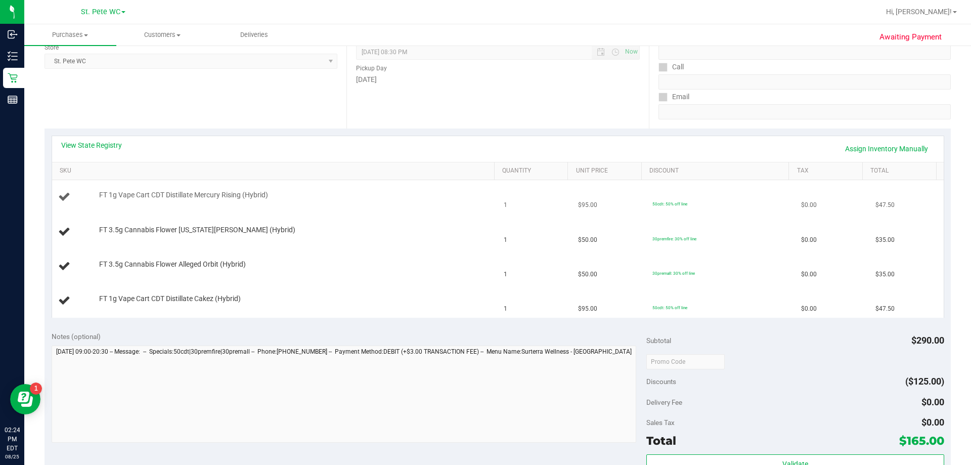
scroll to position [152, 0]
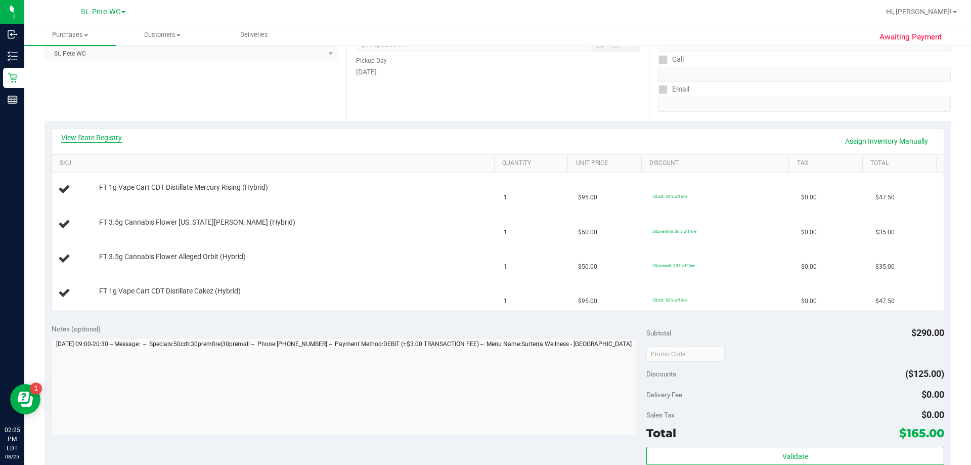
click at [94, 142] on link "View State Registry" at bounding box center [91, 137] width 61 height 10
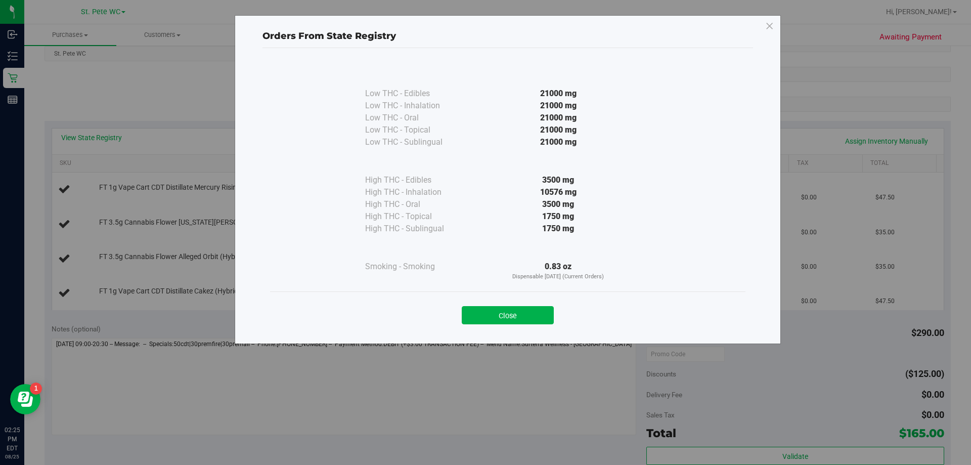
click at [509, 328] on div "Close" at bounding box center [507, 311] width 475 height 41
click at [484, 323] on button "Close" at bounding box center [508, 315] width 92 height 18
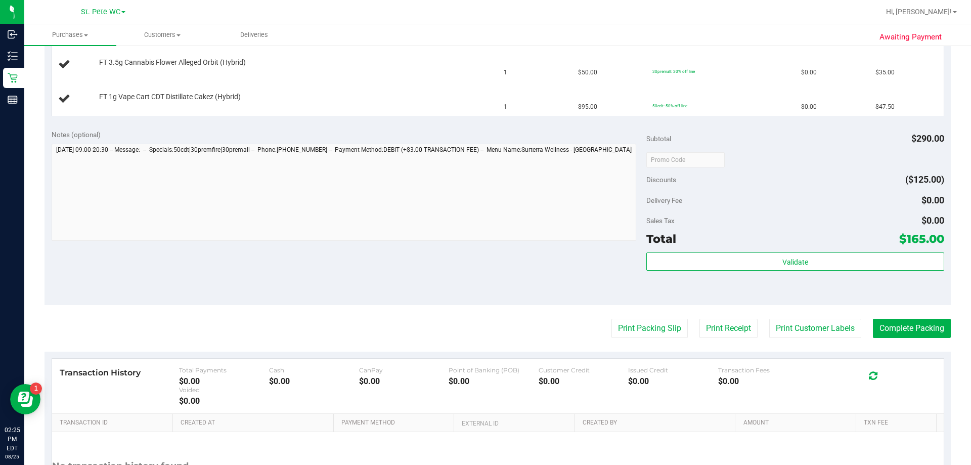
scroll to position [404, 0]
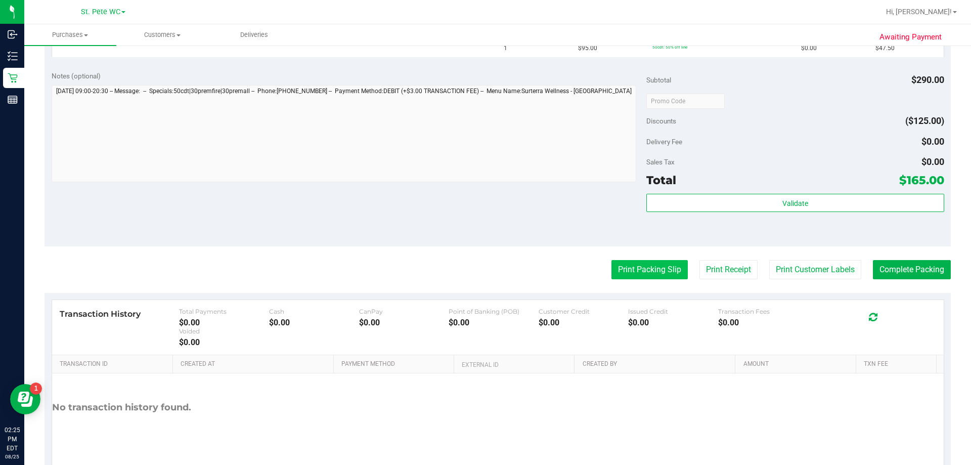
click at [637, 271] on button "Print Packing Slip" at bounding box center [649, 269] width 76 height 19
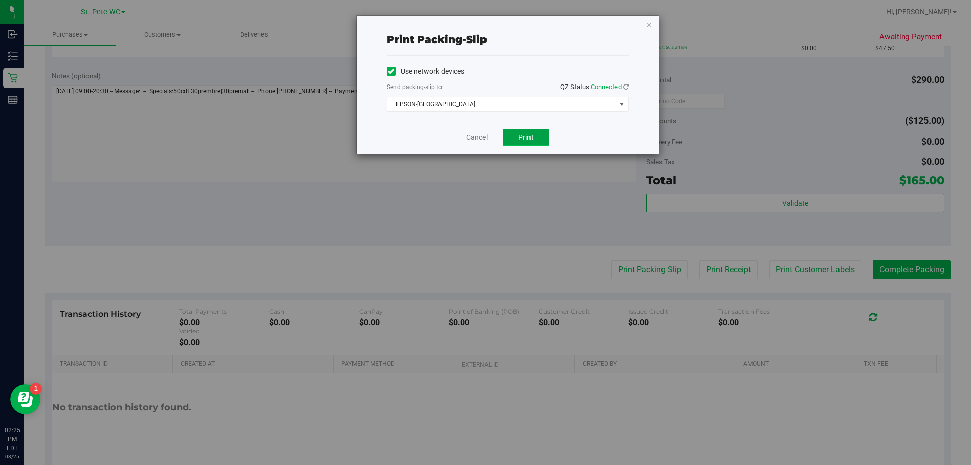
click at [530, 134] on span "Print" at bounding box center [525, 137] width 15 height 8
click at [648, 24] on icon "button" at bounding box center [649, 24] width 7 height 12
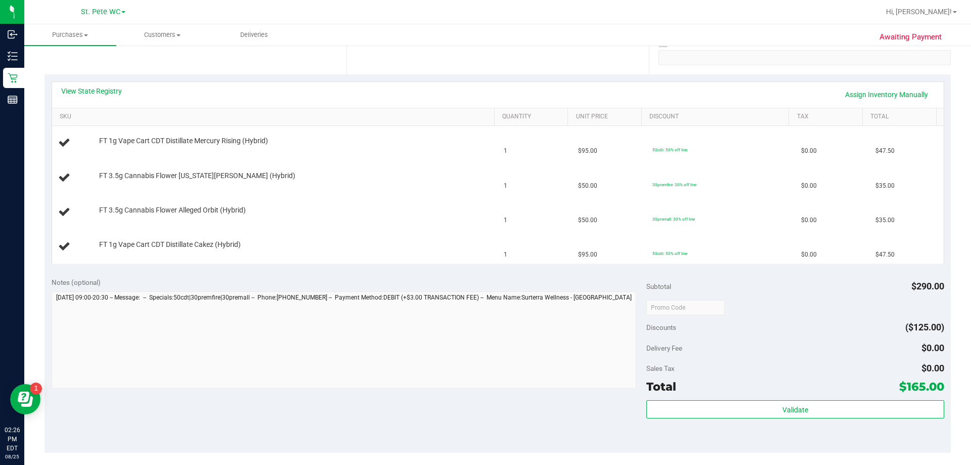
scroll to position [101, 0]
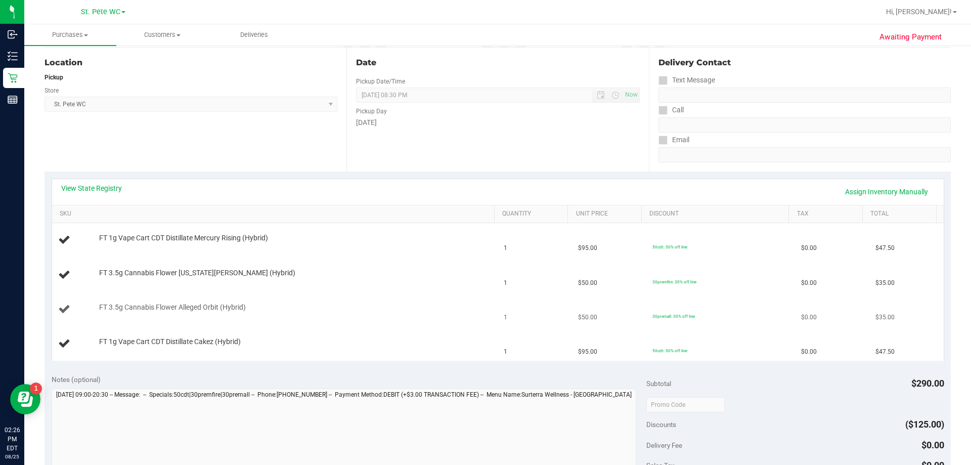
click at [321, 303] on div "FT 3.5g Cannabis Flower Alleged Orbit (Hybrid)" at bounding box center [291, 307] width 395 height 10
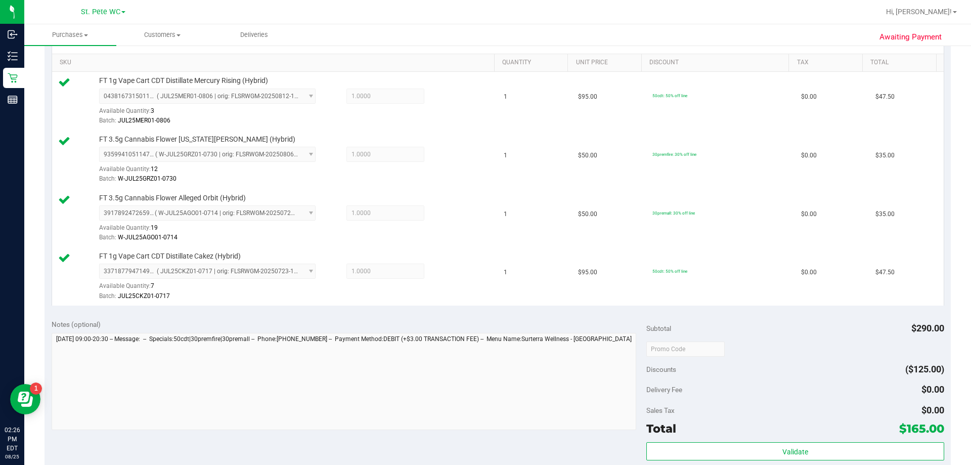
scroll to position [303, 0]
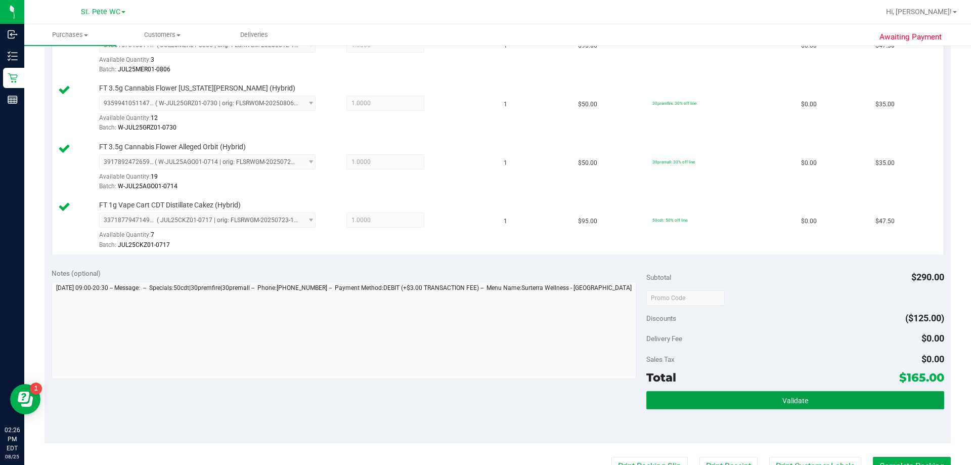
click at [739, 397] on button "Validate" at bounding box center [794, 400] width 297 height 18
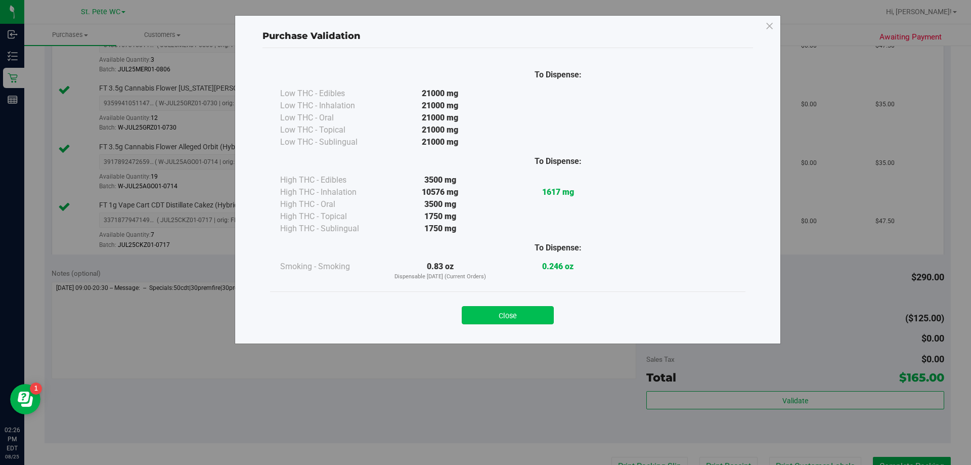
click at [520, 310] on button "Close" at bounding box center [508, 315] width 92 height 18
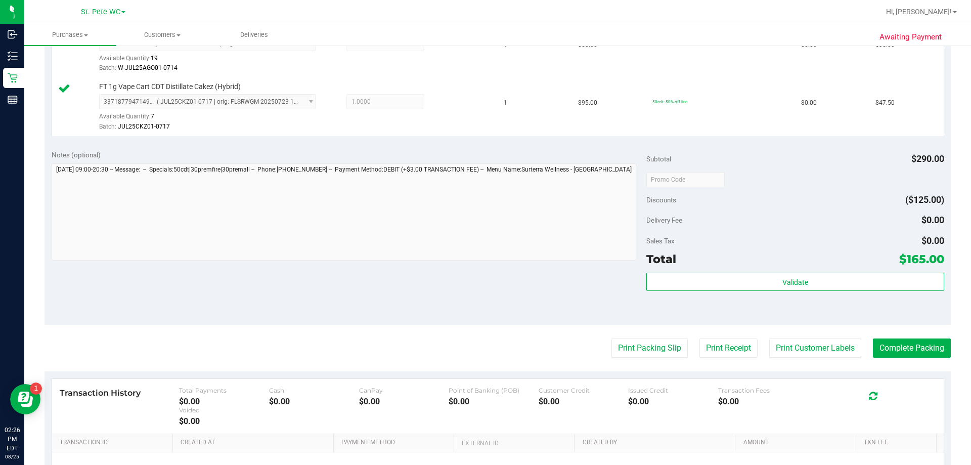
scroll to position [537, 0]
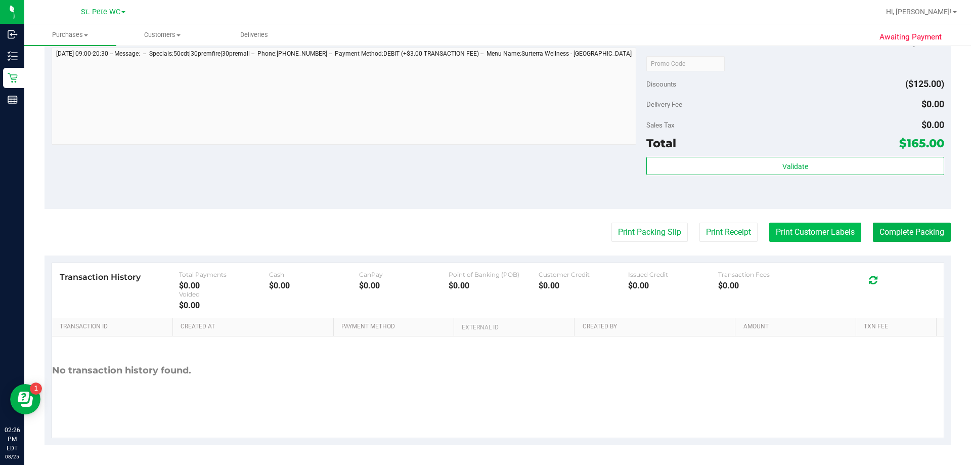
click at [786, 235] on button "Print Customer Labels" at bounding box center [815, 231] width 92 height 19
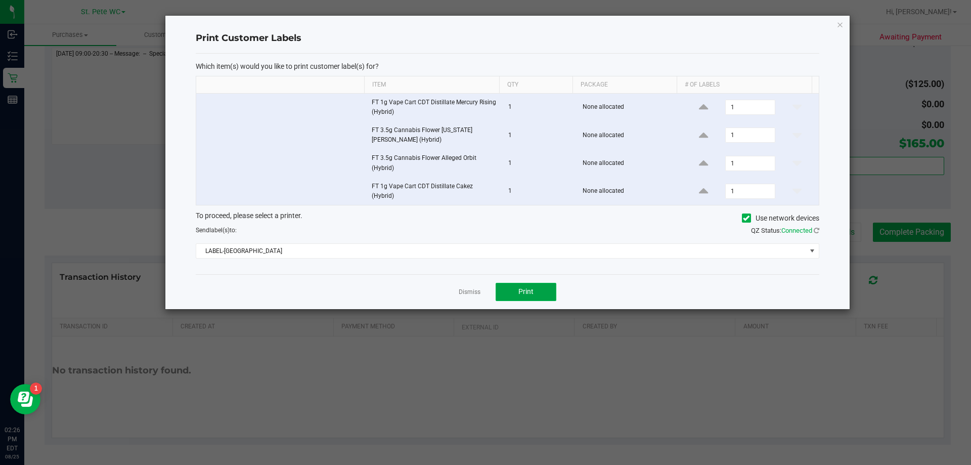
click at [517, 292] on button "Print" at bounding box center [525, 292] width 61 height 18
click at [839, 24] on icon "button" at bounding box center [839, 24] width 7 height 12
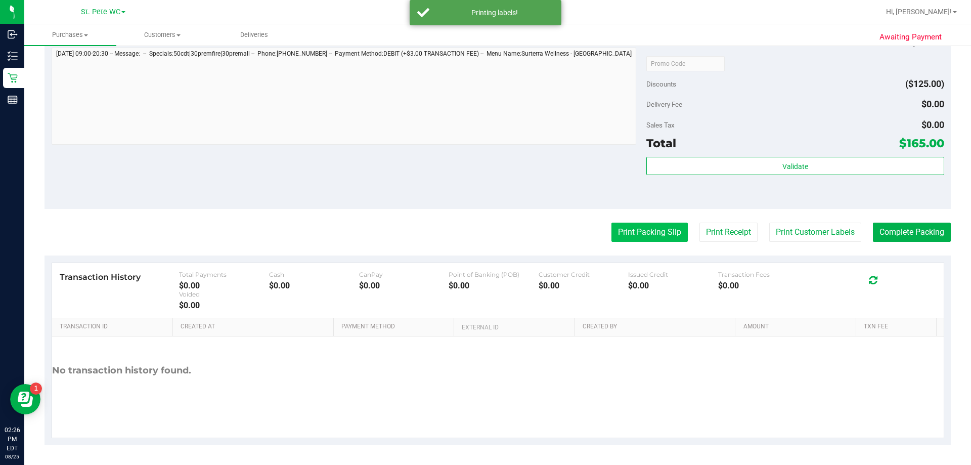
click at [619, 231] on button "Print Packing Slip" at bounding box center [649, 231] width 76 height 19
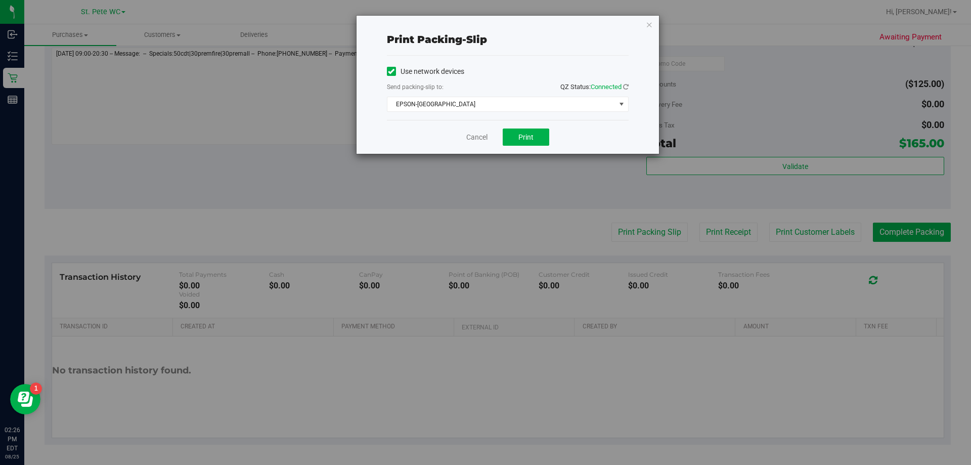
click at [650, 31] on div "Print packing-slip Use network devices Send packing-slip to: QZ Status: Connect…" at bounding box center [507, 85] width 302 height 138
click at [646, 24] on icon "button" at bounding box center [649, 24] width 7 height 12
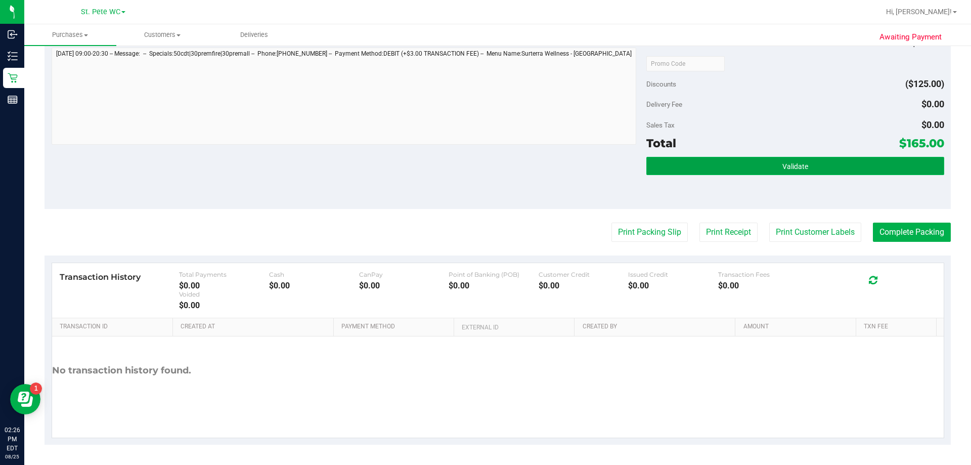
click at [662, 174] on button "Validate" at bounding box center [794, 166] width 297 height 18
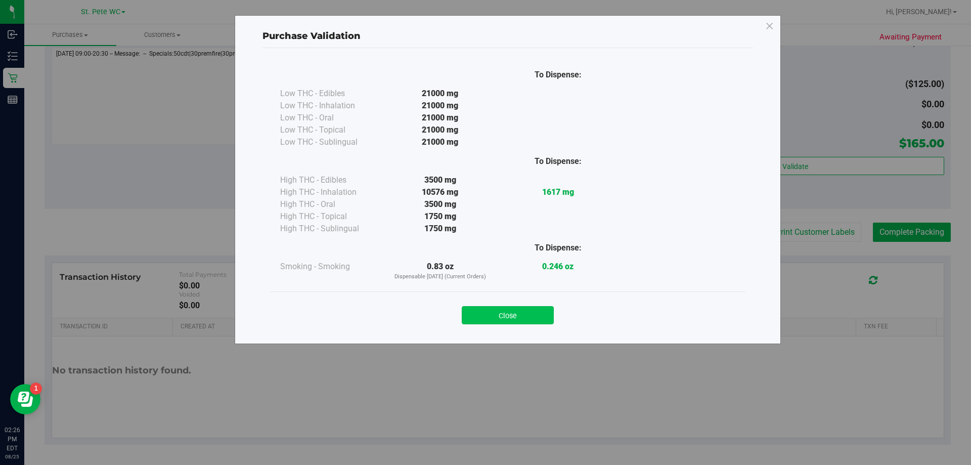
drag, startPoint x: 512, startPoint y: 321, endPoint x: 693, endPoint y: 259, distance: 192.0
click at [513, 321] on button "Close" at bounding box center [508, 315] width 92 height 18
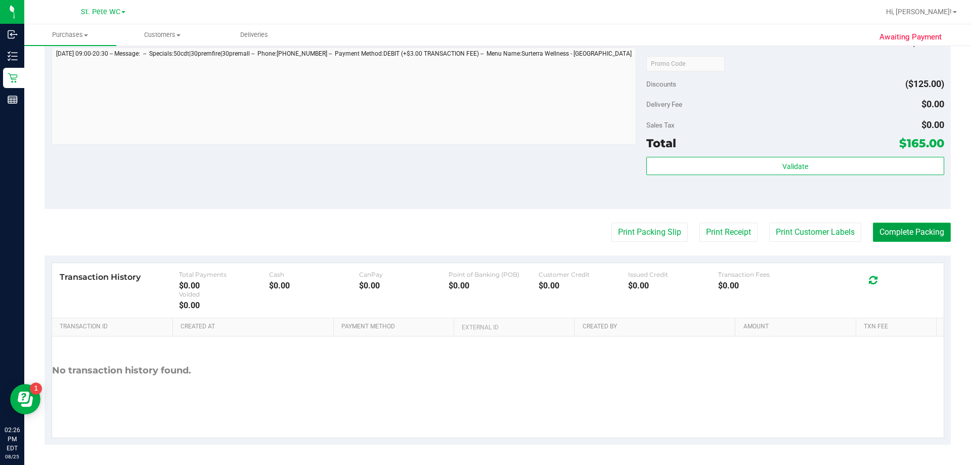
click at [910, 236] on button "Complete Packing" at bounding box center [911, 231] width 78 height 19
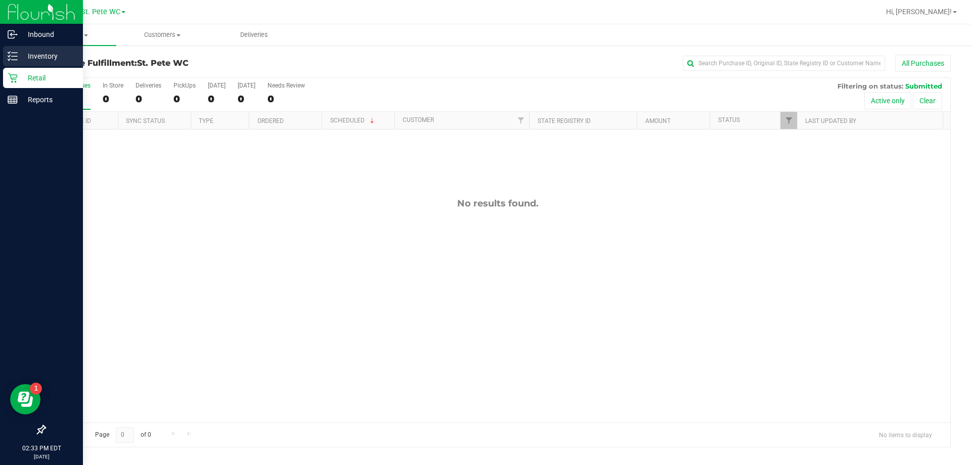
click at [17, 56] on line at bounding box center [15, 56] width 6 height 0
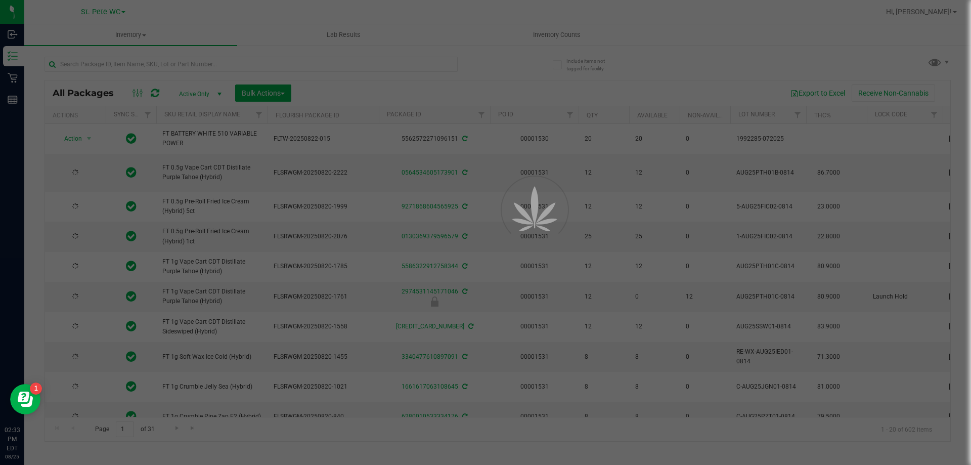
click at [96, 62] on div at bounding box center [485, 232] width 971 height 465
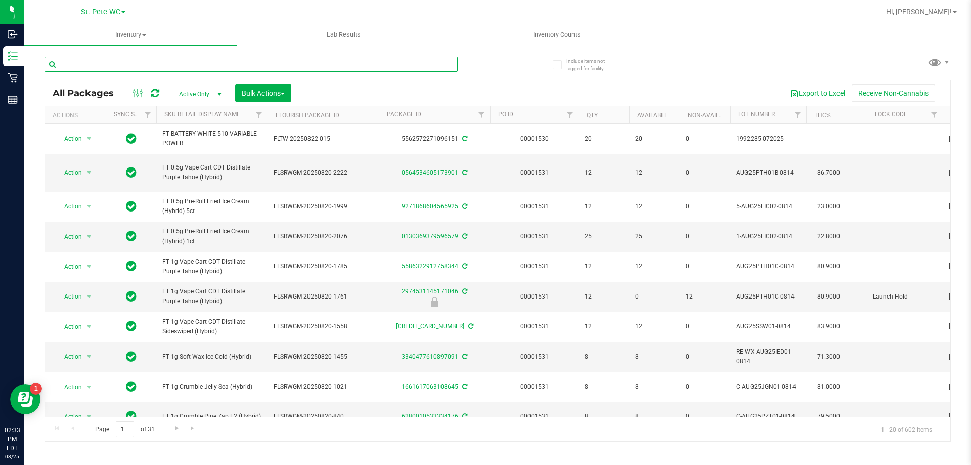
click at [96, 62] on input "text" at bounding box center [250, 64] width 413 height 15
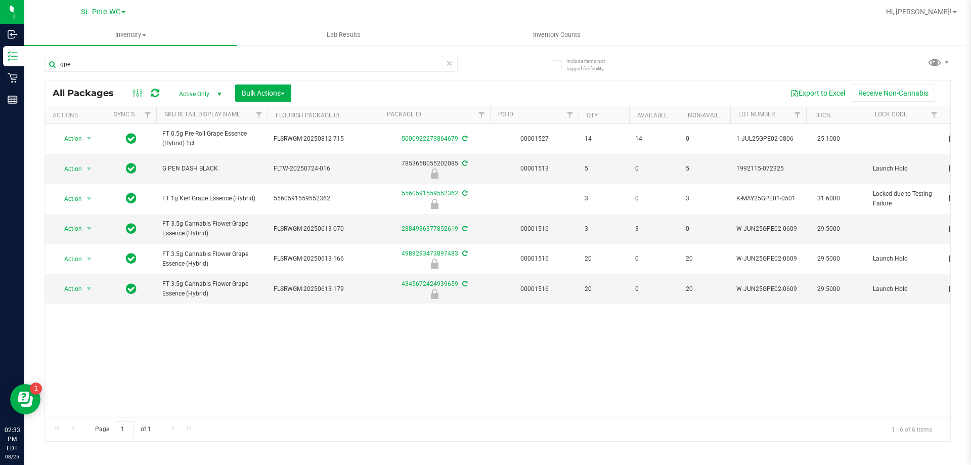
click at [171, 310] on div "Action Action Create package Edit attributes Global inventory Locate package Lo…" at bounding box center [497, 270] width 905 height 293
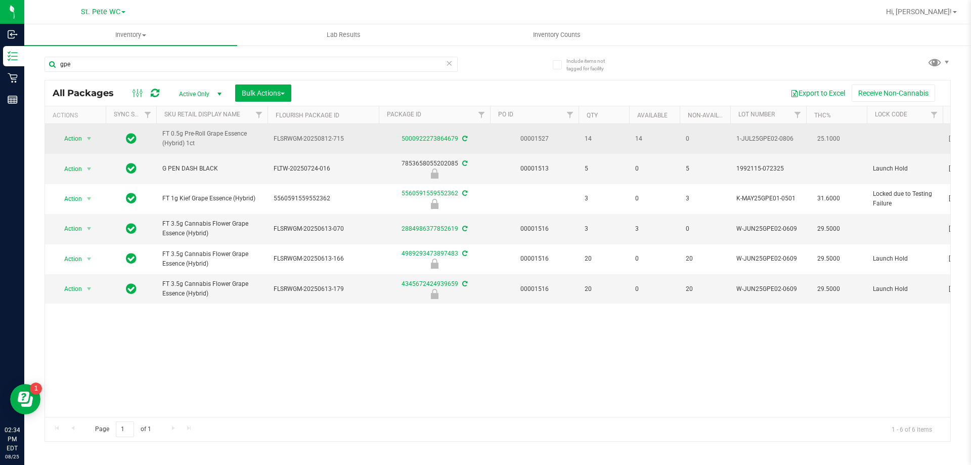
drag, startPoint x: 203, startPoint y: 137, endPoint x: 181, endPoint y: 142, distance: 21.7
click at [181, 142] on span "FT 0.5g Pre-Roll Grape Essence (Hybrid) 1ct" at bounding box center [211, 138] width 99 height 19
click at [188, 142] on span "FT 0.5g Pre-Roll Grape Essence (Hybrid) 1ct" at bounding box center [211, 138] width 99 height 19
drag, startPoint x: 205, startPoint y: 132, endPoint x: 153, endPoint y: 136, distance: 52.2
click at [153, 136] on tr "Action Action Create package Edit attributes Global inventory Locate package Lo…" at bounding box center [963, 139] width 1837 height 30
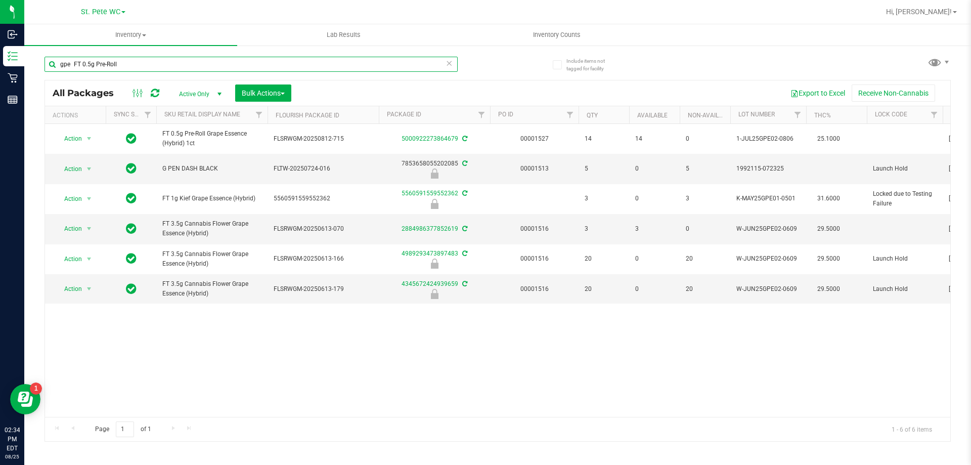
click at [71, 61] on input "gpe FT 0.5g Pre-Roll" at bounding box center [250, 64] width 413 height 15
click at [74, 66] on div "Inventory All packages All inventory Waste log Create inventory Lab Results Inv…" at bounding box center [497, 244] width 946 height 440
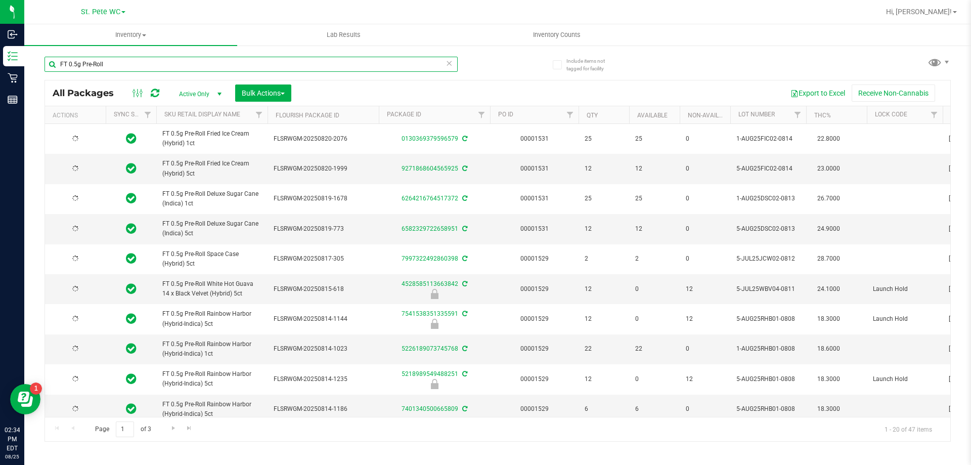
type input "FT 0.5g Pre-Roll"
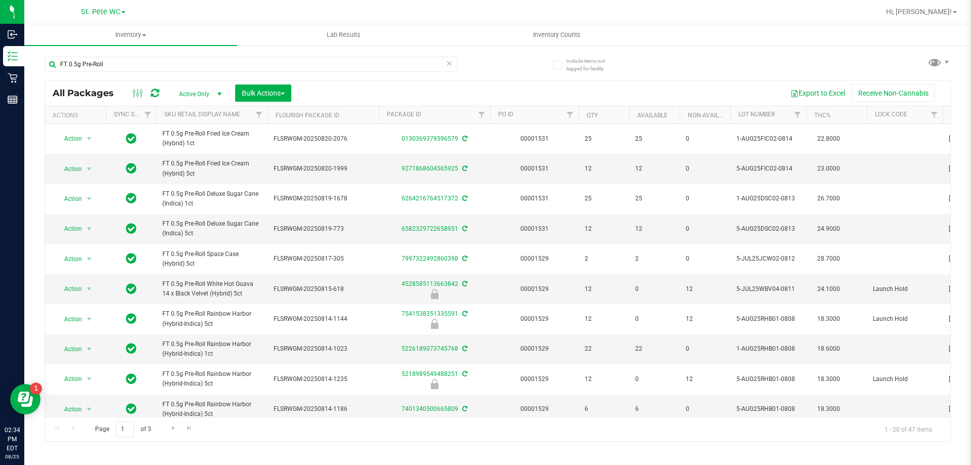
click at [246, 118] on th "Sku Retail Display Name" at bounding box center [211, 115] width 111 height 18
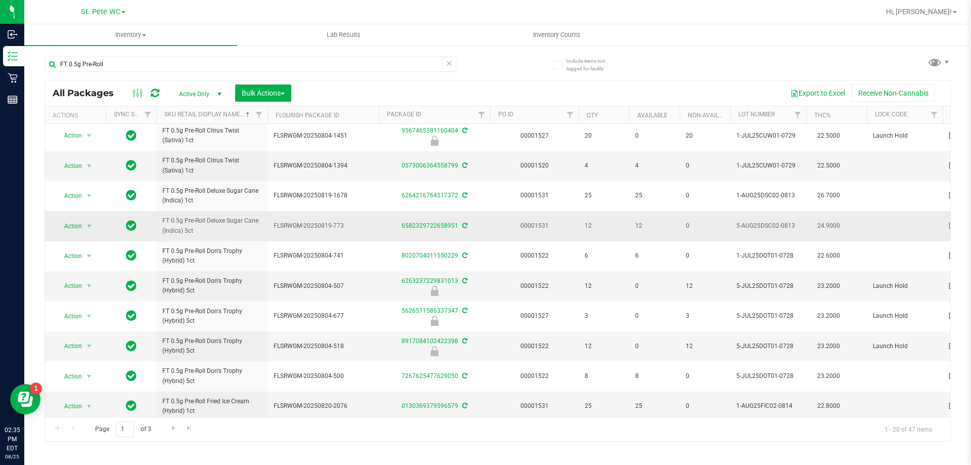
scroll to position [315, 0]
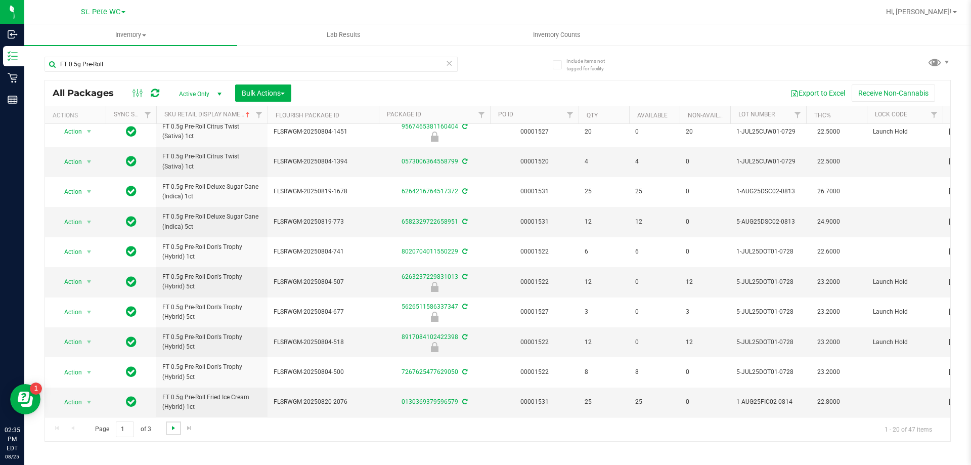
click at [175, 430] on span "Go to the next page" at bounding box center [173, 428] width 8 height 8
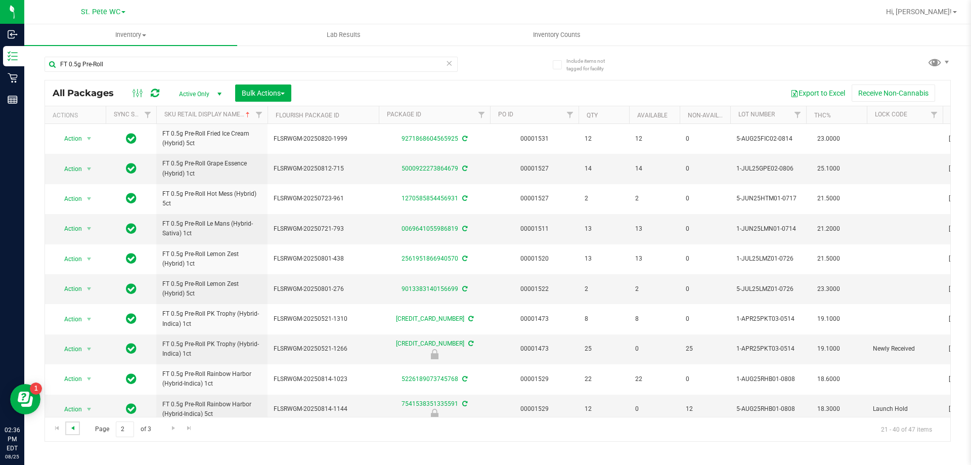
click at [69, 431] on span "Go to the previous page" at bounding box center [73, 428] width 8 height 8
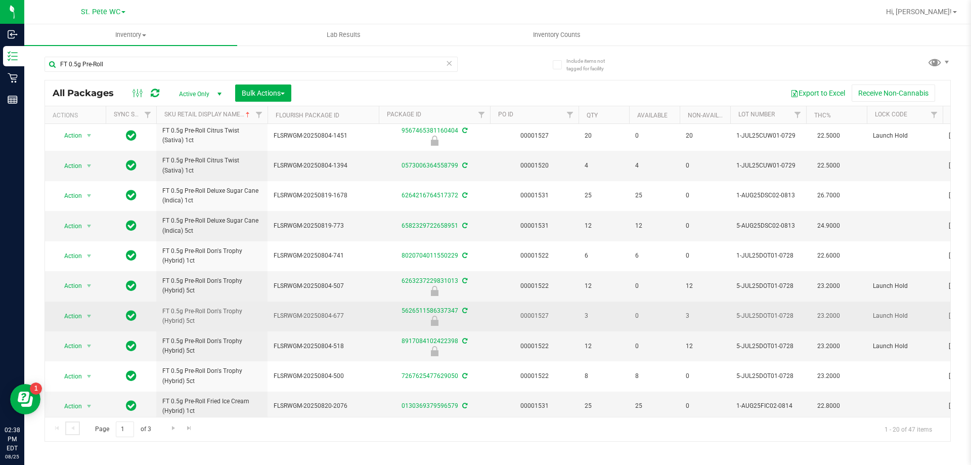
scroll to position [315, 0]
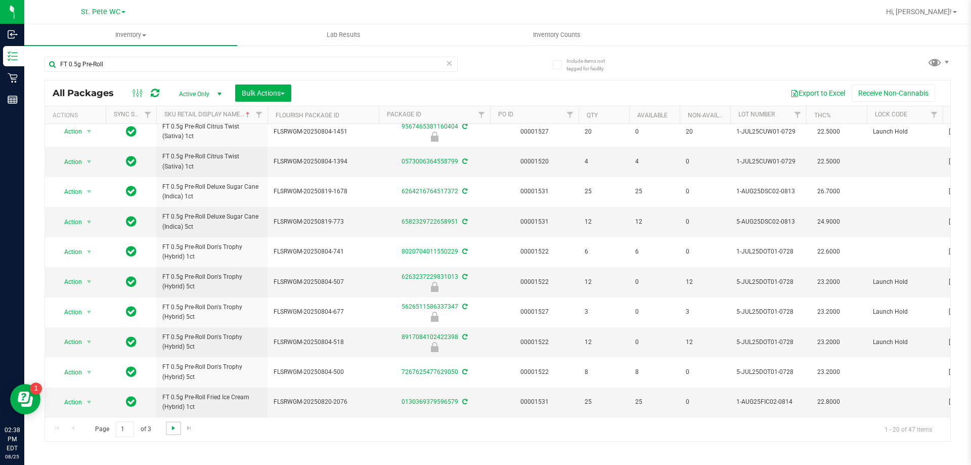
click at [170, 426] on span "Go to the next page" at bounding box center [173, 428] width 8 height 8
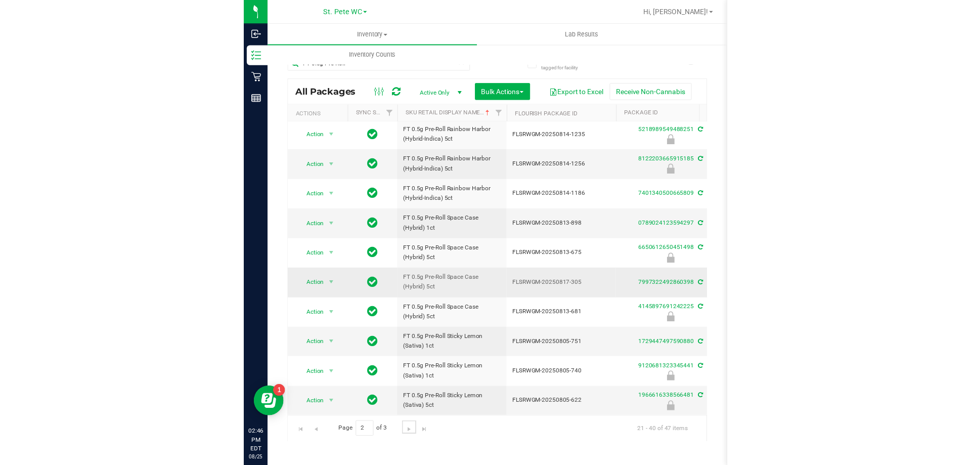
scroll to position [310, 0]
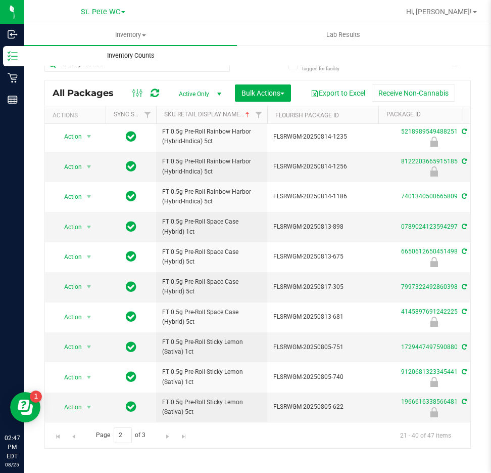
click at [111, 63] on uib-tab-heading "Inventory Counts" at bounding box center [131, 55] width 212 height 20
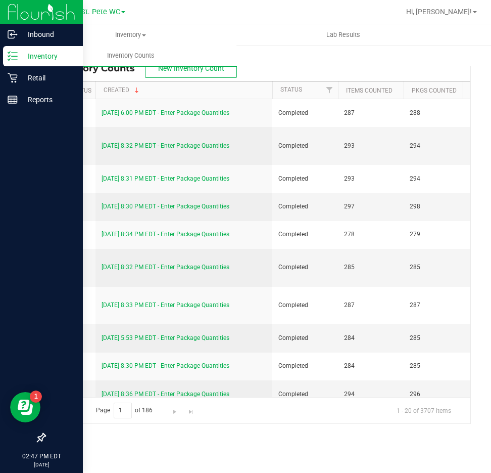
click at [16, 60] on div "Inventory" at bounding box center [43, 56] width 80 height 20
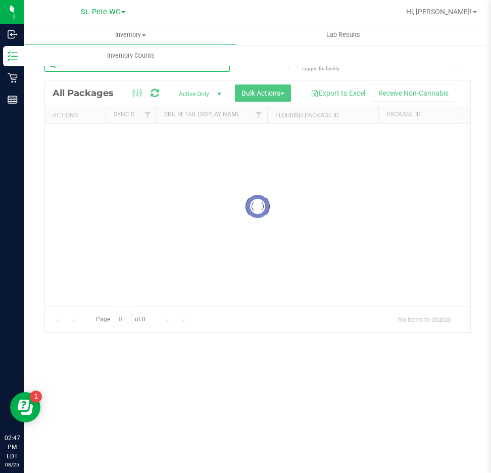
click at [64, 67] on div "Inventory All packages All inventory Waste log Create inventory Lab Results Inv…" at bounding box center [257, 248] width 467 height 448
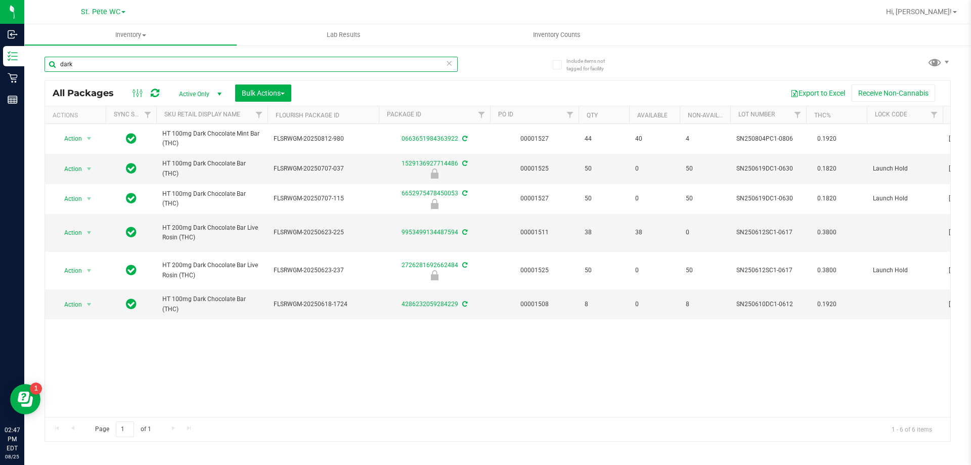
type input "dark"
click at [583, 345] on div "Action Action Create package Edit attributes Global inventory Locate package Lo…" at bounding box center [497, 270] width 905 height 293
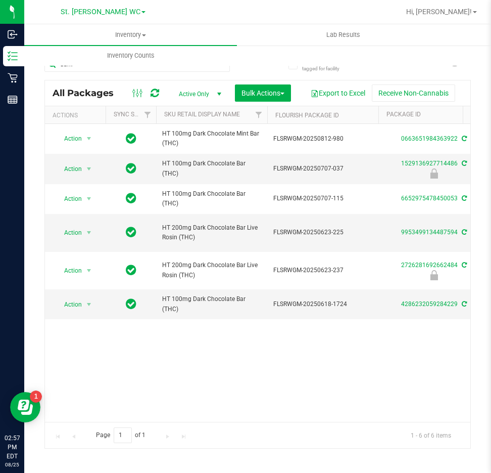
click at [352, 358] on div "Action Action Create package Edit attributes Global inventory Locate package Lo…" at bounding box center [258, 273] width 426 height 298
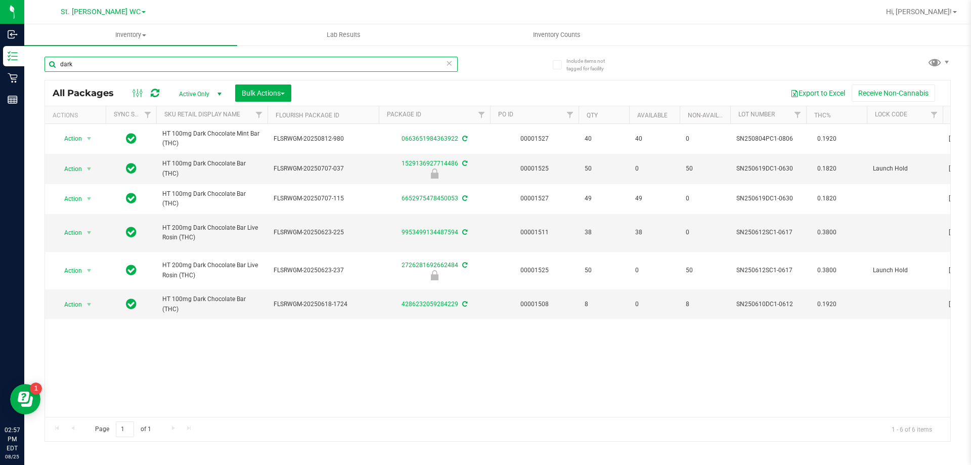
click at [83, 63] on input "dark" at bounding box center [250, 64] width 413 height 15
type input "jcw"
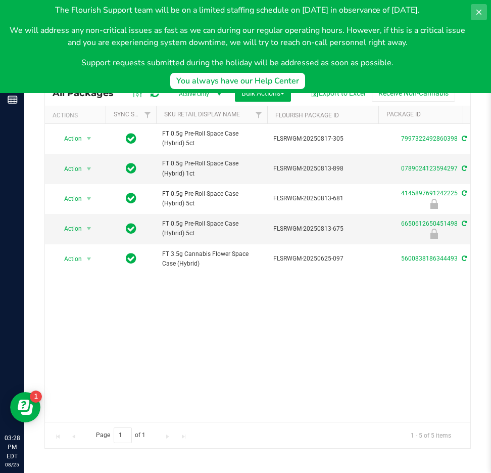
click at [479, 17] on button at bounding box center [479, 12] width 16 height 16
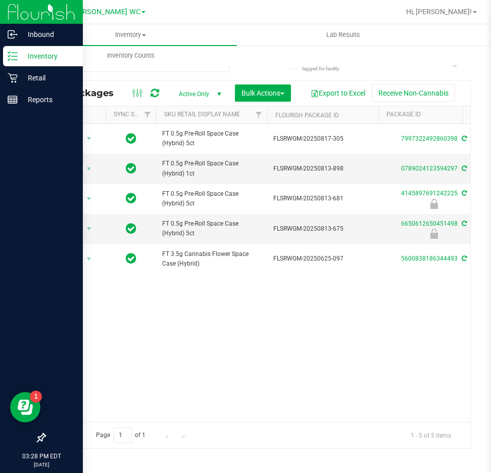
click at [14, 56] on line at bounding box center [15, 56] width 6 height 0
click at [53, 57] on p "Inventory" at bounding box center [48, 56] width 61 height 12
click at [43, 63] on div "Inventory" at bounding box center [43, 56] width 80 height 20
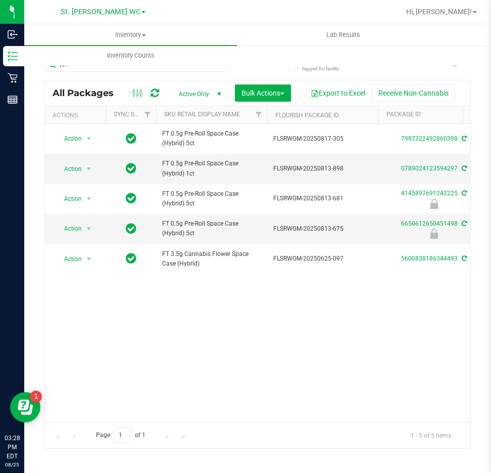
click at [252, 340] on div "Action Action Create package Edit attributes Global inventory Locate package Lo…" at bounding box center [258, 273] width 426 height 298
click at [90, 64] on uib-tab-heading "Inventory Counts" at bounding box center [131, 55] width 212 height 20
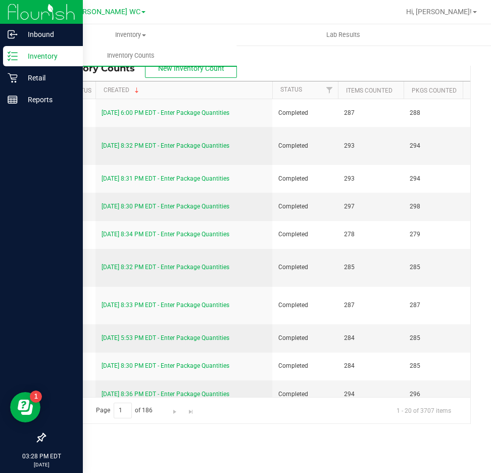
click at [20, 56] on p "Inventory" at bounding box center [48, 56] width 61 height 12
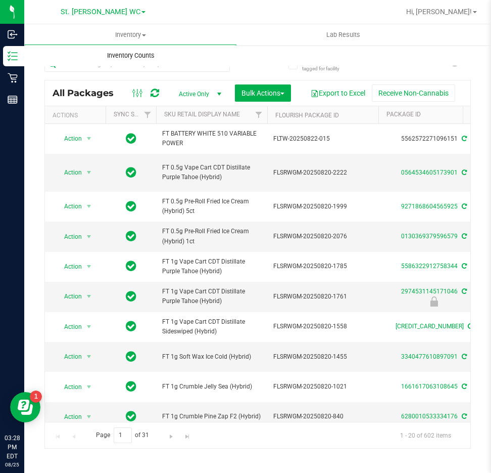
click at [99, 65] on uib-tab-heading "Inventory Counts" at bounding box center [130, 55] width 213 height 21
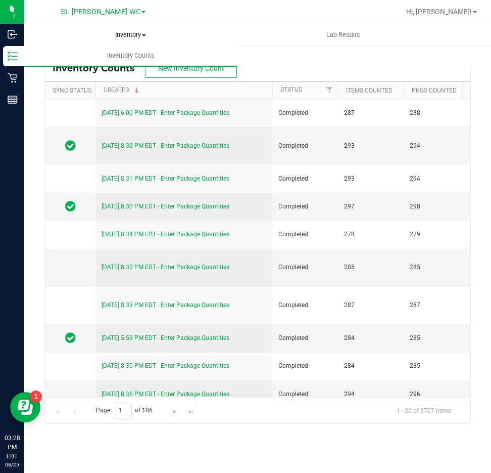
click at [132, 34] on span "Inventory" at bounding box center [131, 34] width 212 height 9
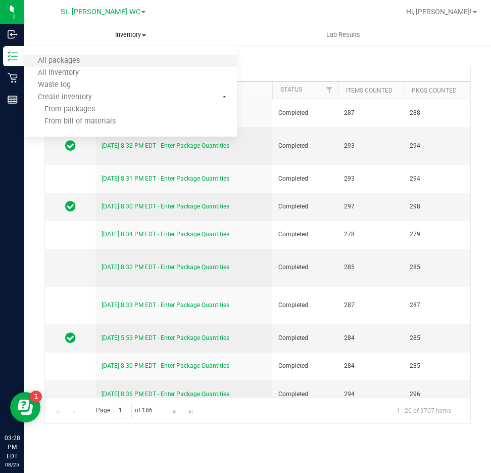
click at [94, 58] on li "All packages" at bounding box center [130, 61] width 213 height 12
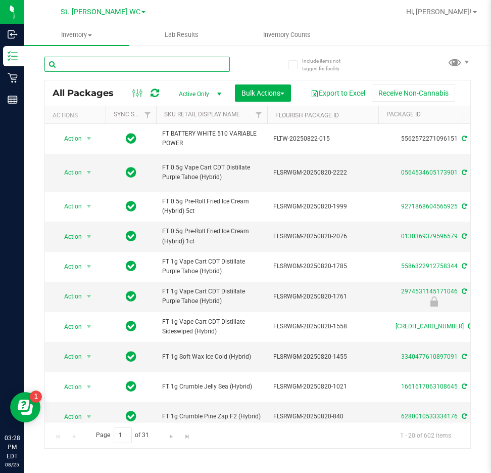
click at [129, 64] on input "text" at bounding box center [137, 64] width 186 height 15
type input "pumpkin"
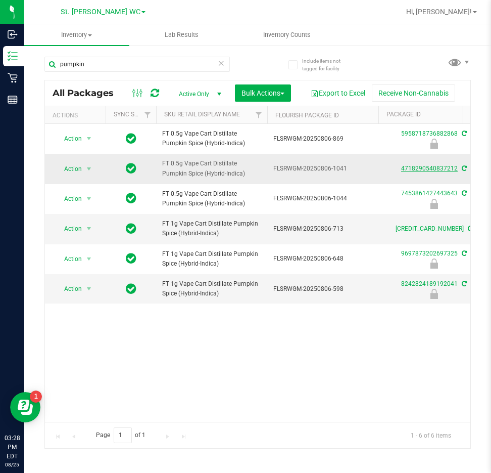
click at [410, 167] on link "4718290540837212" at bounding box center [429, 168] width 57 height 7
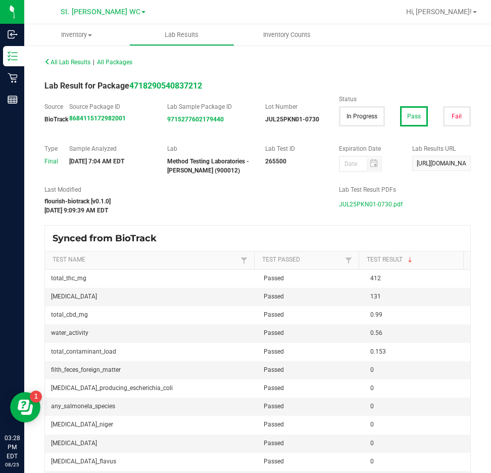
click at [347, 200] on span "JUL25PKN01-0730.pdf" at bounding box center [371, 204] width 64 height 15
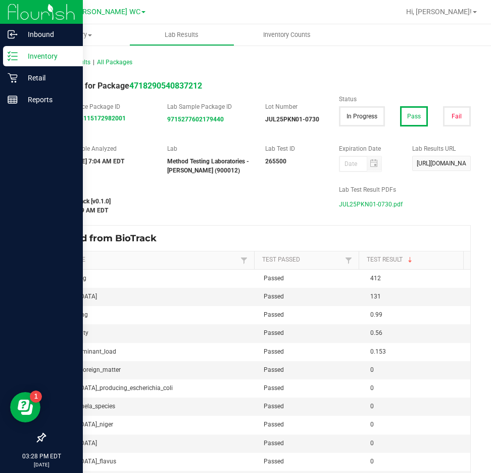
click at [19, 60] on p "Inventory" at bounding box center [48, 56] width 61 height 12
